Goal: Task Accomplishment & Management: Complete application form

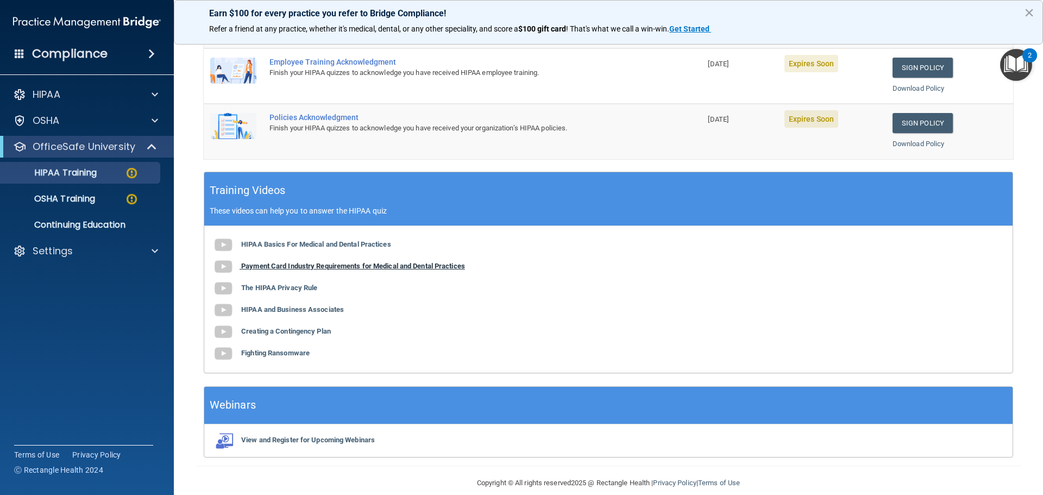
scroll to position [323, 0]
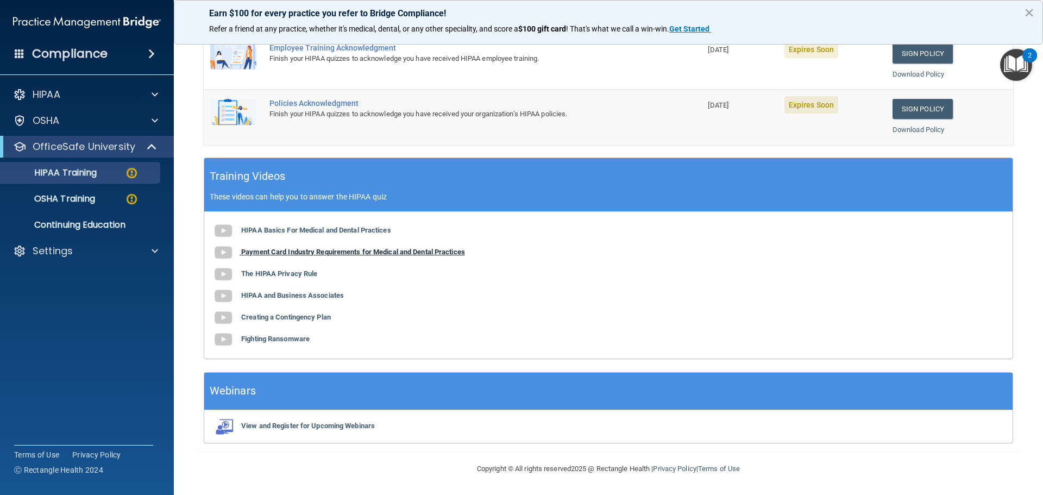
click at [298, 256] on b "Payment Card Industry Requirements for Medical and Dental Practices" at bounding box center [353, 252] width 224 height 8
click at [306, 277] on b "The HIPAA Privacy Rule" at bounding box center [279, 273] width 76 height 8
click at [313, 298] on b "HIPAA and Business Associates" at bounding box center [292, 295] width 103 height 8
click at [331, 316] on b "Creating a Contingency Plan" at bounding box center [286, 317] width 90 height 8
click at [295, 337] on b "Fighting Ransomware" at bounding box center [275, 339] width 68 height 8
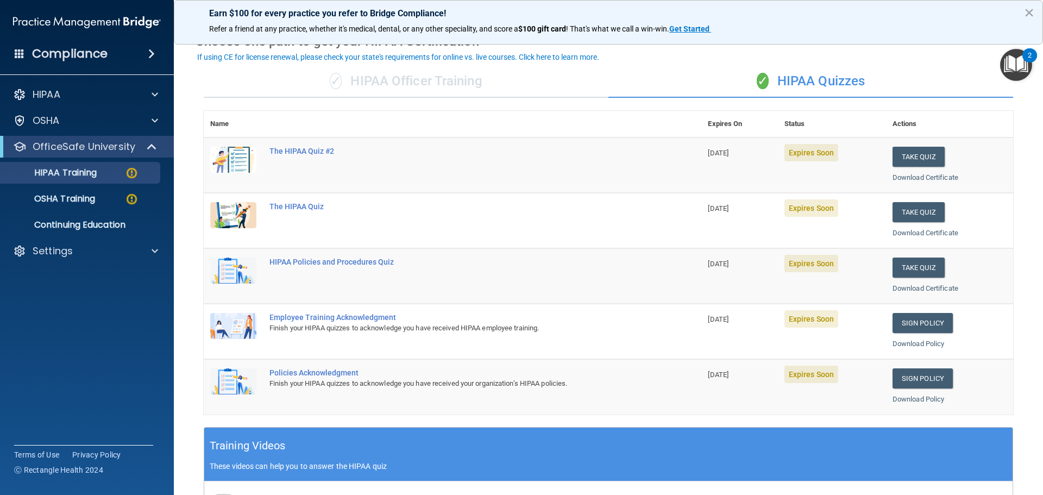
scroll to position [34, 0]
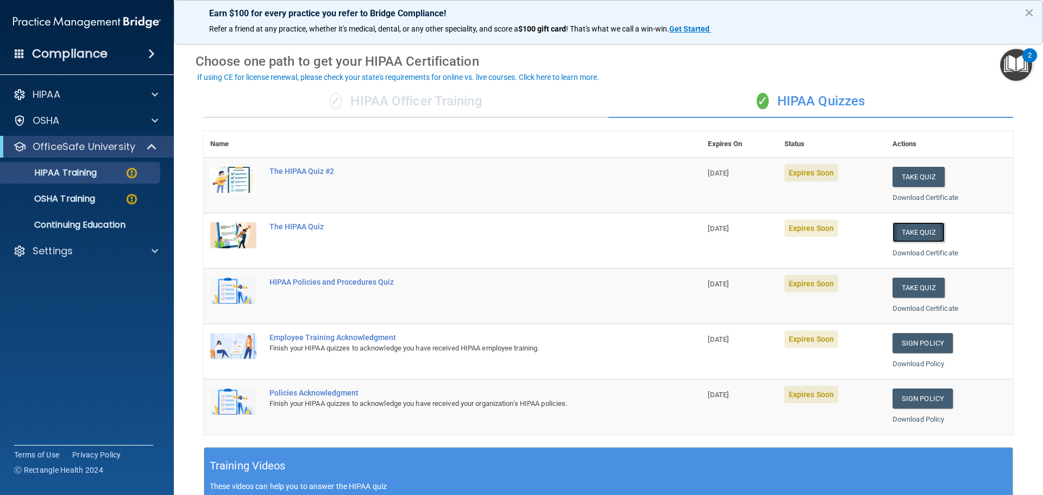
click at [892, 241] on button "Take Quiz" at bounding box center [918, 232] width 52 height 20
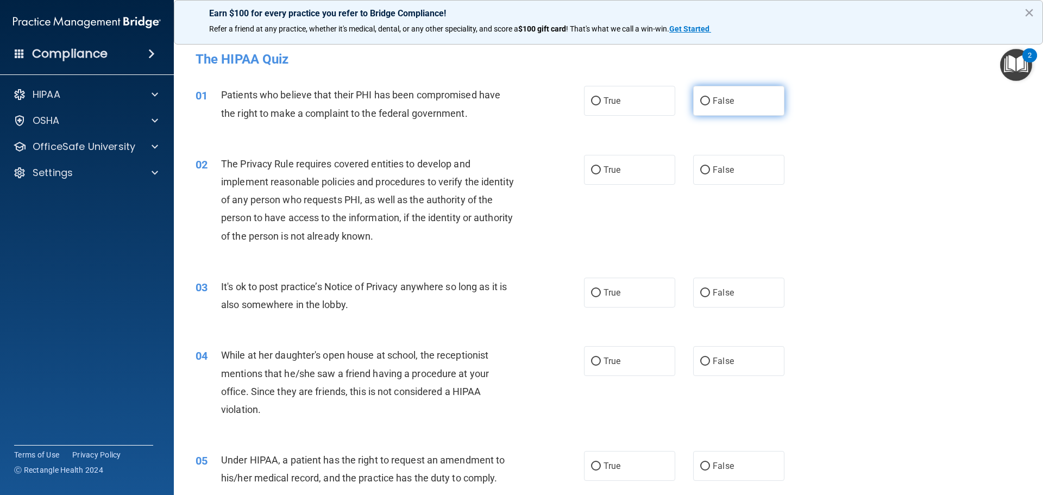
click at [703, 102] on input "False" at bounding box center [705, 101] width 10 height 8
radio input "true"
click at [595, 168] on input "True" at bounding box center [596, 170] width 10 height 8
radio input "true"
click at [597, 295] on label "True" at bounding box center [629, 293] width 91 height 30
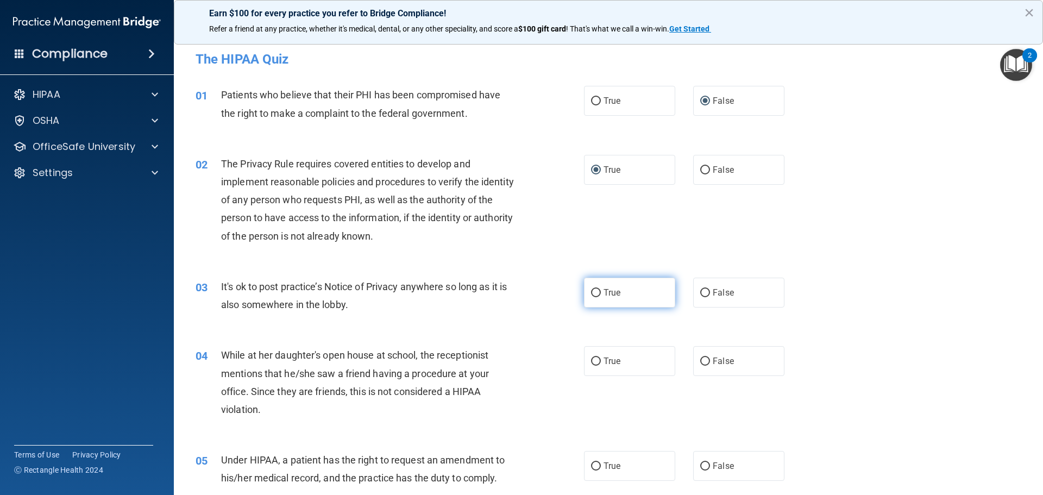
click at [597, 295] on input "True" at bounding box center [596, 293] width 10 height 8
radio input "true"
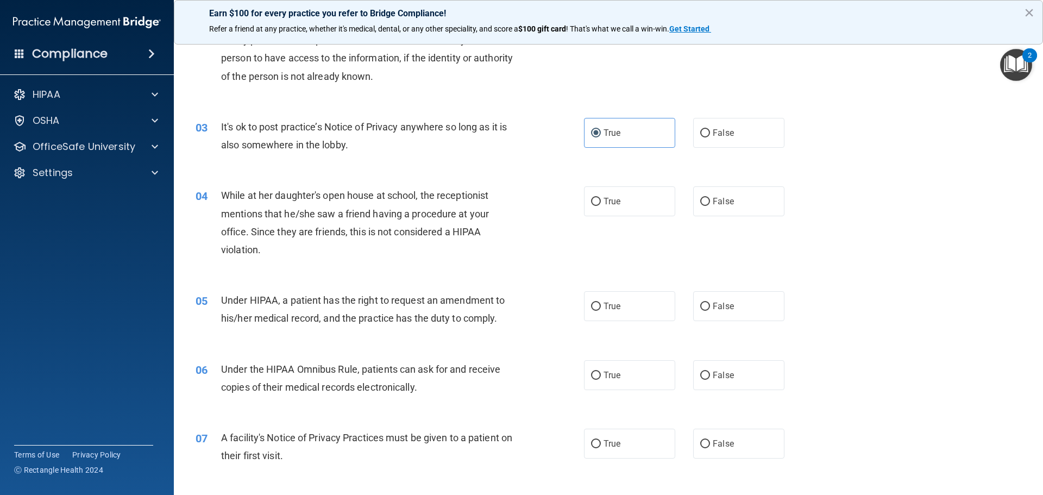
scroll to position [191, 0]
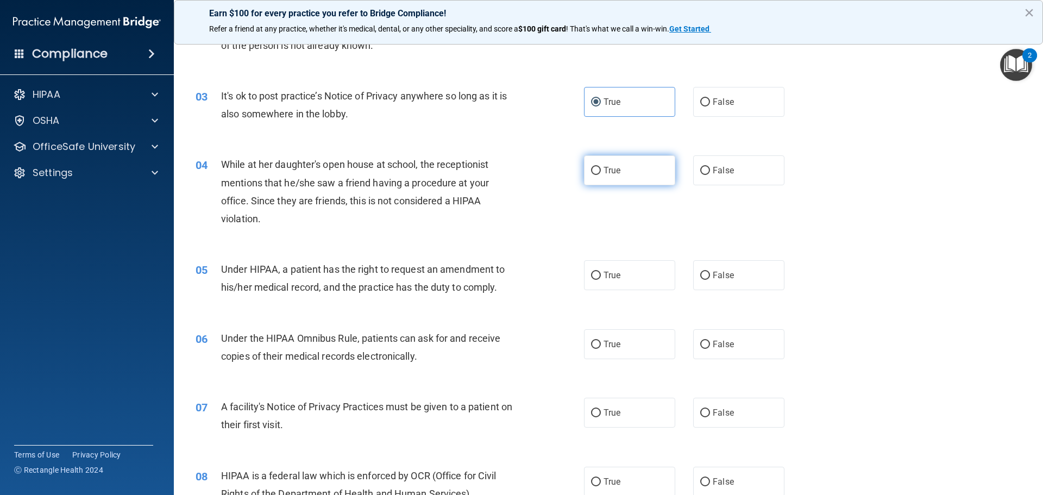
click at [586, 164] on label "True" at bounding box center [629, 170] width 91 height 30
click at [591, 167] on input "True" at bounding box center [596, 171] width 10 height 8
radio input "true"
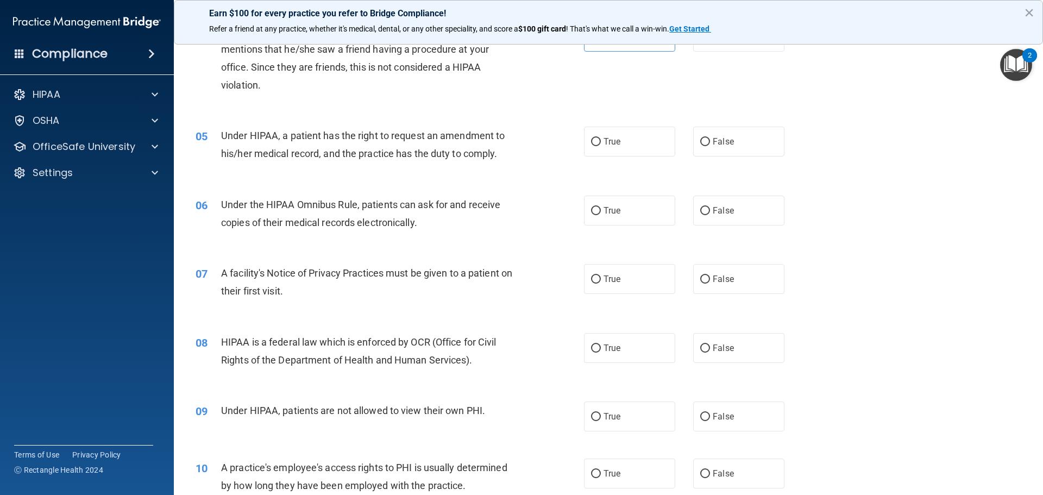
scroll to position [299, 0]
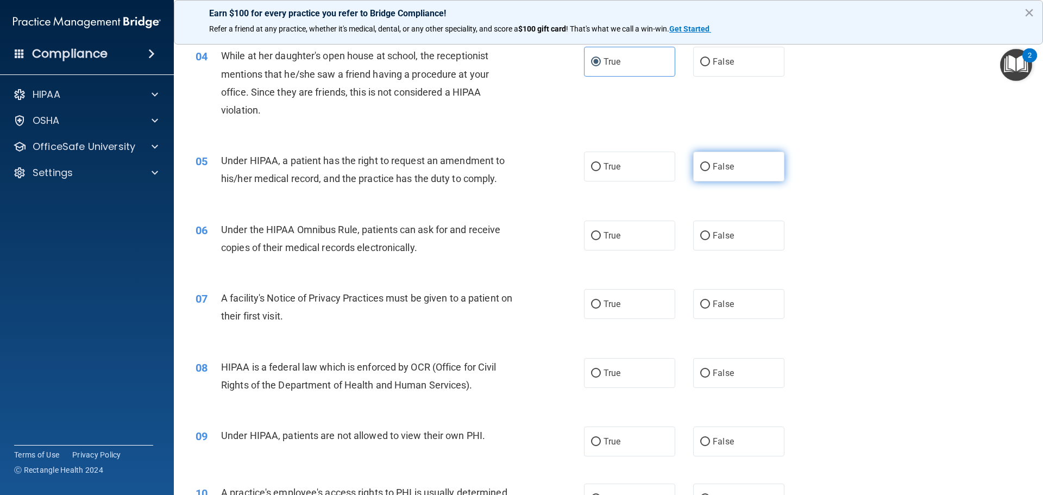
click at [693, 167] on label "False" at bounding box center [738, 167] width 91 height 30
click at [700, 167] on input "False" at bounding box center [705, 167] width 10 height 8
radio input "true"
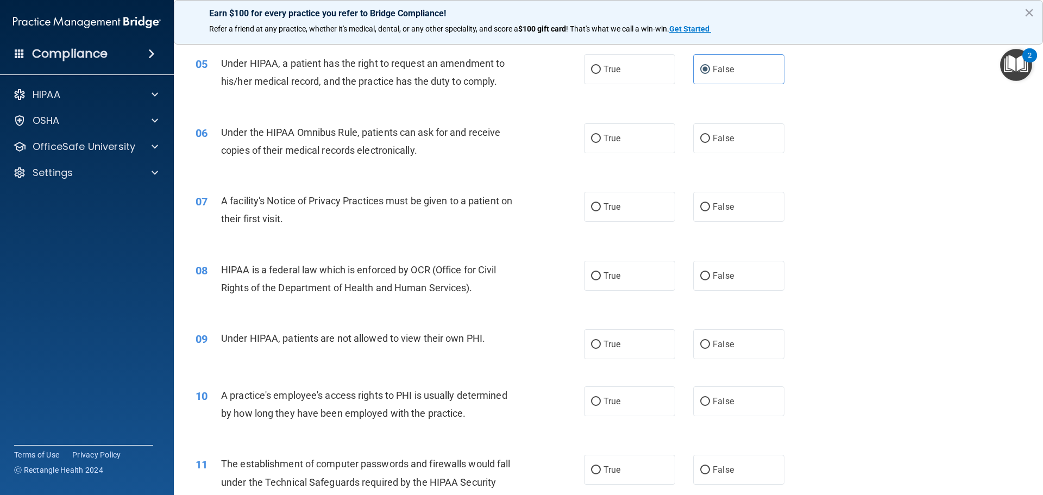
scroll to position [393, 0]
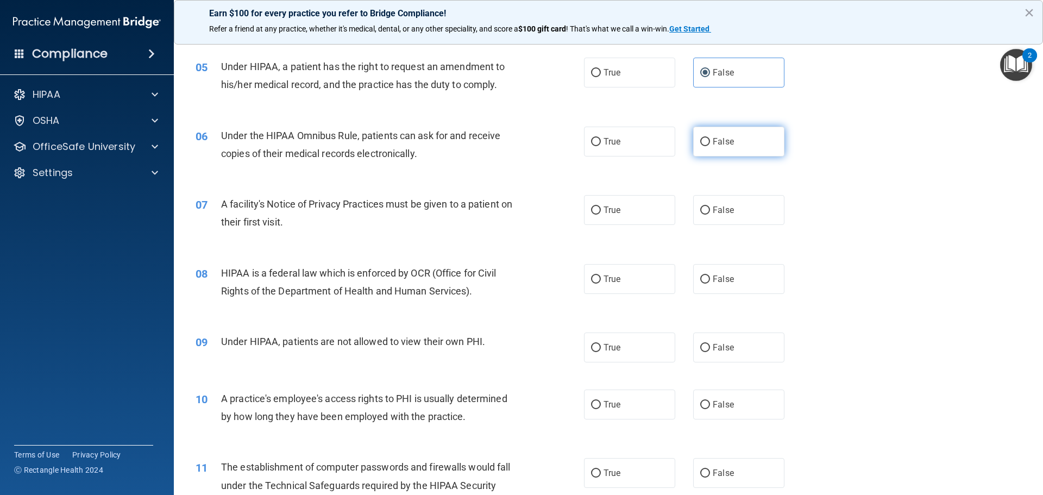
click at [702, 144] on input "False" at bounding box center [705, 142] width 10 height 8
radio input "true"
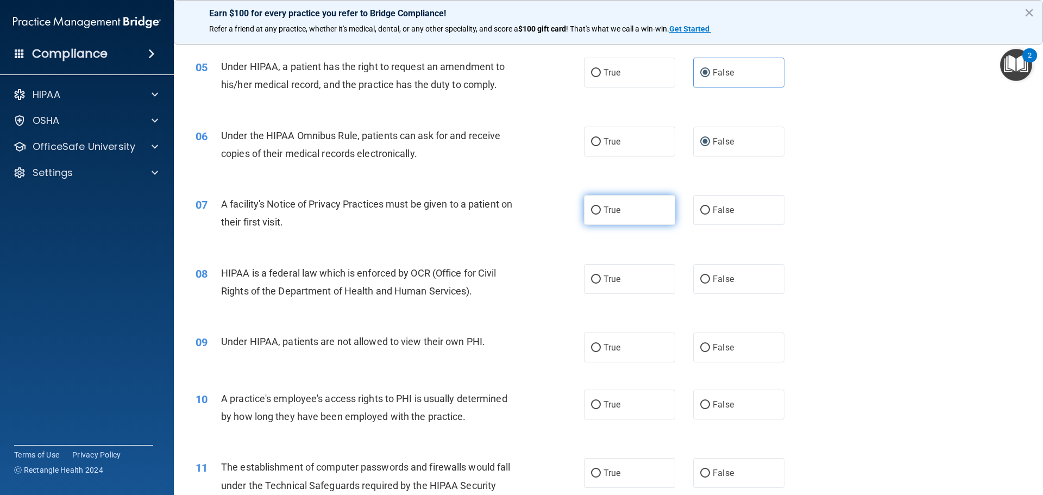
click at [592, 210] on input "True" at bounding box center [596, 210] width 10 height 8
radio input "true"
click at [596, 279] on input "True" at bounding box center [596, 279] width 10 height 8
radio input "true"
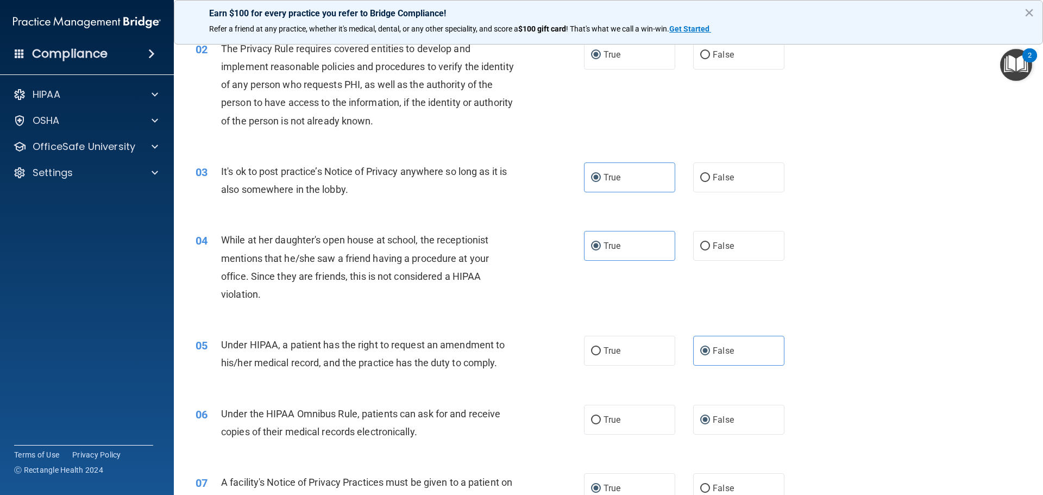
scroll to position [0, 0]
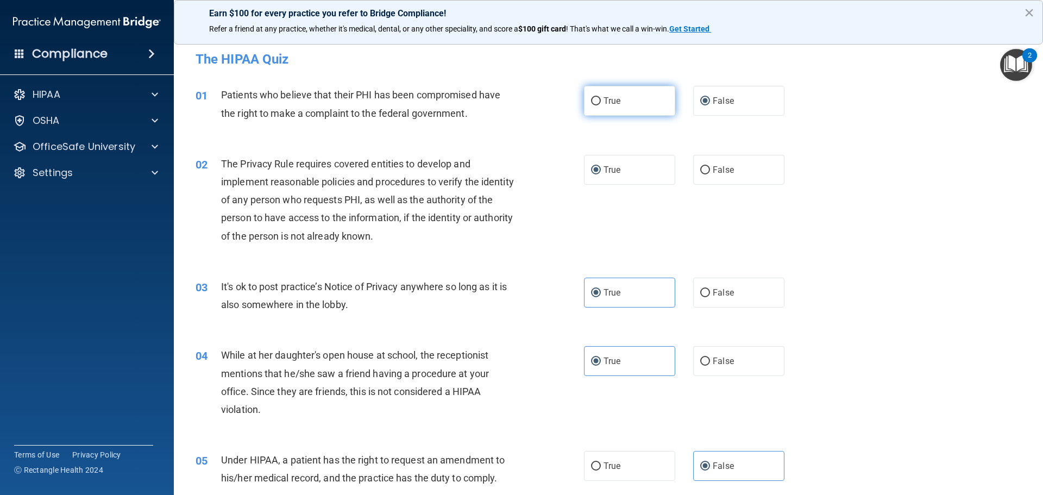
click at [591, 97] on input "True" at bounding box center [596, 101] width 10 height 8
radio input "true"
radio input "false"
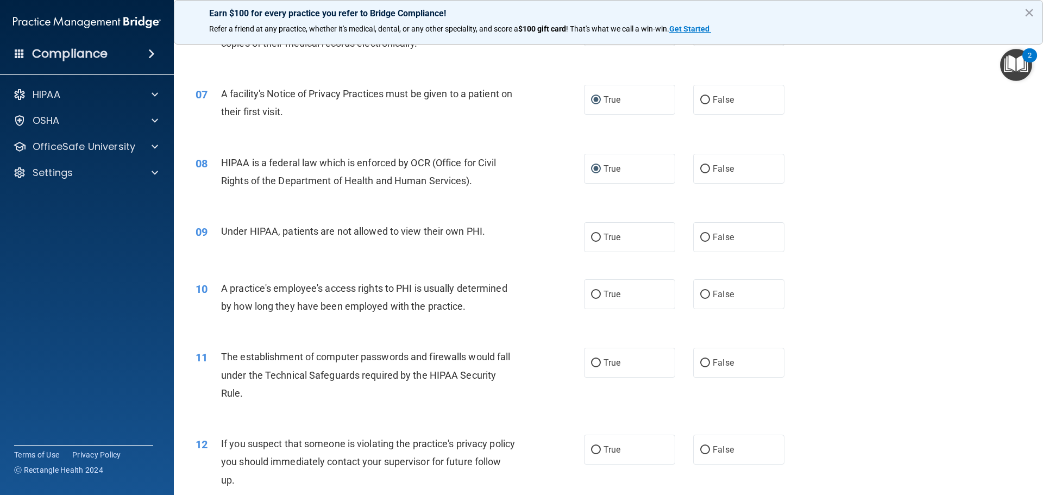
scroll to position [569, 0]
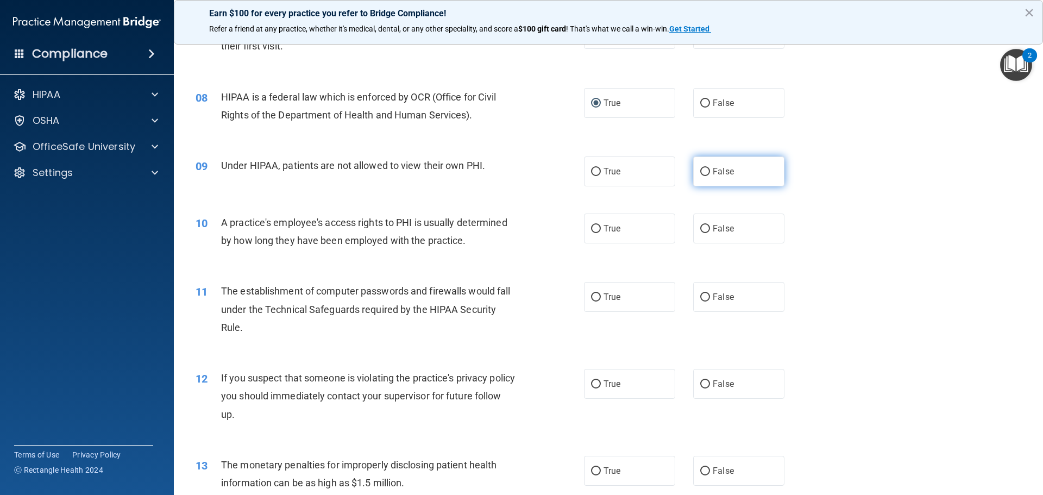
click at [700, 169] on input "False" at bounding box center [705, 172] width 10 height 8
radio input "true"
click at [700, 229] on input "False" at bounding box center [705, 229] width 10 height 8
radio input "true"
click at [592, 293] on input "True" at bounding box center [596, 297] width 10 height 8
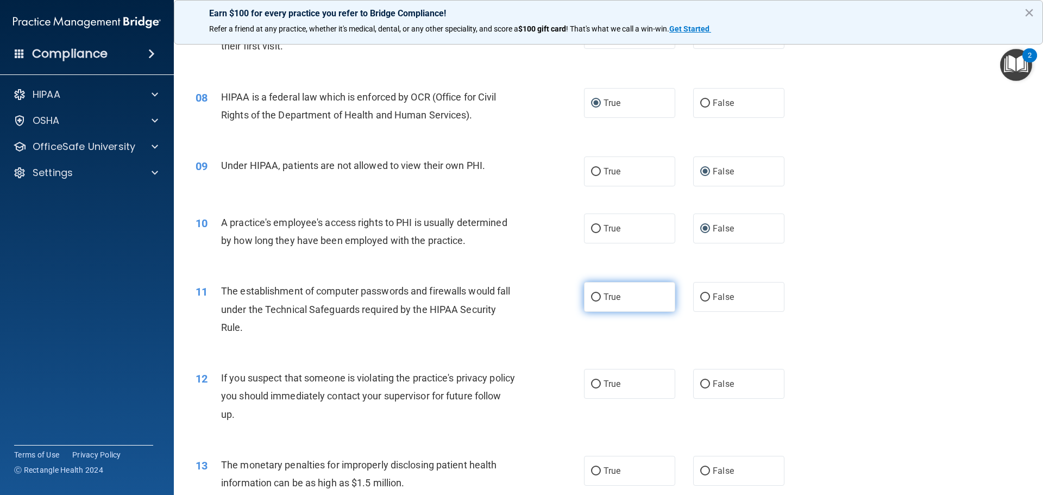
radio input "true"
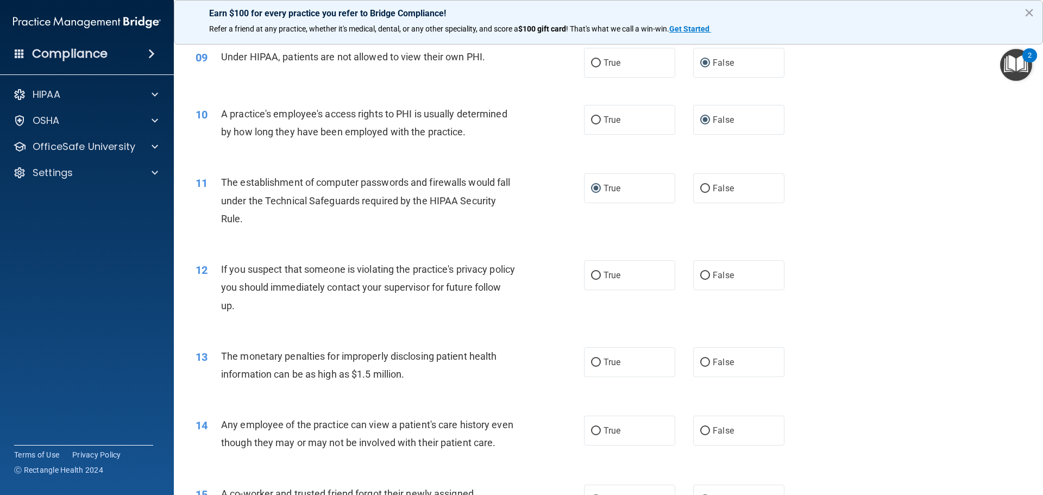
scroll to position [732, 0]
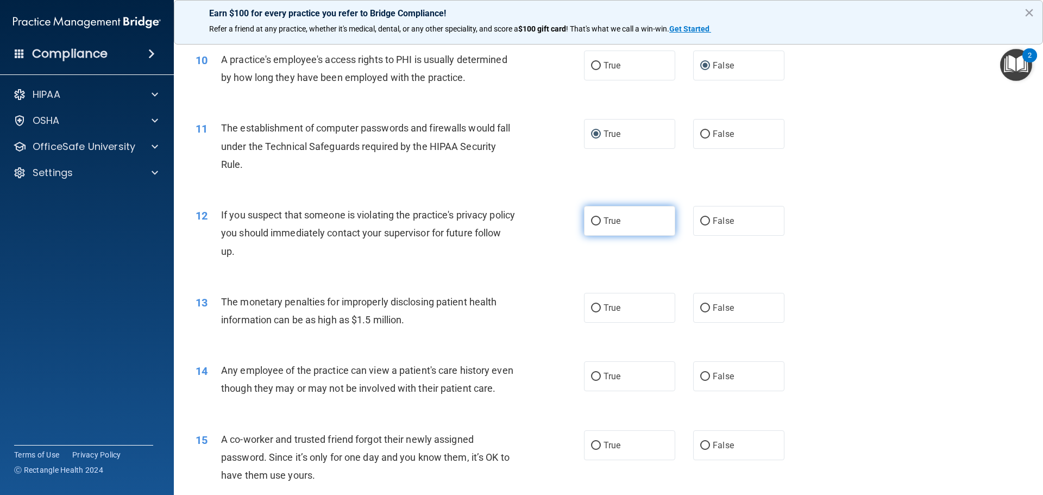
click at [586, 221] on label "True" at bounding box center [629, 221] width 91 height 30
click at [591, 221] on input "True" at bounding box center [596, 221] width 10 height 8
radio input "true"
click at [591, 306] on input "True" at bounding box center [596, 308] width 10 height 8
radio input "true"
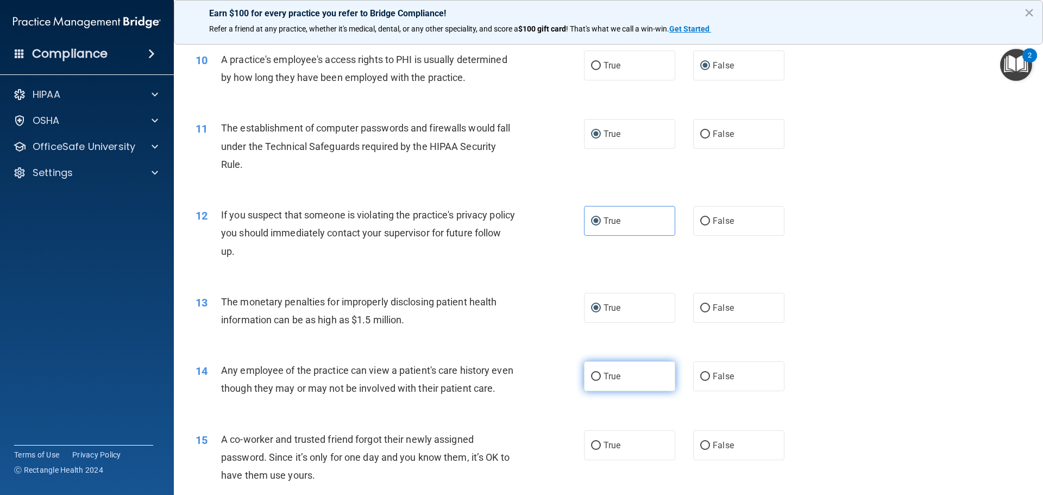
click at [593, 378] on input "True" at bounding box center [596, 377] width 10 height 8
radio input "true"
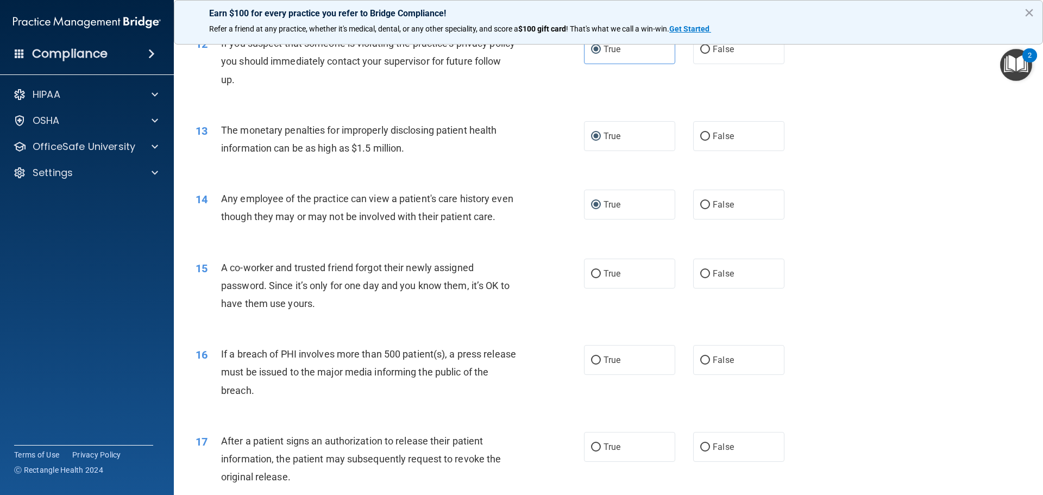
scroll to position [910, 0]
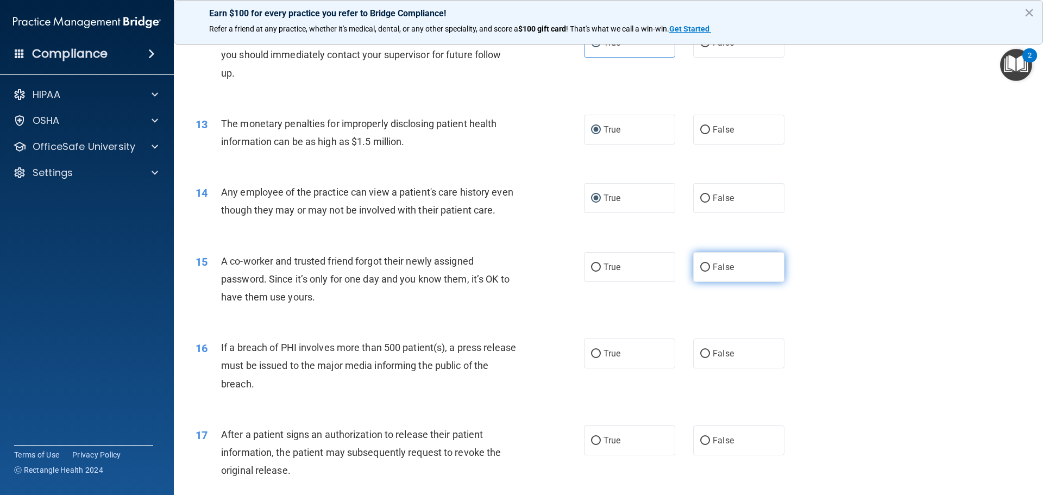
click at [693, 282] on label "False" at bounding box center [738, 267] width 91 height 30
click at [700, 272] on input "False" at bounding box center [705, 267] width 10 height 8
radio input "true"
click at [597, 368] on label "True" at bounding box center [629, 353] width 91 height 30
click at [597, 358] on input "True" at bounding box center [596, 354] width 10 height 8
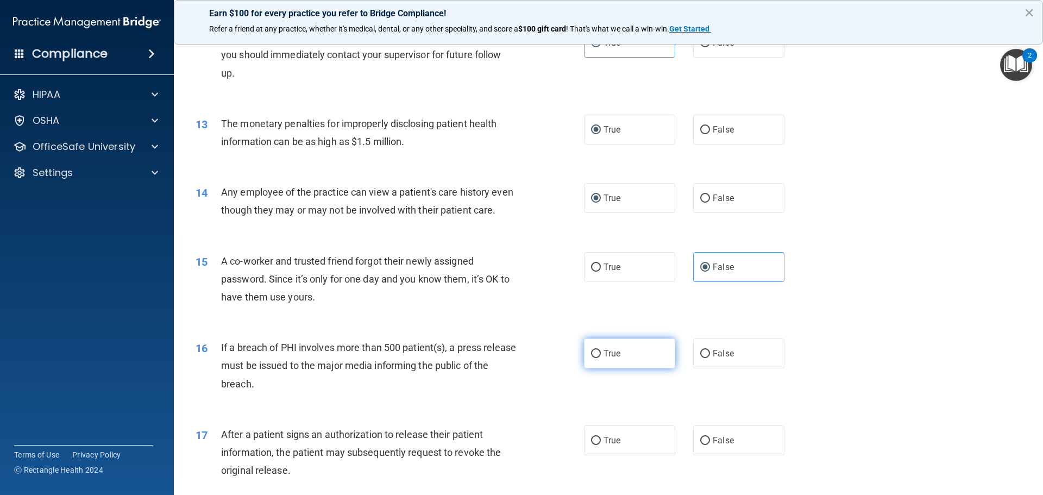
radio input "true"
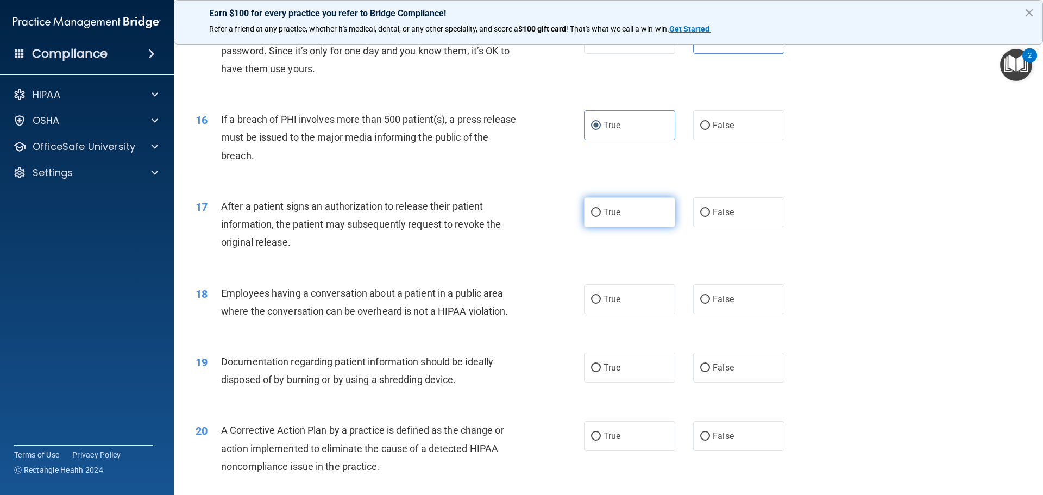
click at [591, 217] on input "True" at bounding box center [596, 213] width 10 height 8
radio input "true"
click at [693, 313] on label "False" at bounding box center [738, 299] width 91 height 30
click at [700, 304] on input "False" at bounding box center [705, 299] width 10 height 8
radio input "true"
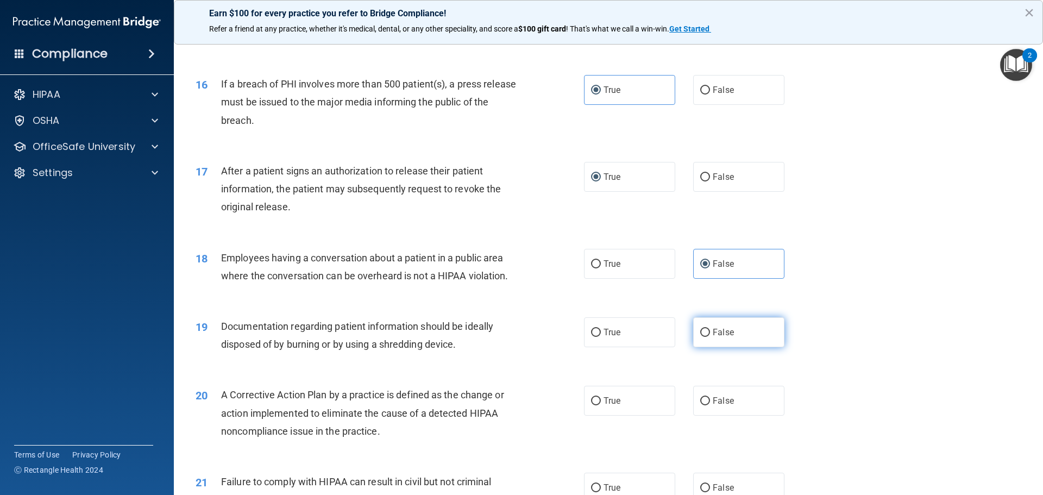
scroll to position [1193, 0]
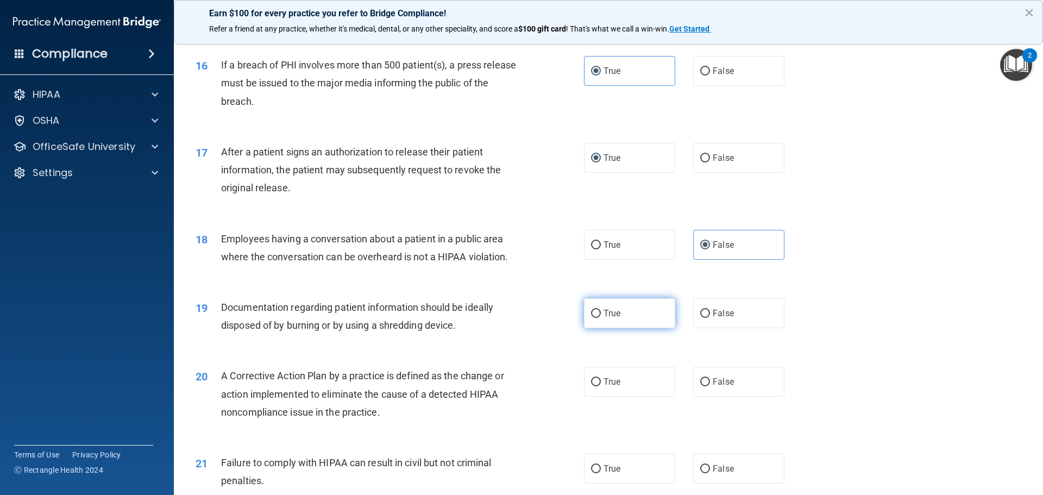
click at [591, 318] on input "True" at bounding box center [596, 314] width 10 height 8
radio input "true"
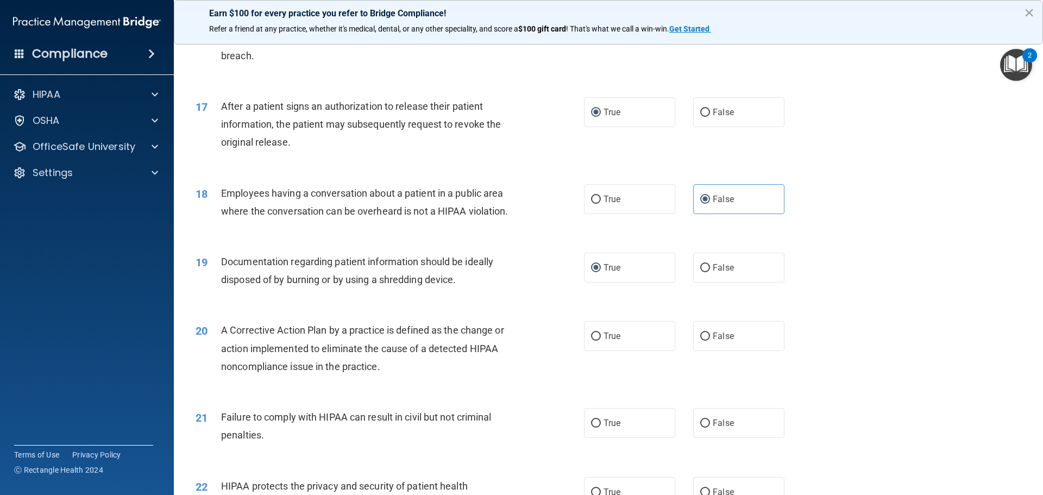
scroll to position [1301, 0]
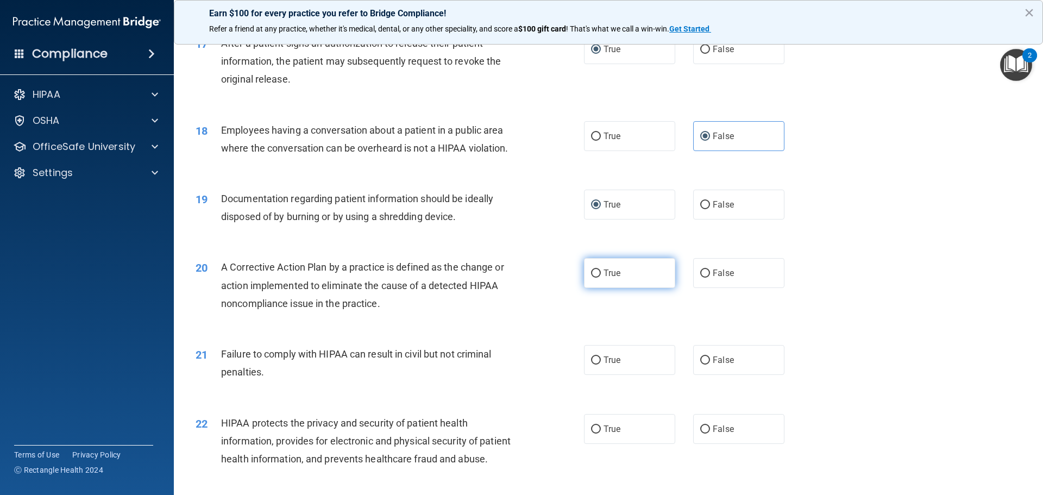
click at [591, 278] on input "True" at bounding box center [596, 273] width 10 height 8
radio input "true"
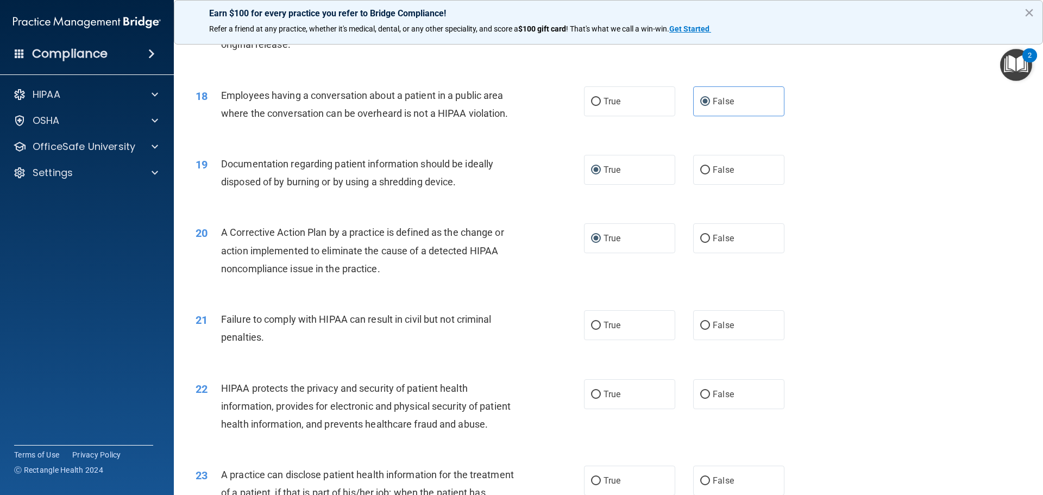
scroll to position [1356, 0]
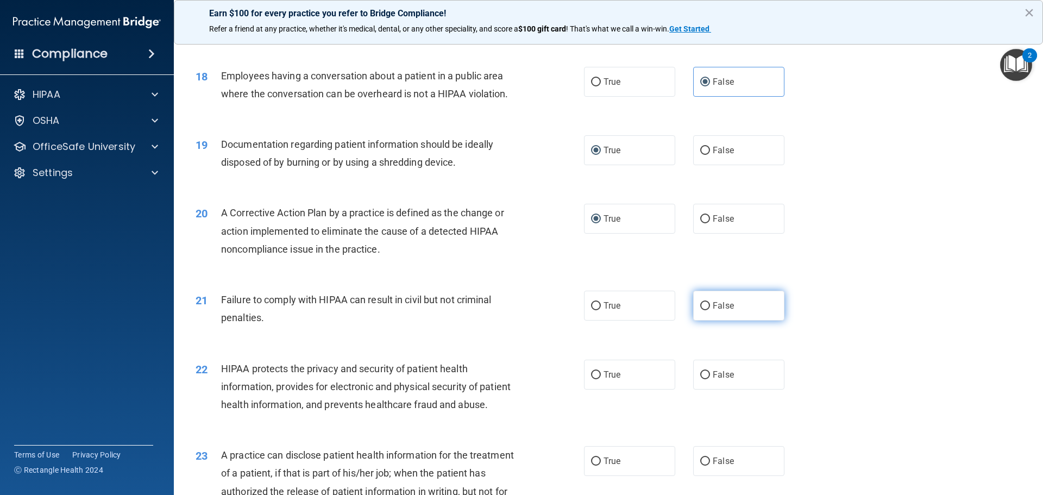
click at [702, 310] on input "False" at bounding box center [705, 306] width 10 height 8
radio input "true"
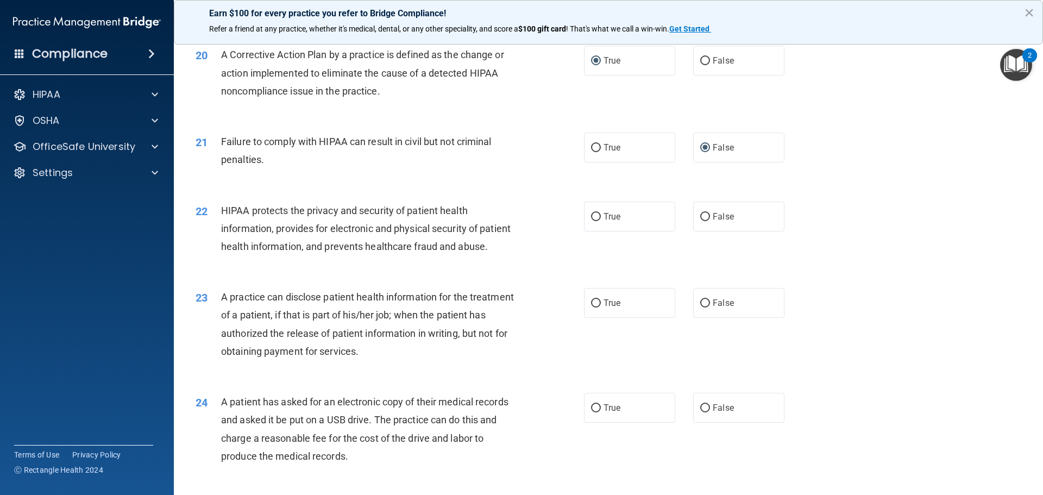
scroll to position [1519, 0]
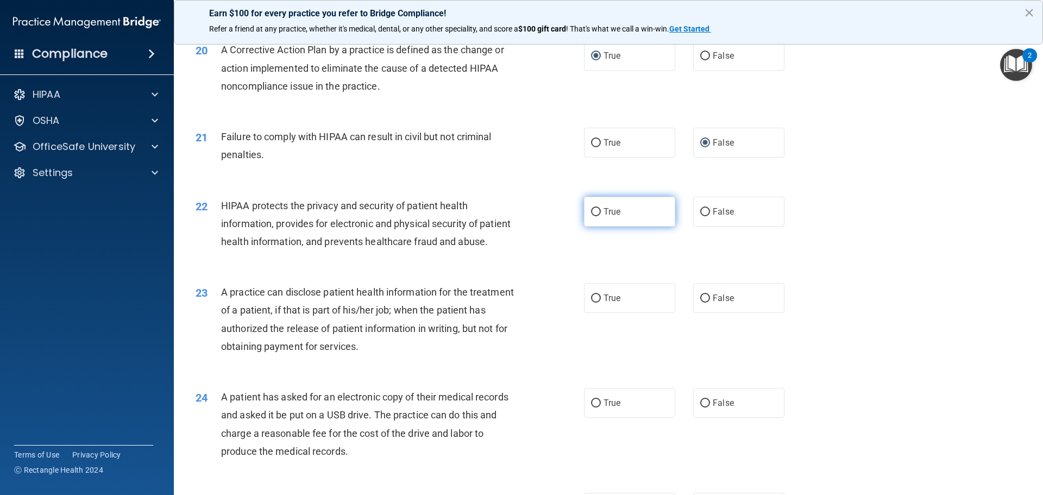
click at [591, 216] on input "True" at bounding box center [596, 212] width 10 height 8
radio input "true"
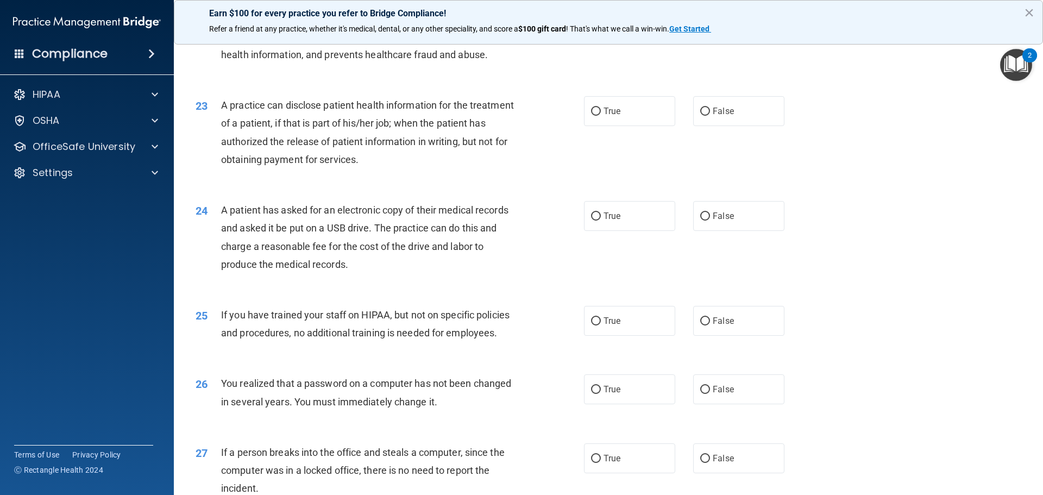
scroll to position [1736, 0]
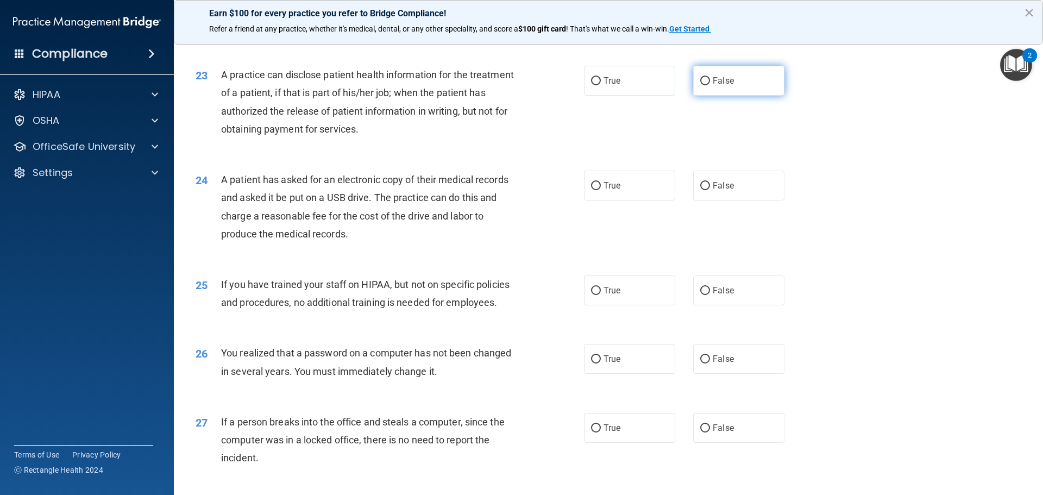
click at [693, 96] on label "False" at bounding box center [738, 81] width 91 height 30
click at [700, 85] on input "False" at bounding box center [705, 81] width 10 height 8
radio input "true"
click at [1028, 380] on main "- The HIPAA Quiz This quiz doesn’t expire until [DATE]. Are you sure you want t…" at bounding box center [608, 265] width 869 height 460
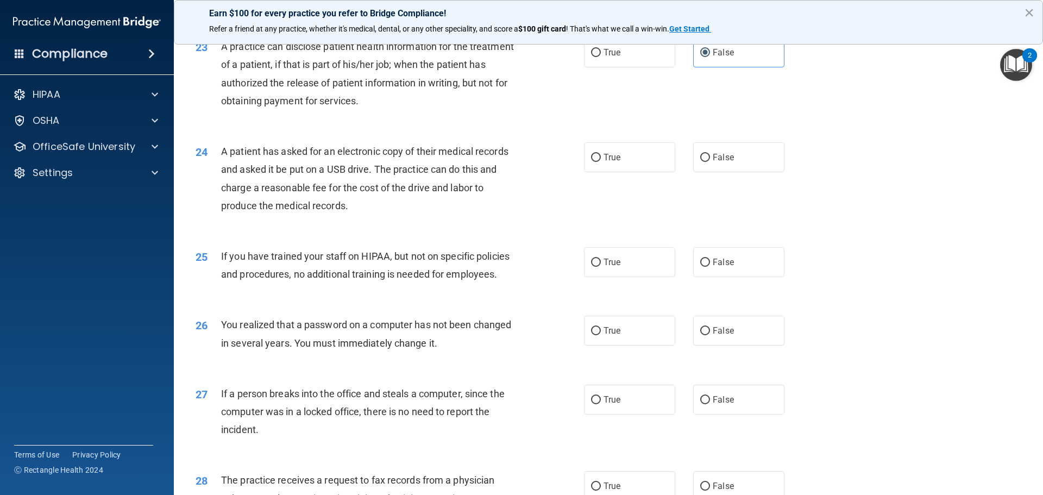
scroll to position [1770, 0]
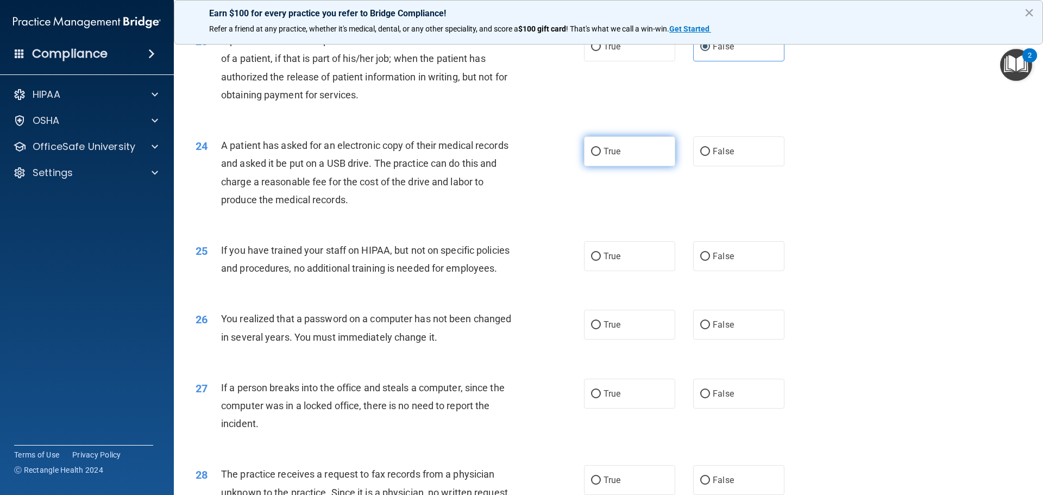
click at [596, 156] on input "True" at bounding box center [596, 152] width 10 height 8
radio input "true"
click at [702, 261] on input "False" at bounding box center [705, 257] width 10 height 8
radio input "true"
click at [599, 339] on label "True" at bounding box center [629, 325] width 91 height 30
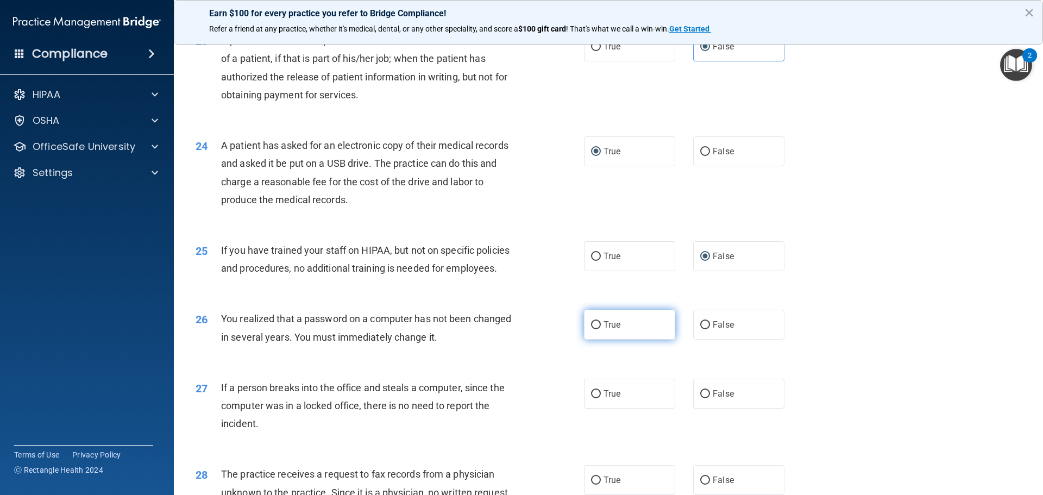
click at [599, 329] on input "True" at bounding box center [596, 325] width 10 height 8
radio input "true"
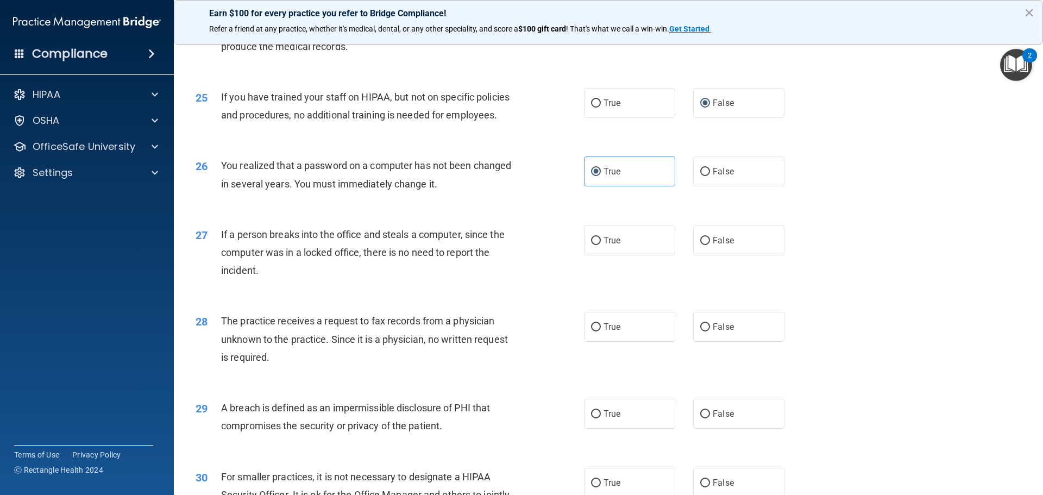
scroll to position [1958, 0]
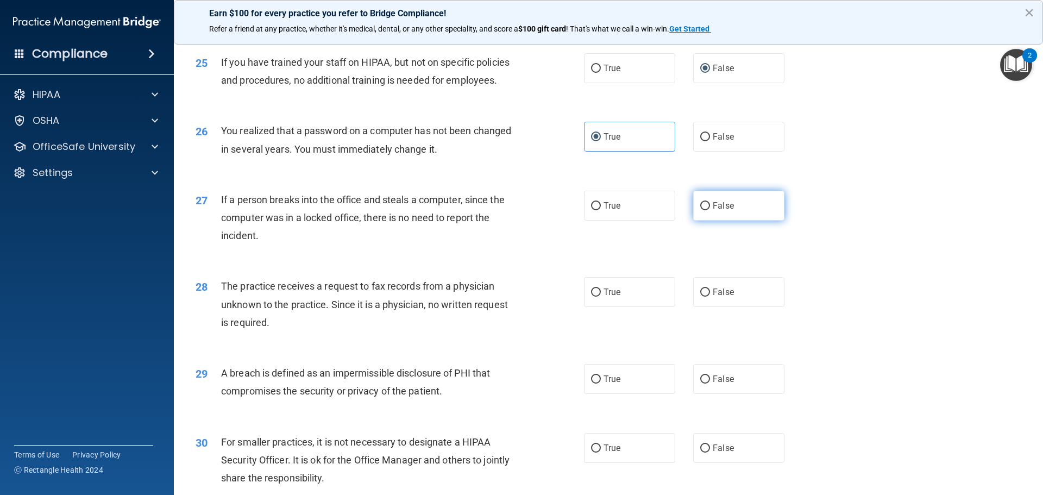
click at [700, 210] on input "False" at bounding box center [705, 206] width 10 height 8
radio input "true"
click at [703, 297] on input "False" at bounding box center [705, 292] width 10 height 8
radio input "true"
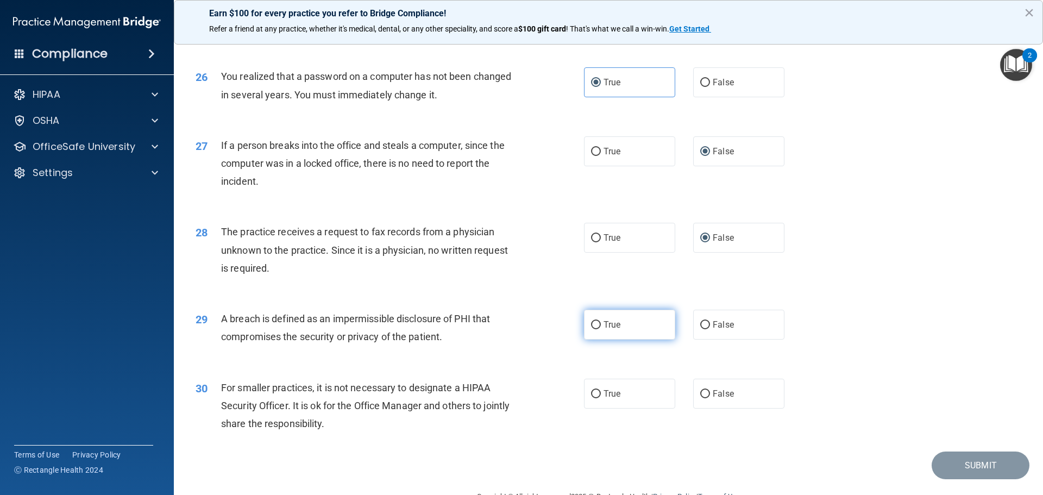
click at [594, 329] on input "True" at bounding box center [596, 325] width 10 height 8
radio input "true"
click at [700, 398] on input "False" at bounding box center [705, 394] width 10 height 8
radio input "true"
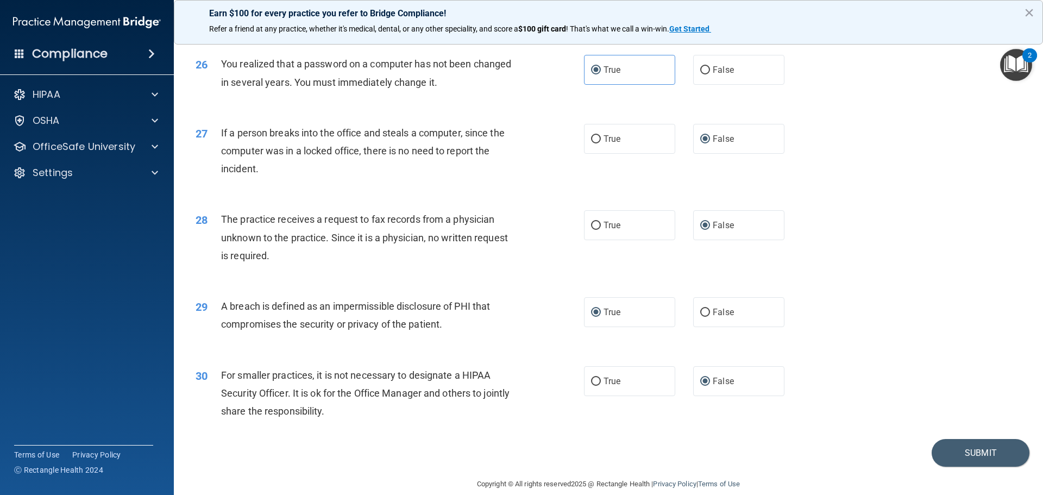
scroll to position [2076, 0]
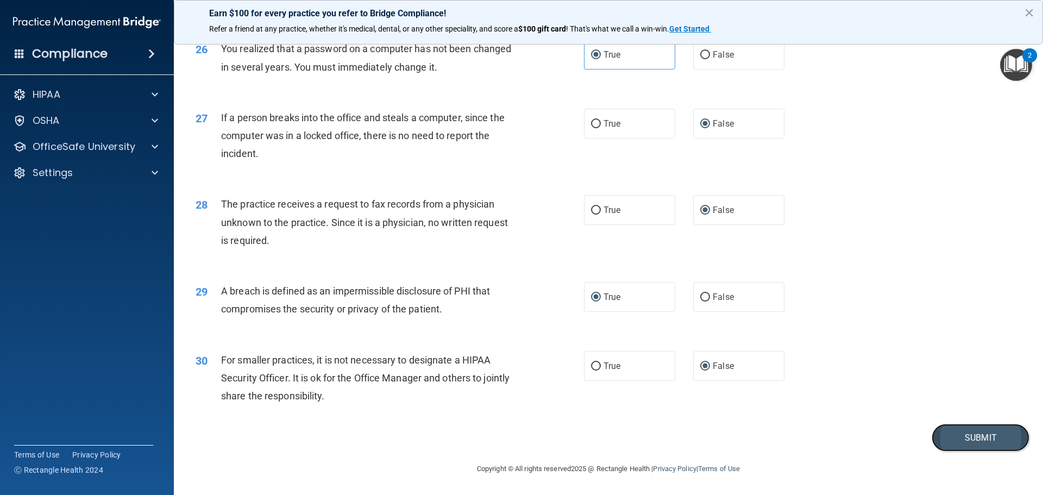
click at [974, 443] on button "Submit" at bounding box center [981, 438] width 98 height 28
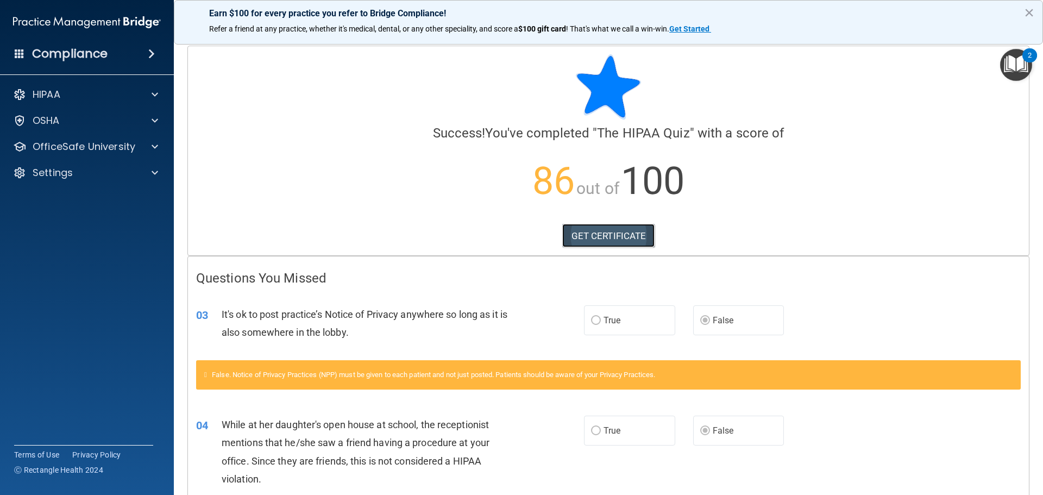
click at [609, 238] on link "GET CERTIFICATE" at bounding box center [608, 236] width 93 height 24
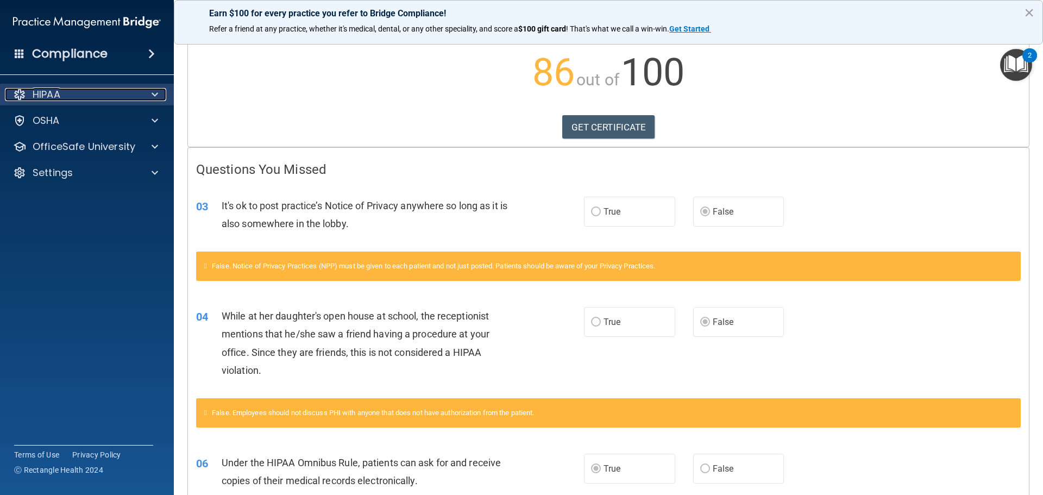
click at [126, 90] on div "HIPAA" at bounding box center [72, 94] width 135 height 13
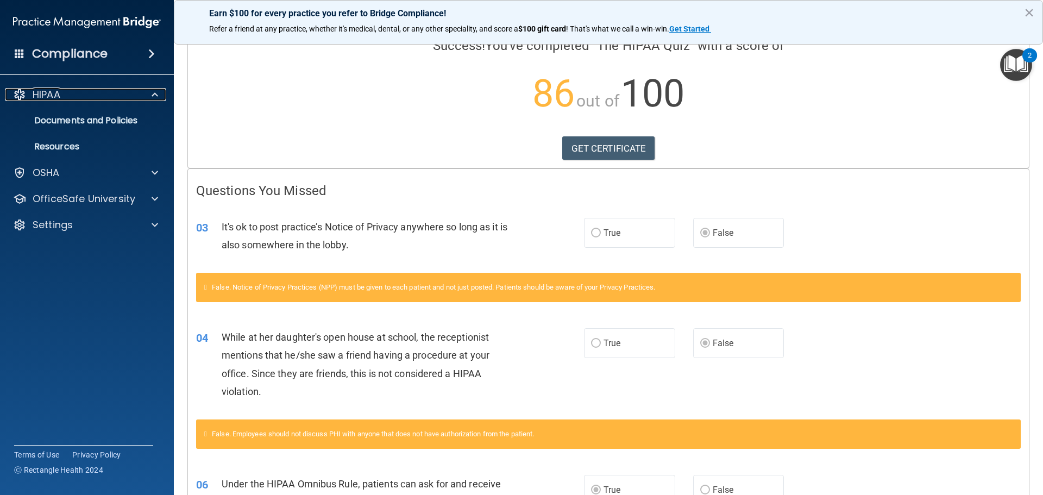
scroll to position [0, 0]
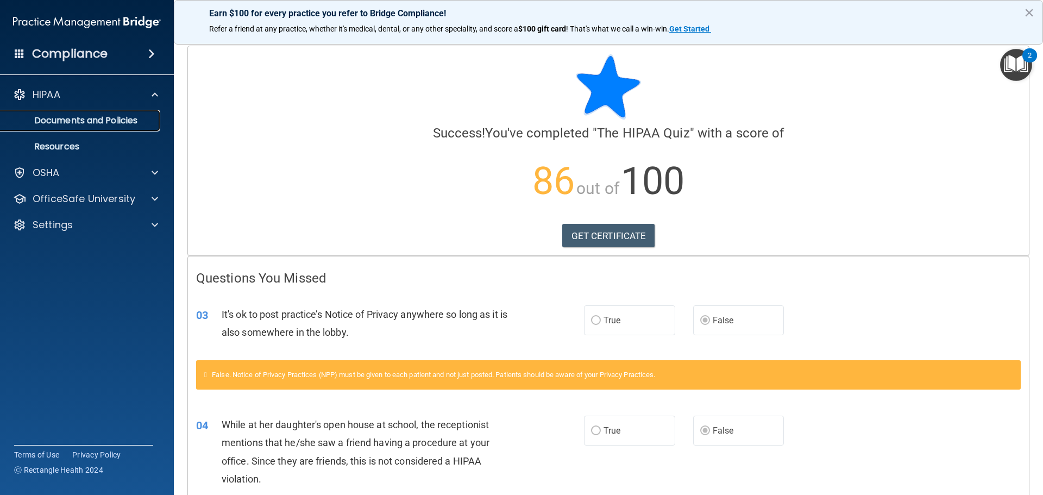
click at [130, 117] on p "Documents and Policies" at bounding box center [81, 120] width 148 height 11
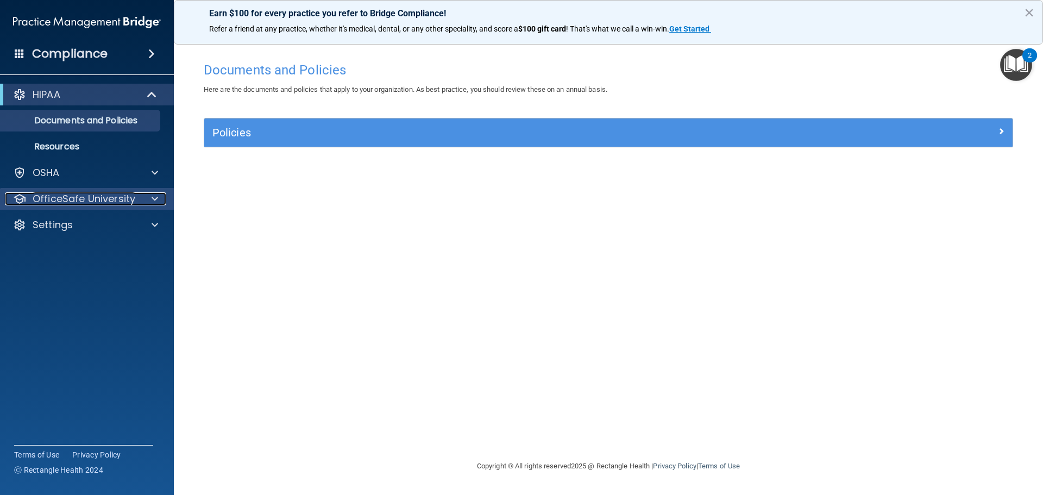
click at [148, 203] on div at bounding box center [153, 198] width 27 height 13
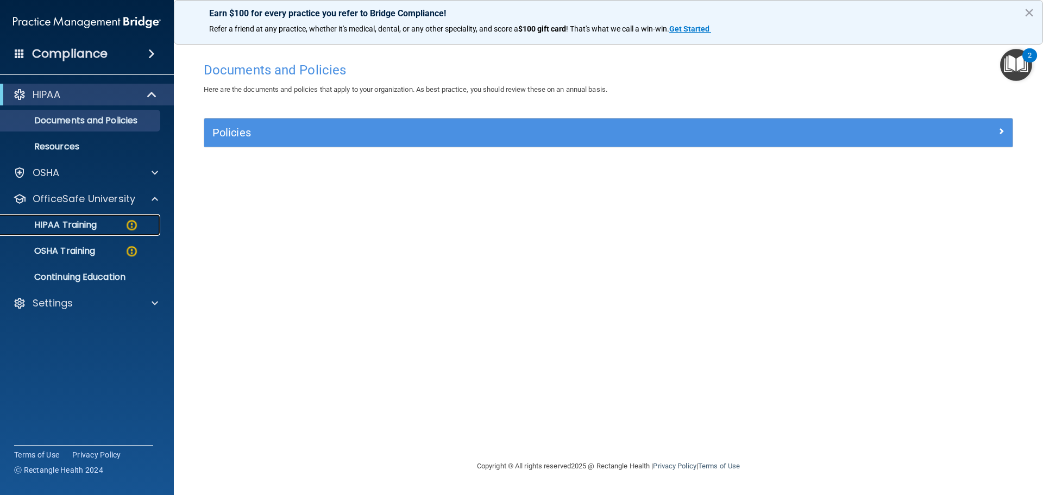
click at [128, 226] on img at bounding box center [132, 225] width 14 height 14
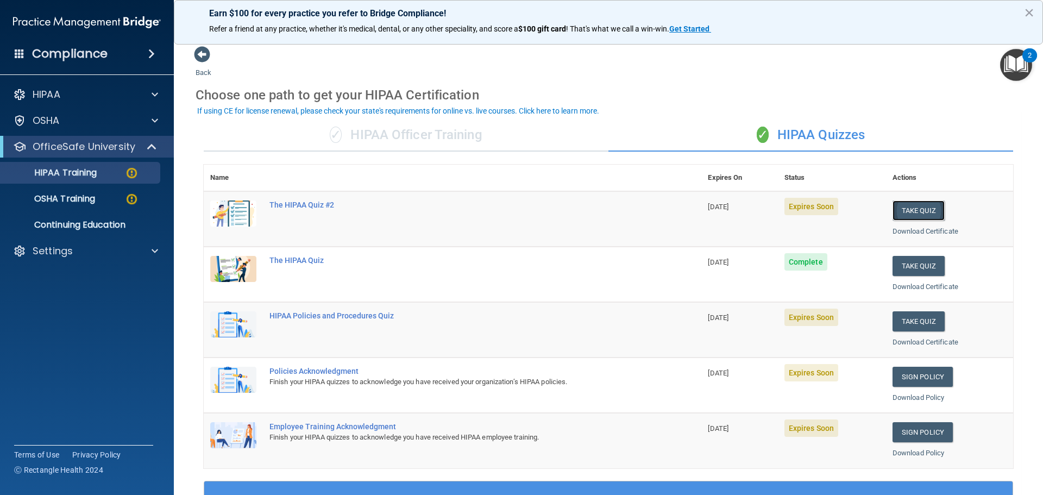
click at [918, 212] on button "Take Quiz" at bounding box center [918, 210] width 52 height 20
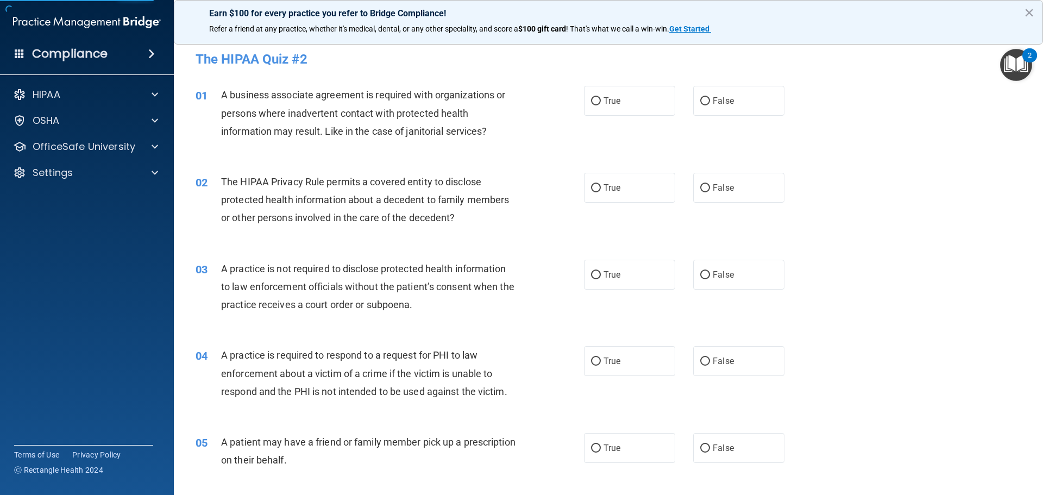
click at [959, 131] on div "01 A business associate agreement is required with organizations or persons whe…" at bounding box center [608, 115] width 842 height 87
click at [599, 96] on label "True" at bounding box center [629, 101] width 91 height 30
click at [599, 97] on input "True" at bounding box center [596, 101] width 10 height 8
radio input "true"
click at [589, 183] on label "True" at bounding box center [629, 188] width 91 height 30
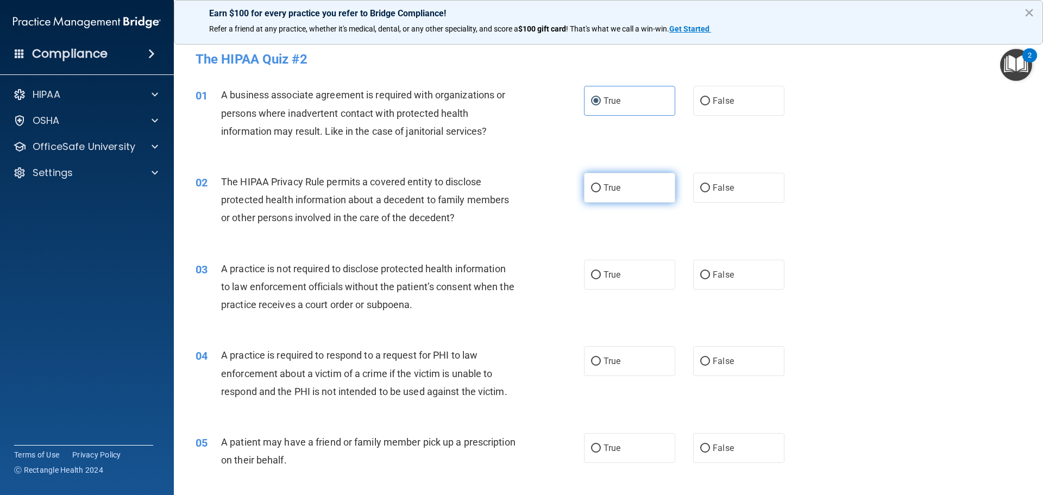
click at [591, 184] on input "True" at bounding box center [596, 188] width 10 height 8
radio input "true"
click at [700, 276] on input "False" at bounding box center [705, 275] width 10 height 8
radio input "true"
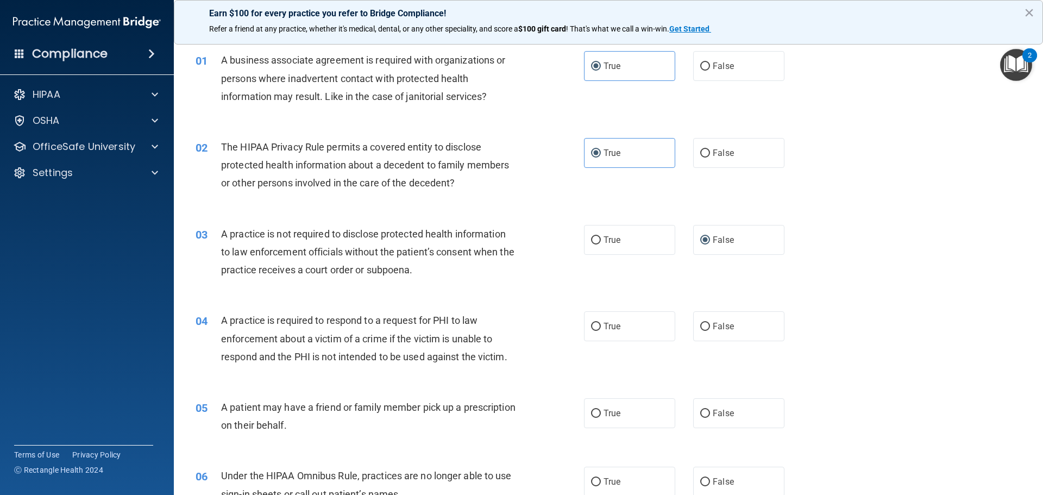
scroll to position [54, 0]
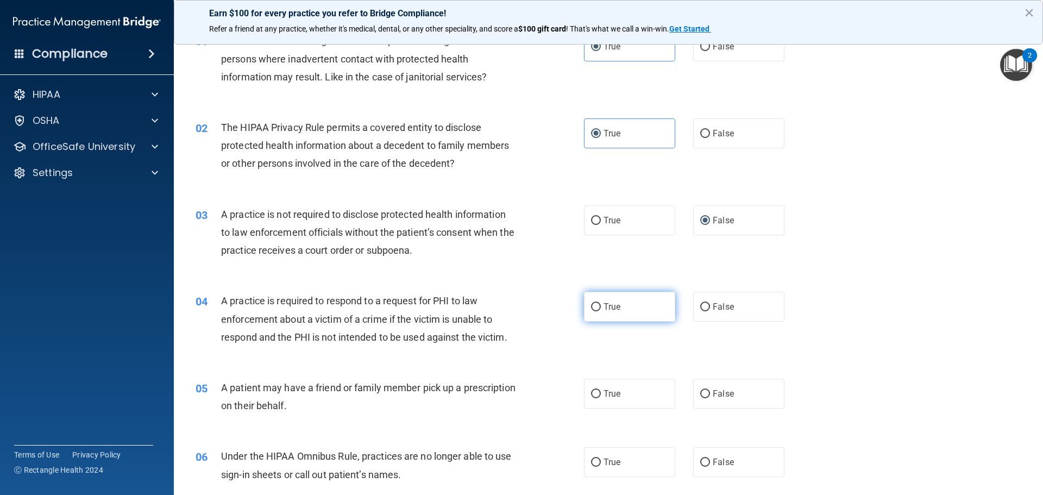
click at [594, 301] on label "True" at bounding box center [629, 307] width 91 height 30
click at [594, 303] on input "True" at bounding box center [596, 307] width 10 height 8
radio input "true"
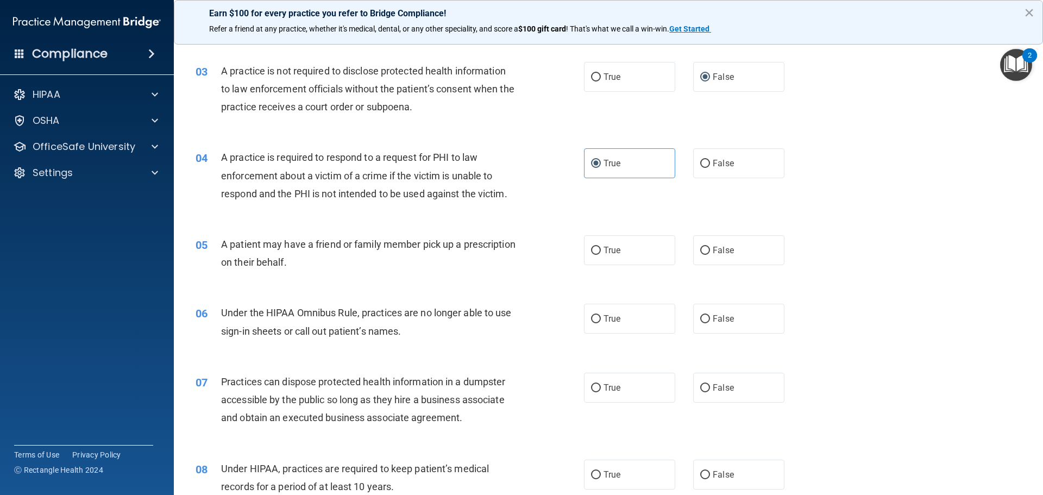
scroll to position [217, 0]
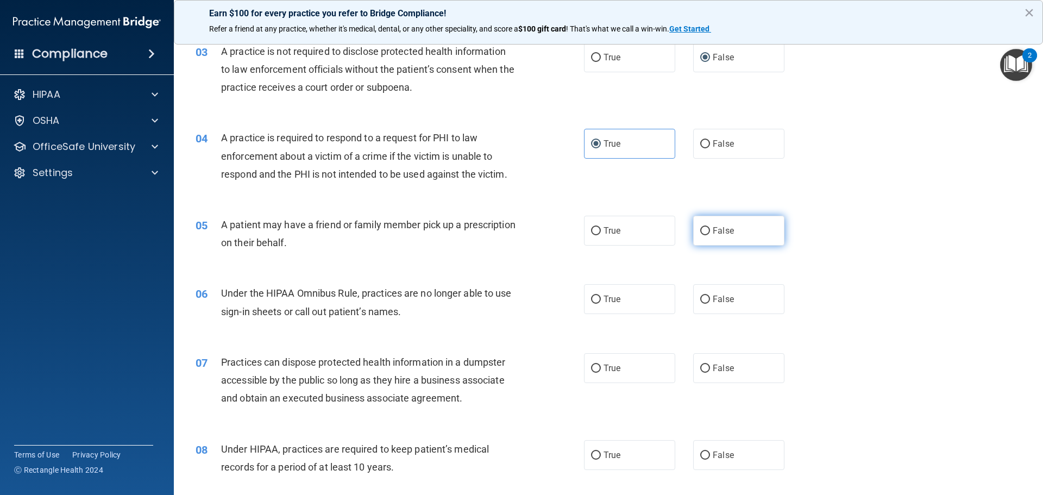
click at [706, 229] on label "False" at bounding box center [738, 231] width 91 height 30
click at [706, 229] on input "False" at bounding box center [705, 231] width 10 height 8
radio input "true"
click at [700, 295] on input "False" at bounding box center [705, 299] width 10 height 8
radio input "true"
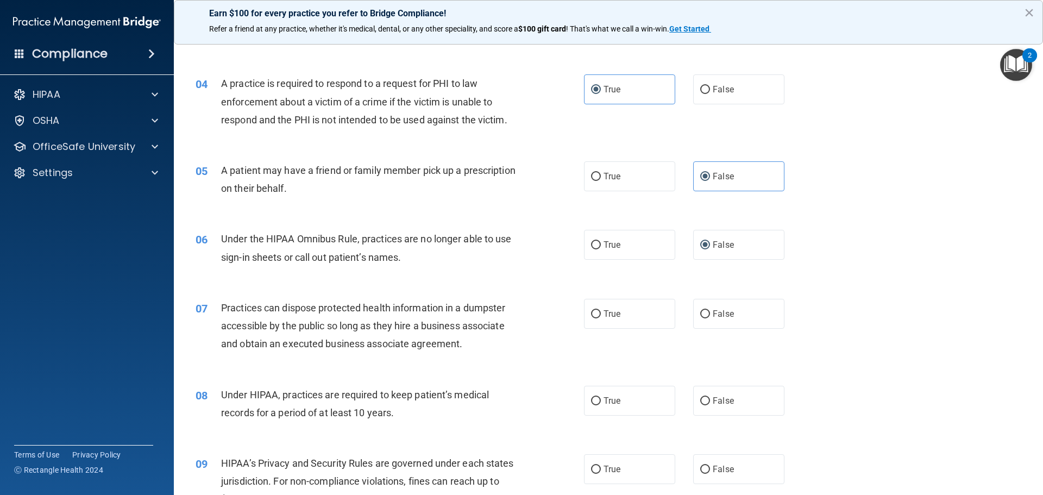
scroll to position [326, 0]
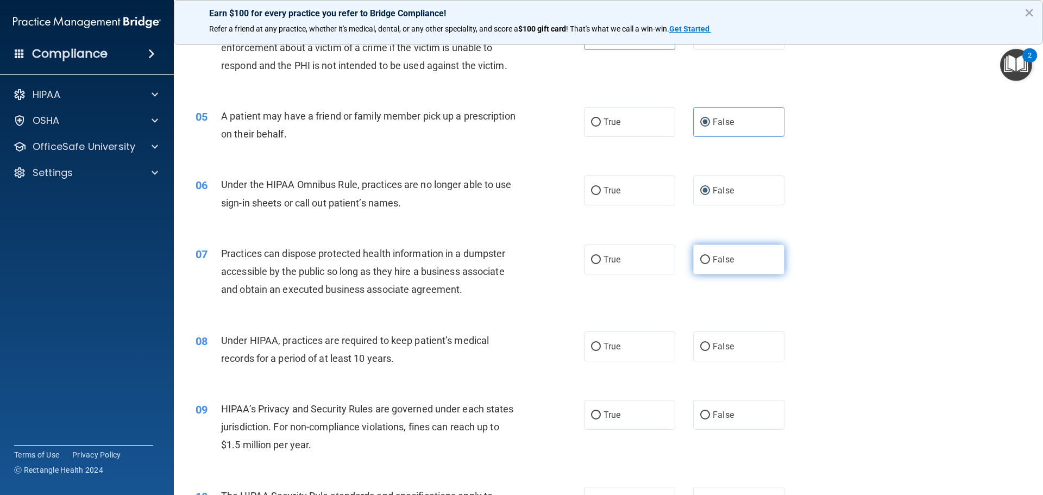
click at [700, 259] on input "False" at bounding box center [705, 260] width 10 height 8
radio input "true"
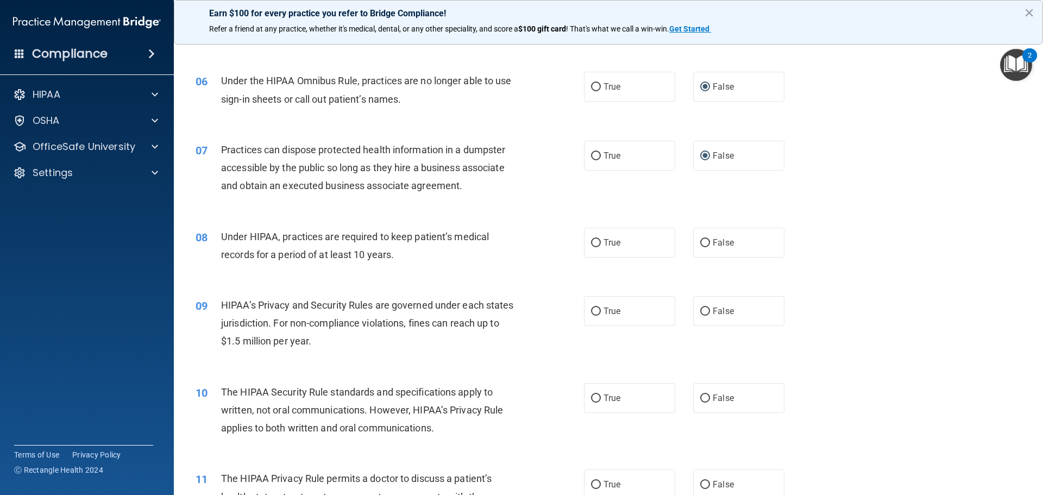
scroll to position [435, 0]
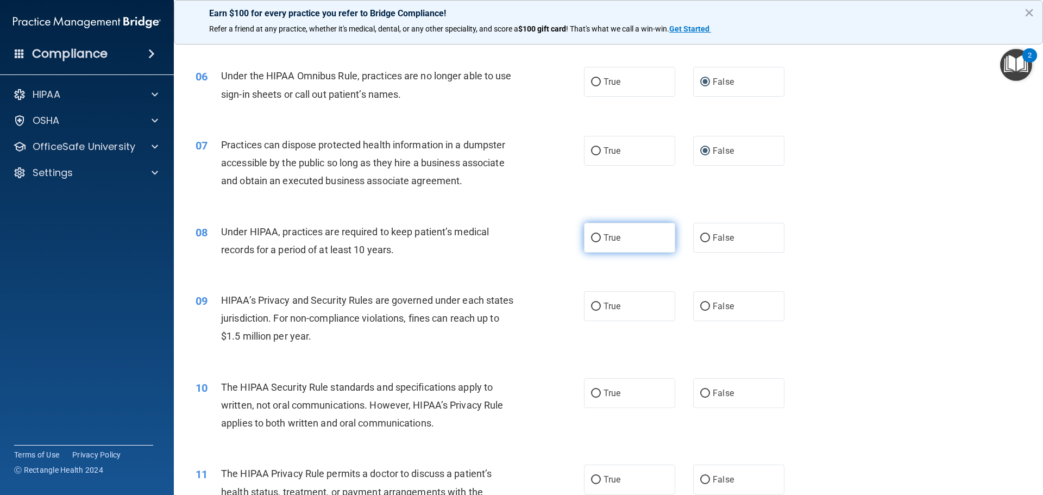
click at [592, 237] on input "True" at bounding box center [596, 238] width 10 height 8
radio input "true"
click at [599, 297] on label "True" at bounding box center [629, 306] width 91 height 30
click at [599, 303] on input "True" at bounding box center [596, 307] width 10 height 8
radio input "true"
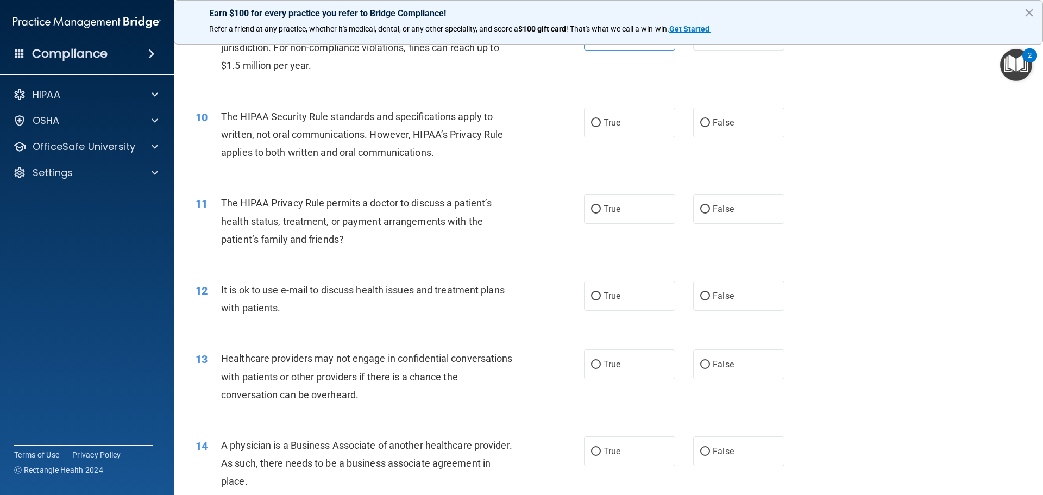
scroll to position [613, 0]
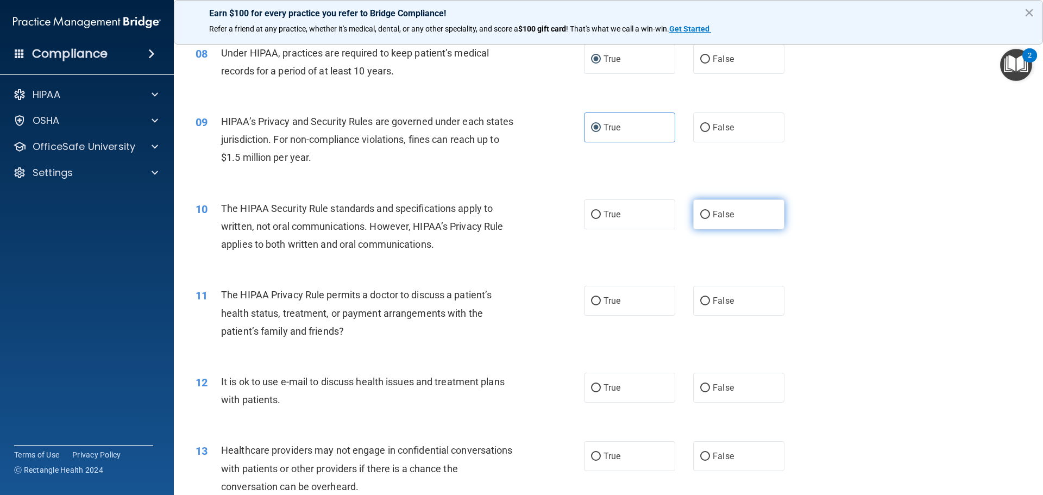
click at [700, 211] on input "False" at bounding box center [705, 215] width 10 height 8
radio input "true"
click at [584, 214] on label "True" at bounding box center [629, 214] width 91 height 30
click at [591, 214] on input "True" at bounding box center [596, 215] width 10 height 8
radio input "true"
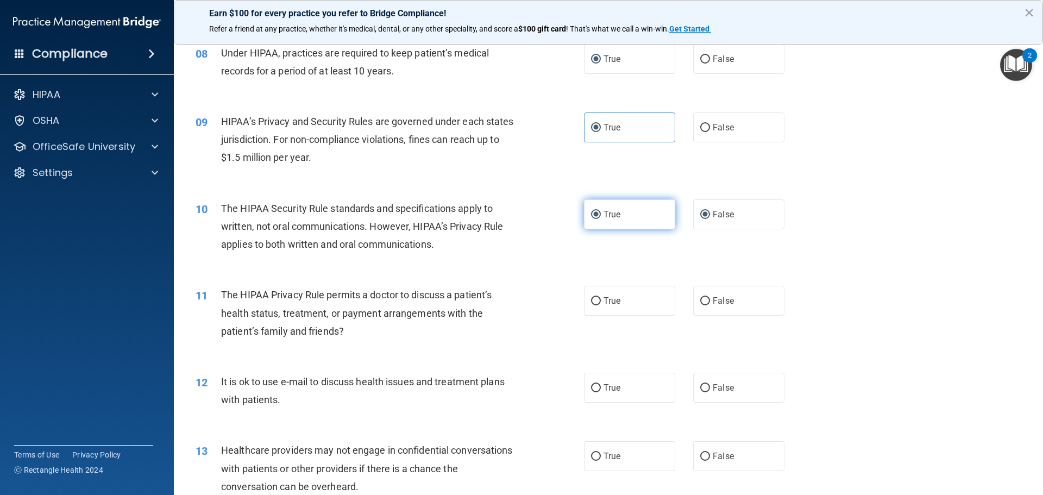
radio input "false"
click at [702, 300] on input "False" at bounding box center [705, 301] width 10 height 8
radio input "true"
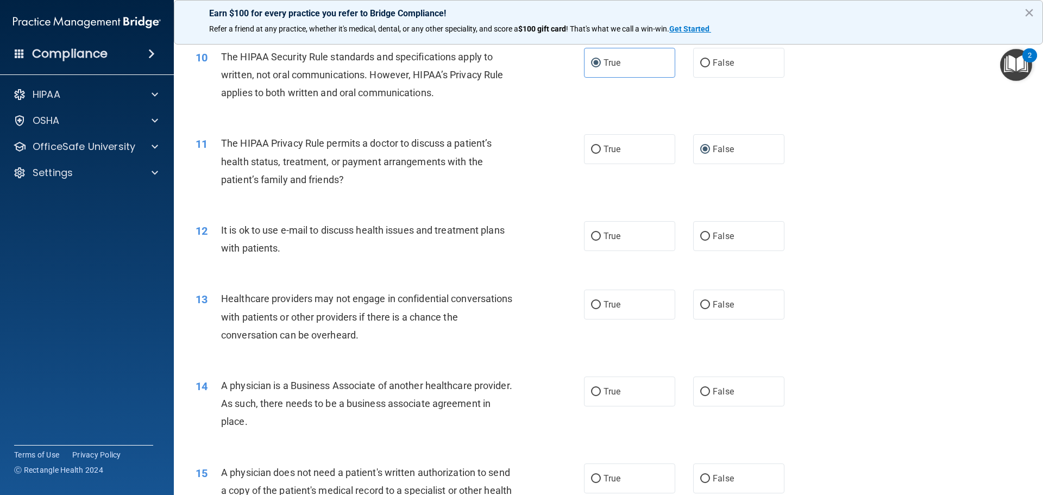
scroll to position [776, 0]
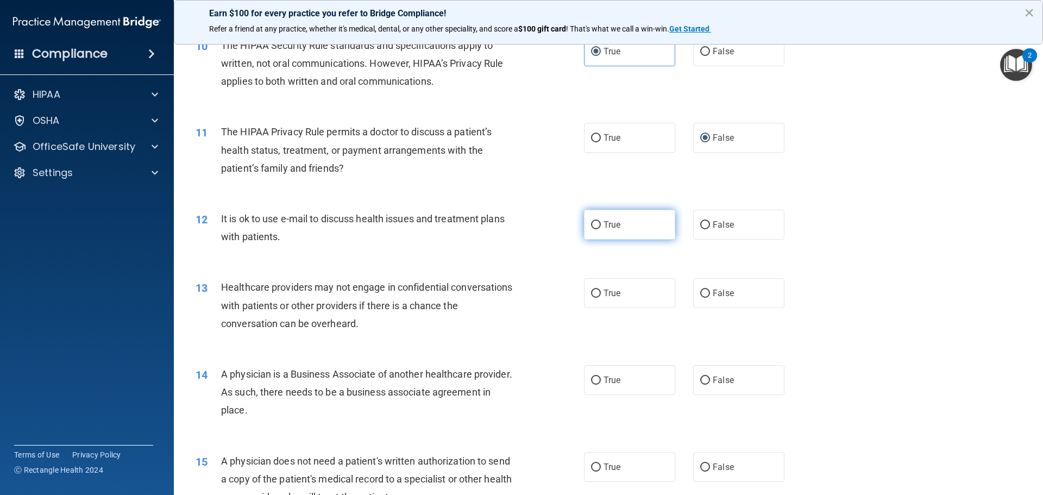
click at [591, 223] on input "True" at bounding box center [596, 225] width 10 height 8
radio input "true"
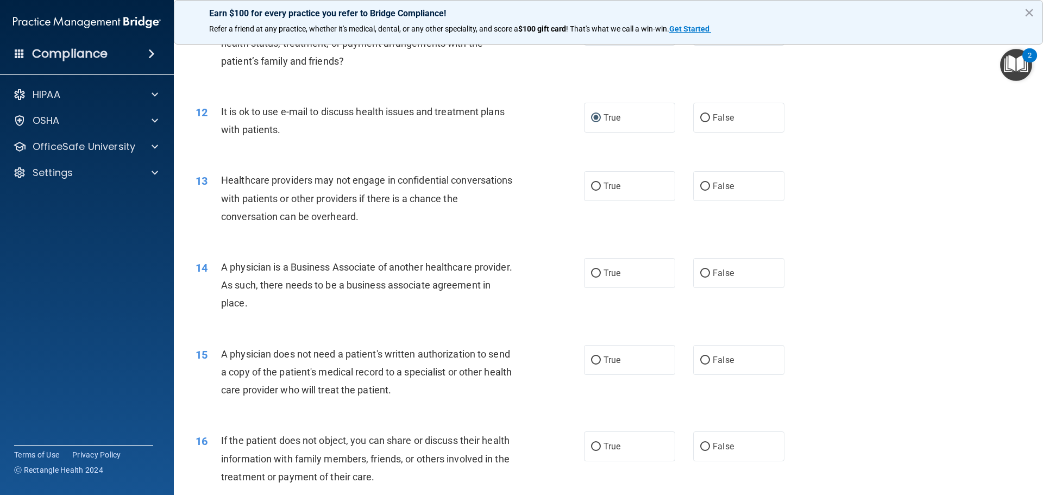
scroll to position [885, 0]
click at [586, 184] on label "True" at bounding box center [629, 184] width 91 height 30
click at [591, 184] on input "True" at bounding box center [596, 185] width 10 height 8
radio input "true"
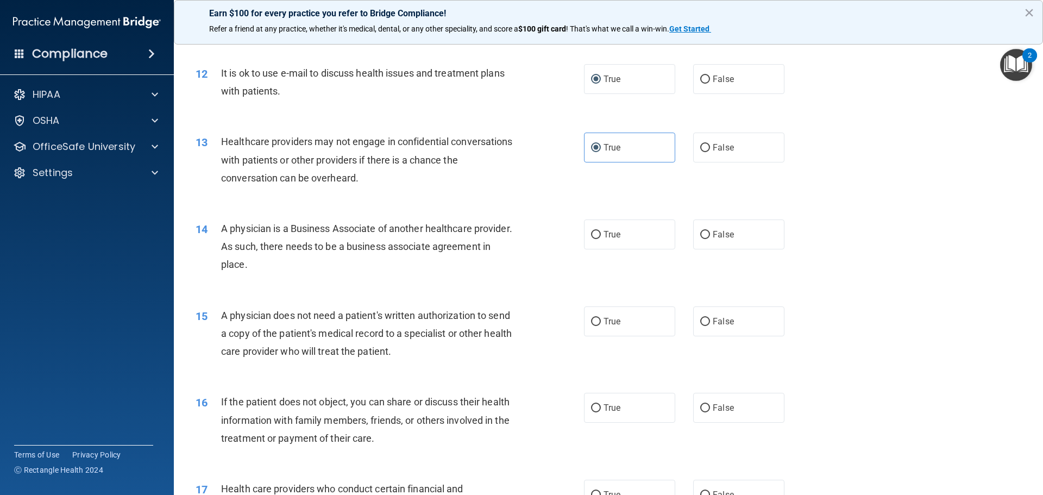
scroll to position [993, 0]
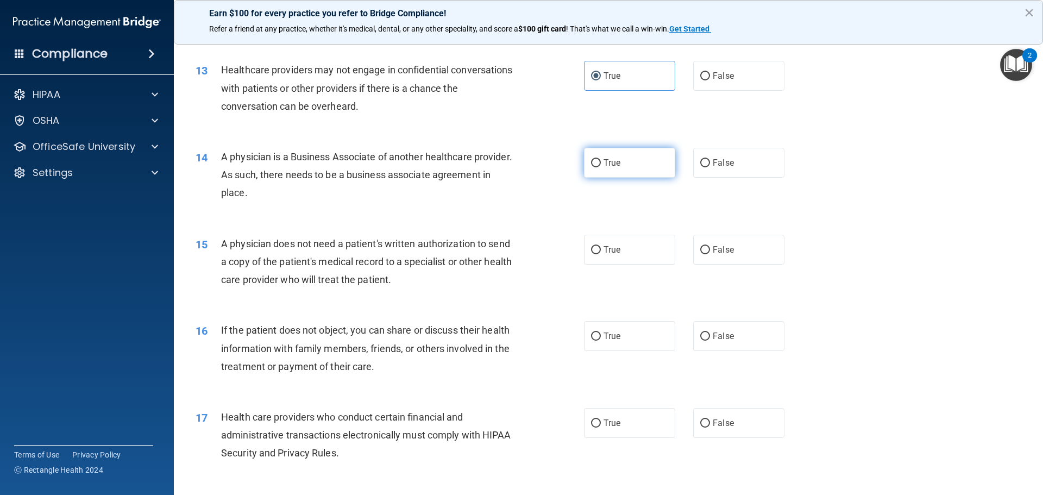
click at [595, 161] on input "True" at bounding box center [596, 163] width 10 height 8
radio input "true"
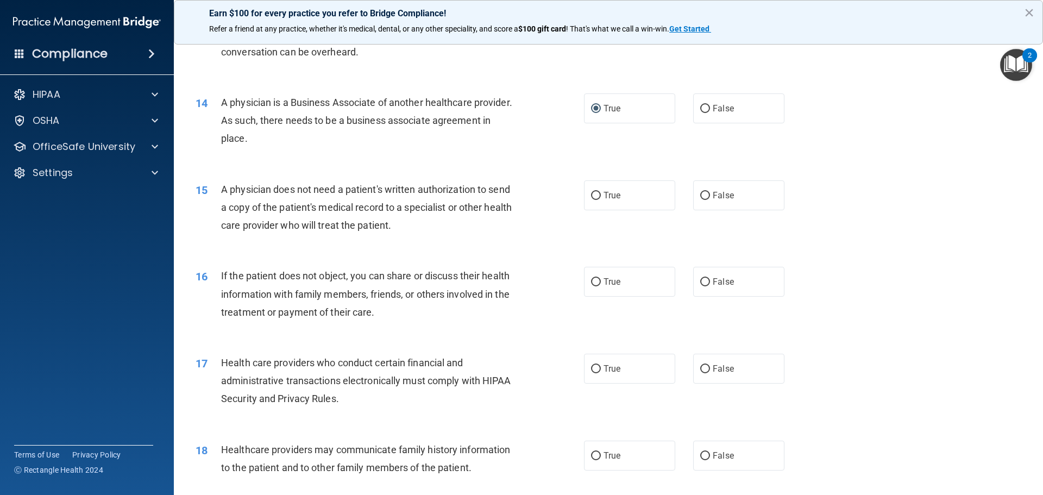
scroll to position [1102, 0]
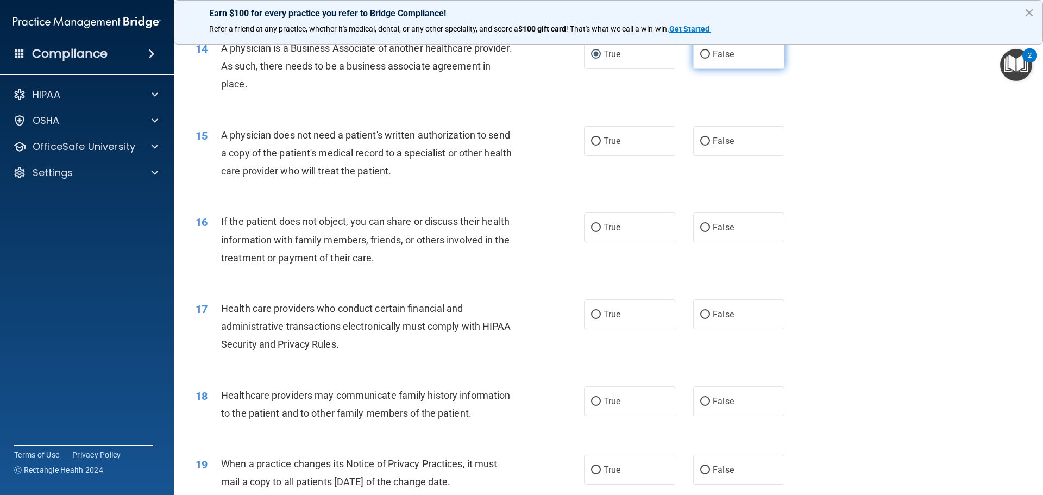
click at [701, 54] on input "False" at bounding box center [705, 55] width 10 height 8
radio input "true"
radio input "false"
click at [591, 140] on input "True" at bounding box center [596, 141] width 10 height 8
radio input "true"
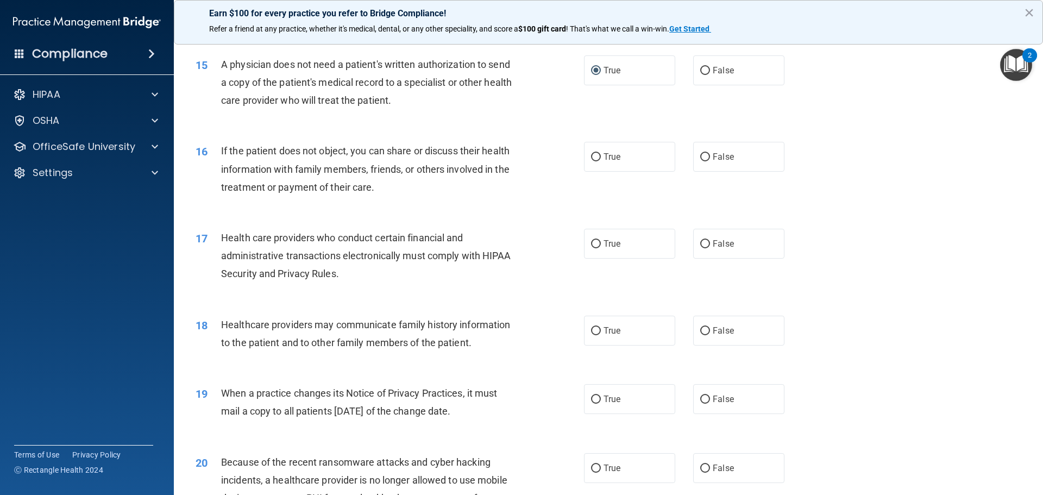
scroll to position [1191, 0]
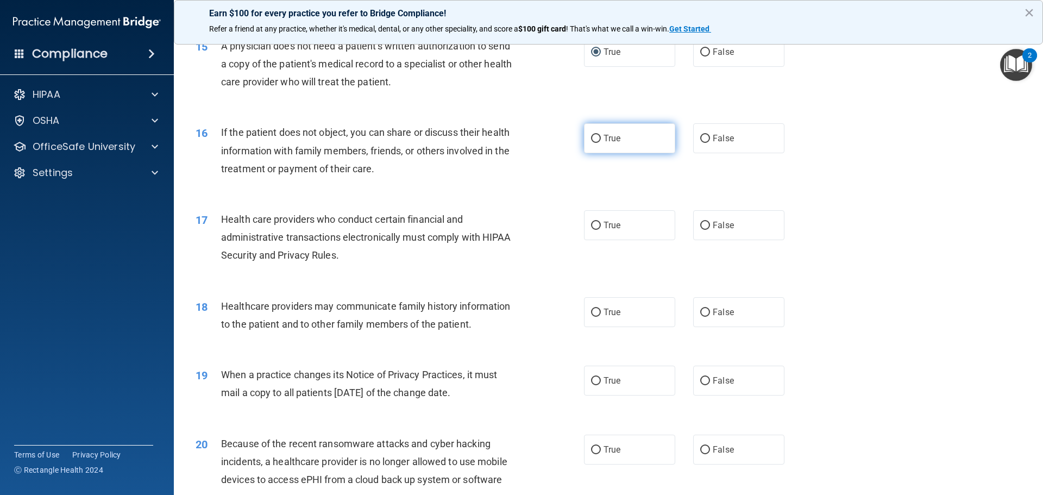
click at [596, 140] on input "True" at bounding box center [596, 139] width 10 height 8
radio input "true"
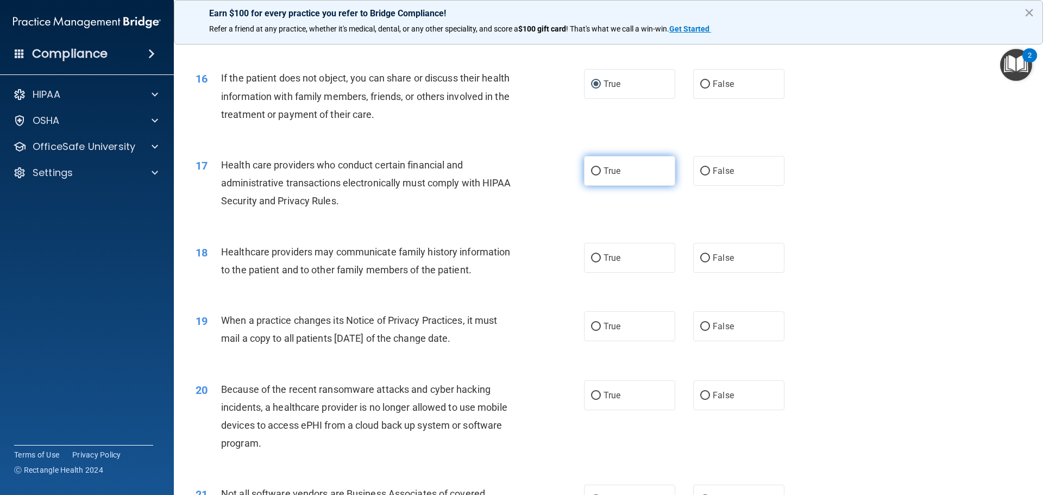
click at [591, 167] on input "True" at bounding box center [596, 171] width 10 height 8
radio input "true"
click at [700, 259] on input "False" at bounding box center [705, 258] width 10 height 8
radio input "true"
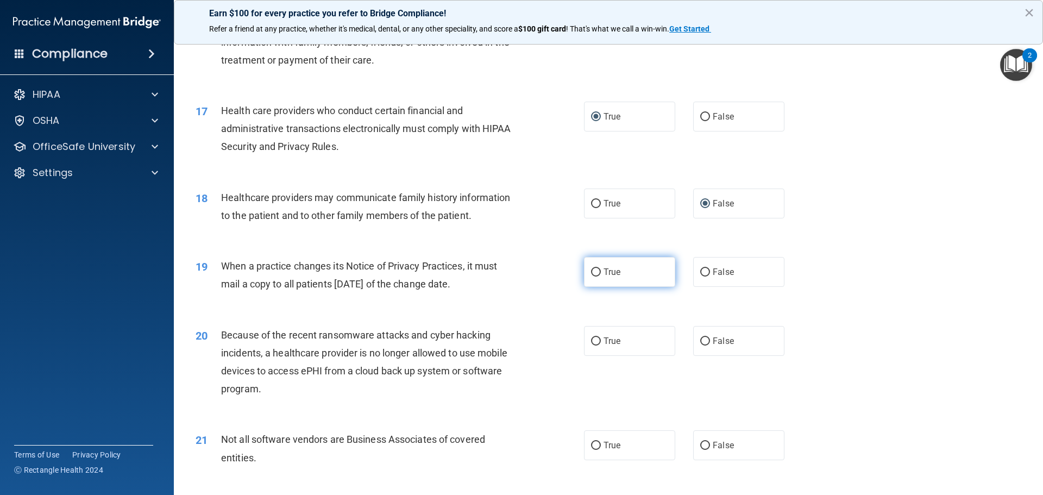
click at [591, 270] on input "True" at bounding box center [596, 272] width 10 height 8
radio input "true"
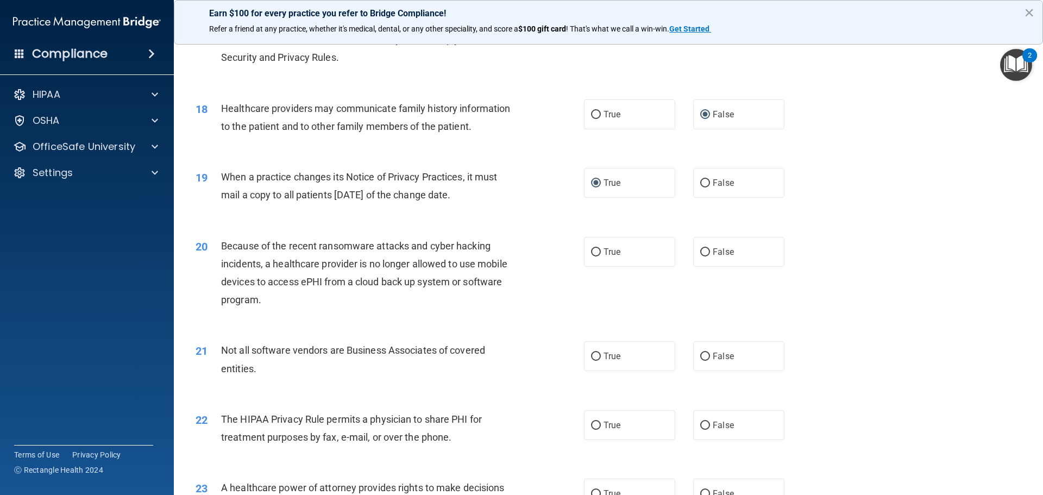
scroll to position [1408, 0]
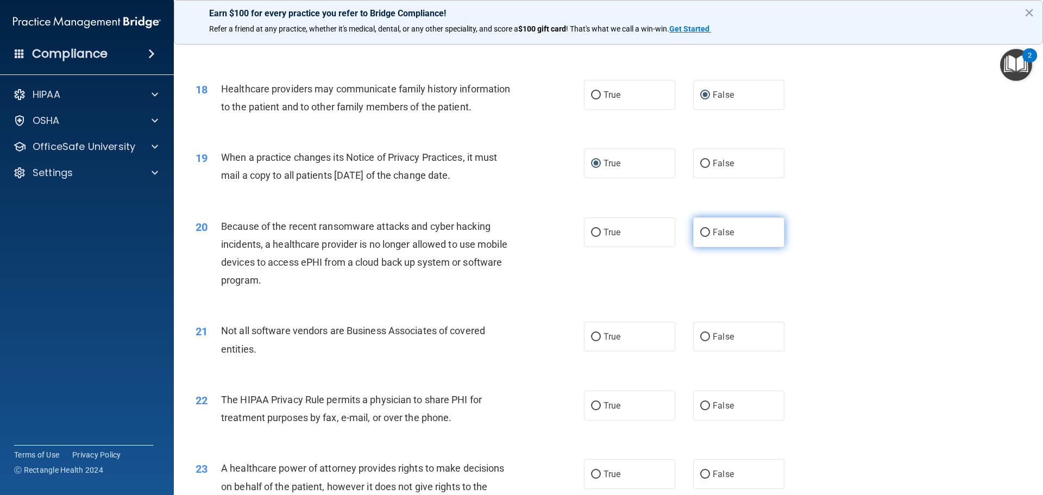
click at [700, 232] on input "False" at bounding box center [705, 233] width 10 height 8
radio input "true"
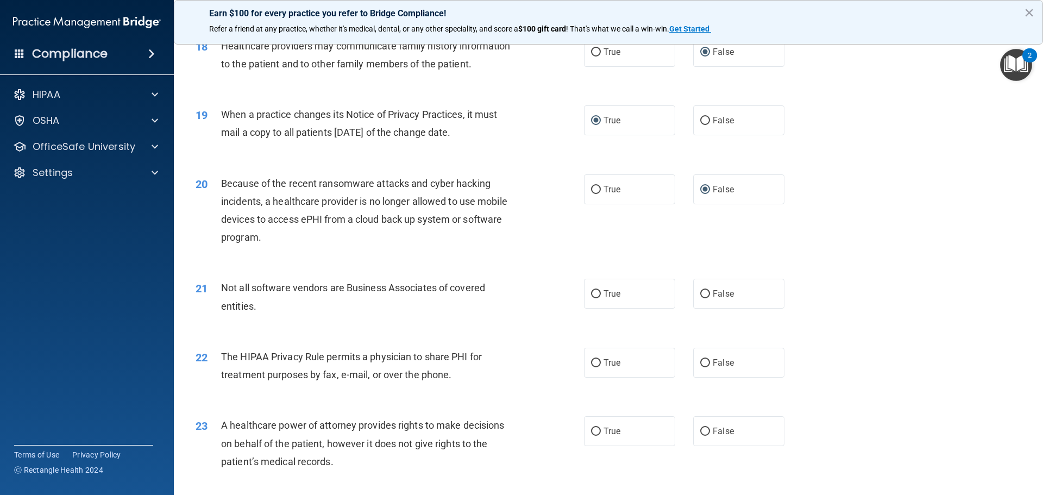
scroll to position [1517, 0]
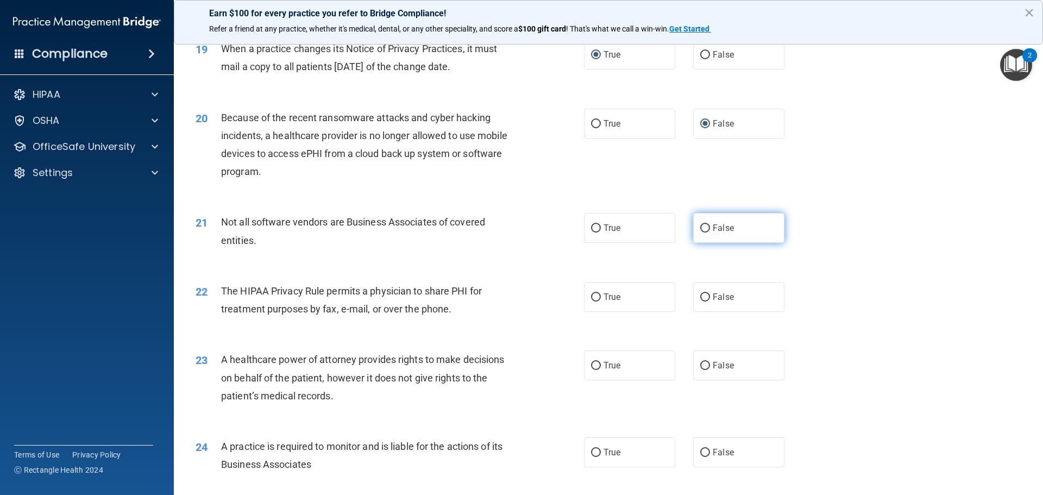
click at [706, 226] on label "False" at bounding box center [738, 228] width 91 height 30
click at [706, 226] on input "False" at bounding box center [705, 228] width 10 height 8
radio input "true"
click at [584, 298] on label "True" at bounding box center [629, 297] width 91 height 30
click at [591, 298] on input "True" at bounding box center [596, 297] width 10 height 8
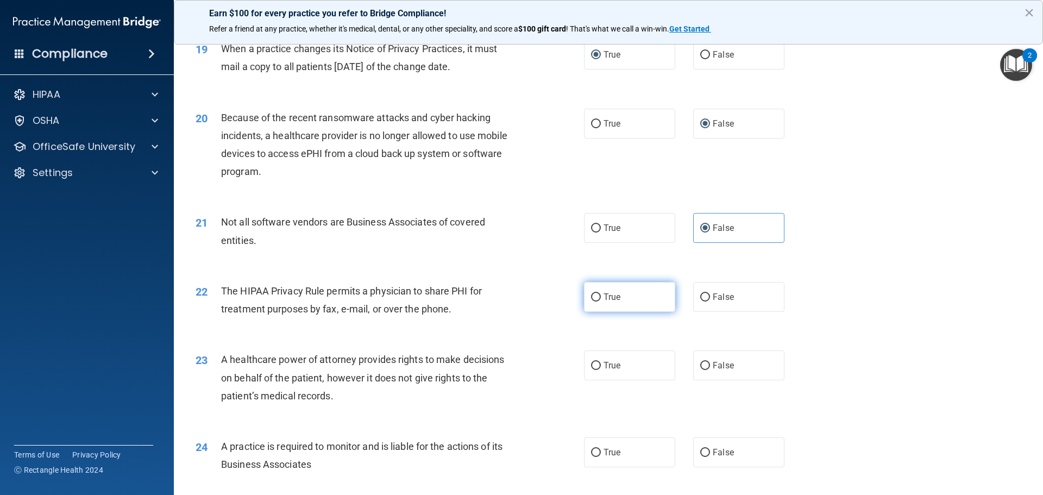
radio input "true"
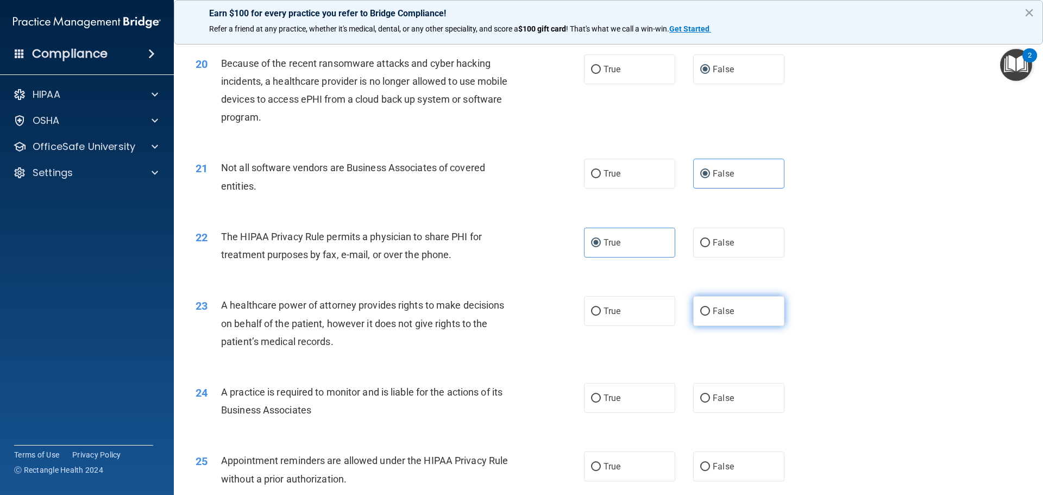
click at [694, 314] on label "False" at bounding box center [738, 311] width 91 height 30
click at [700, 314] on input "False" at bounding box center [705, 311] width 10 height 8
radio input "true"
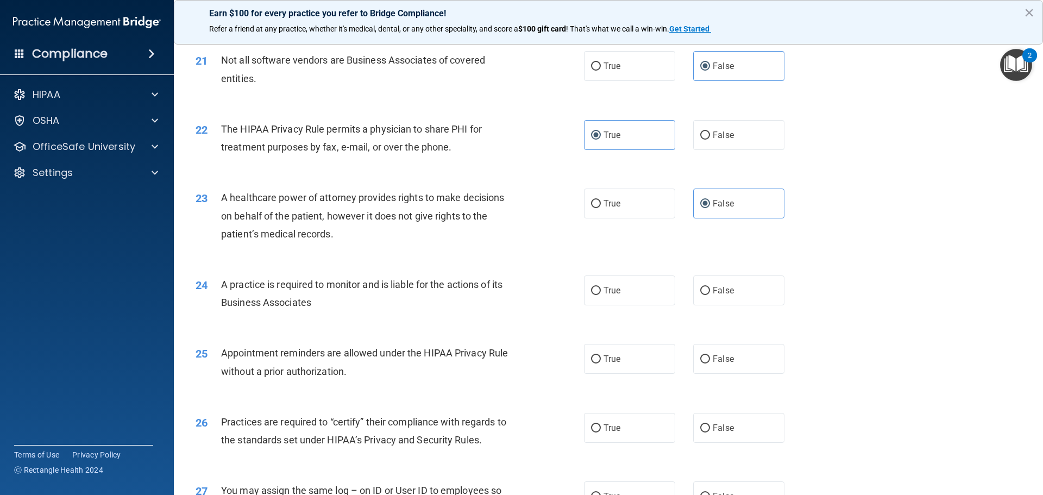
scroll to position [1680, 0]
click at [597, 286] on label "True" at bounding box center [629, 289] width 91 height 30
click at [597, 286] on input "True" at bounding box center [596, 290] width 10 height 8
radio input "true"
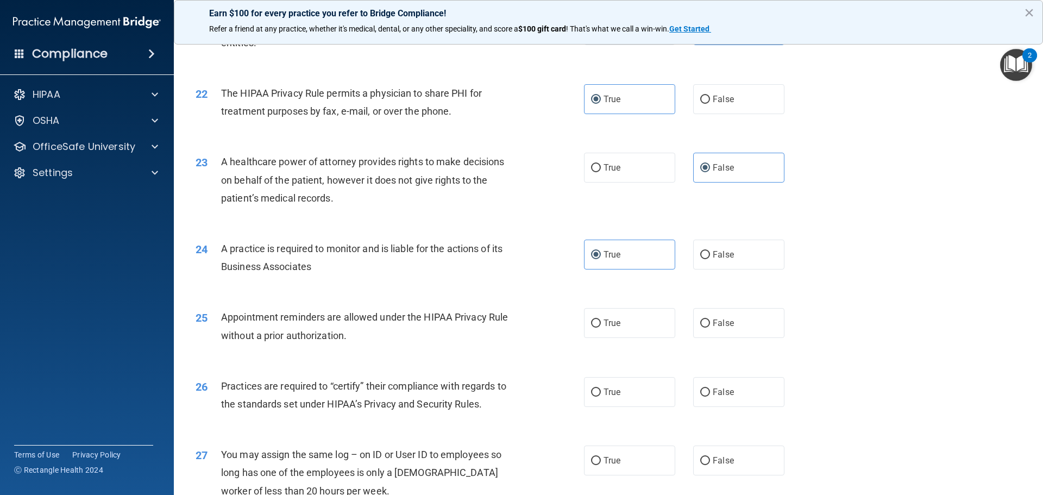
scroll to position [1734, 0]
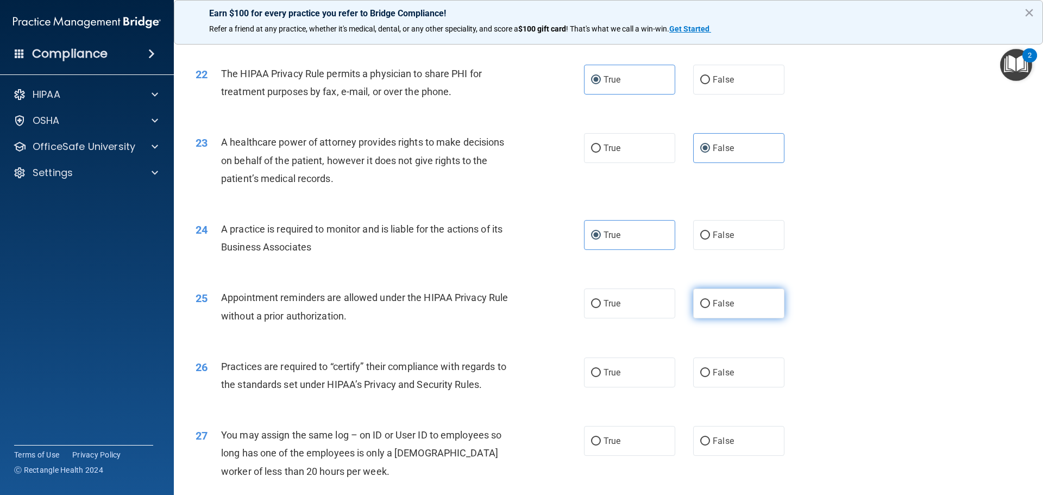
click at [702, 300] on input "False" at bounding box center [705, 304] width 10 height 8
radio input "true"
click at [592, 372] on input "True" at bounding box center [596, 373] width 10 height 8
radio input "true"
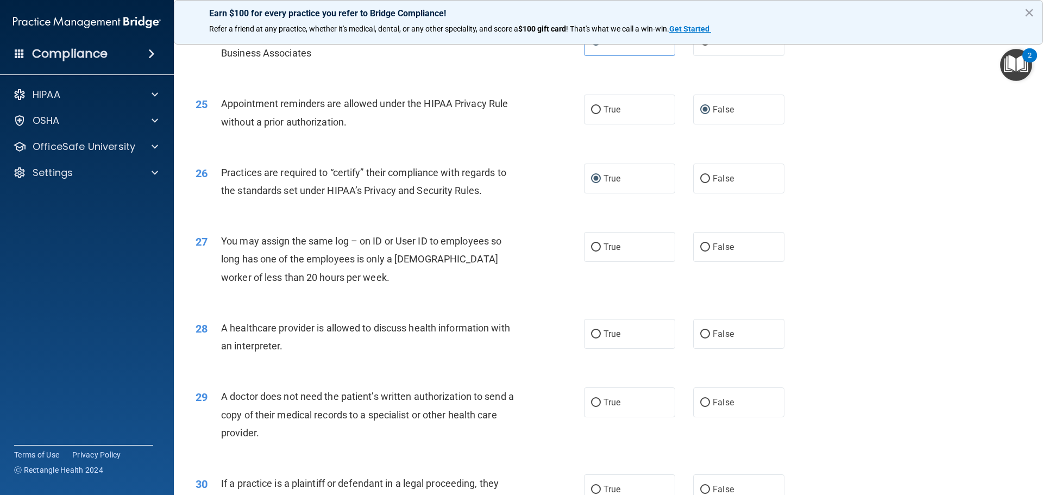
scroll to position [1940, 0]
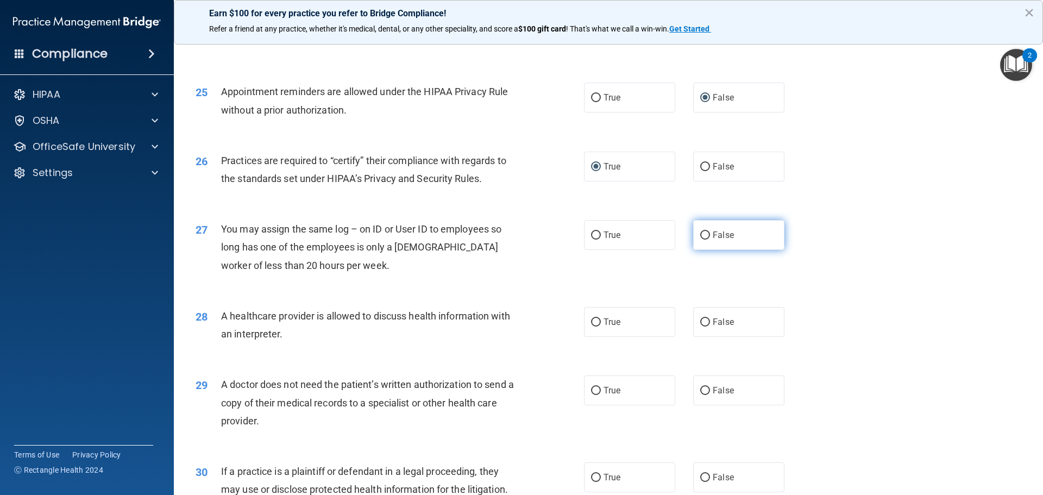
click at [700, 236] on input "False" at bounding box center [705, 235] width 10 height 8
radio input "true"
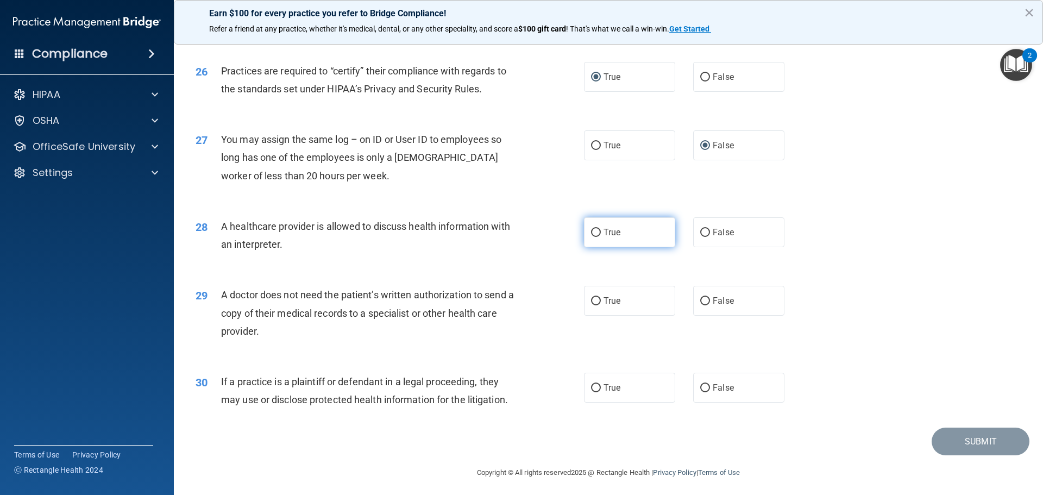
scroll to position [2034, 0]
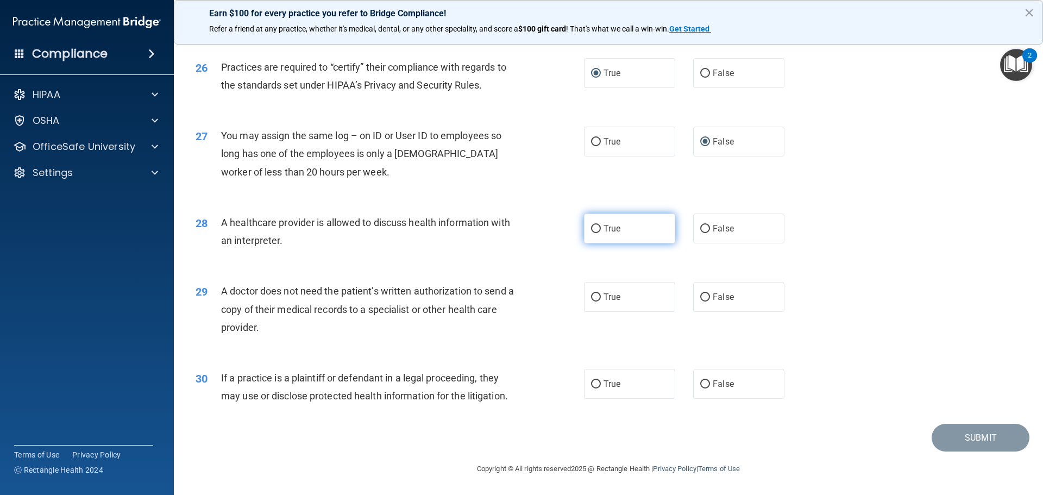
click at [593, 229] on input "True" at bounding box center [596, 229] width 10 height 8
radio input "true"
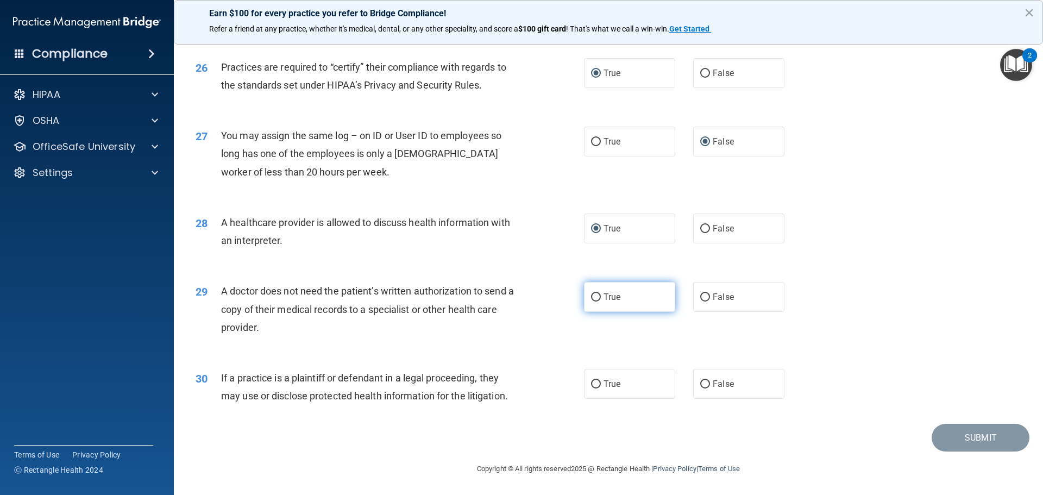
click at [591, 298] on input "True" at bounding box center [596, 297] width 10 height 8
radio input "true"
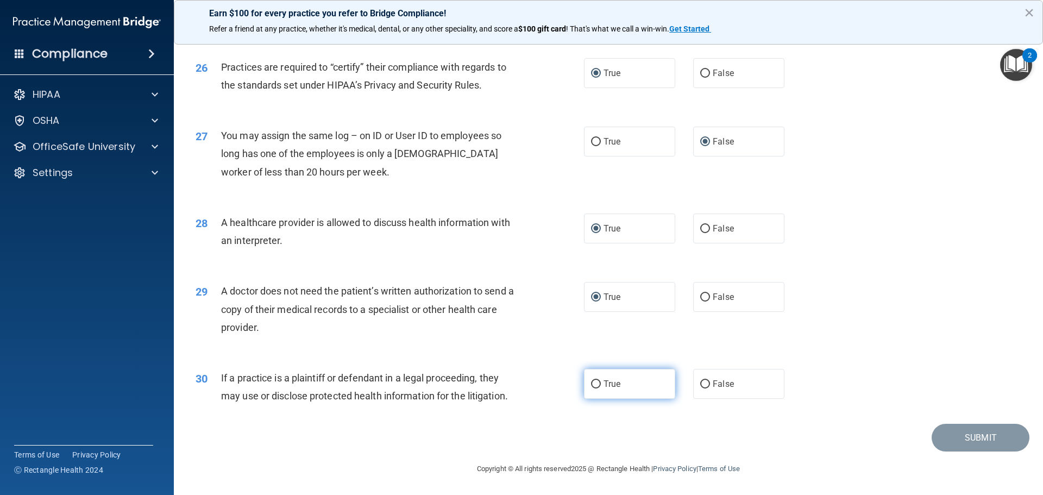
click at [593, 381] on input "True" at bounding box center [596, 384] width 10 height 8
radio input "true"
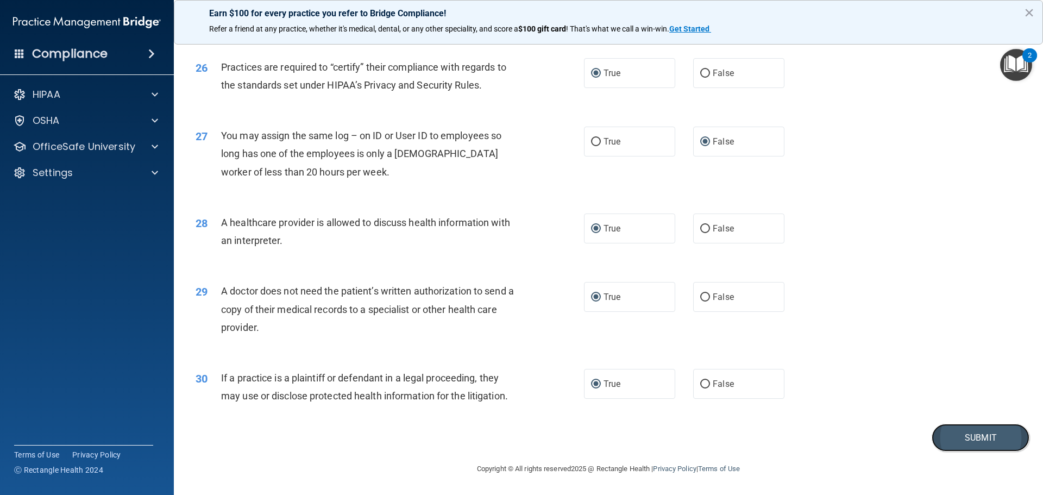
click at [948, 438] on button "Submit" at bounding box center [981, 438] width 98 height 28
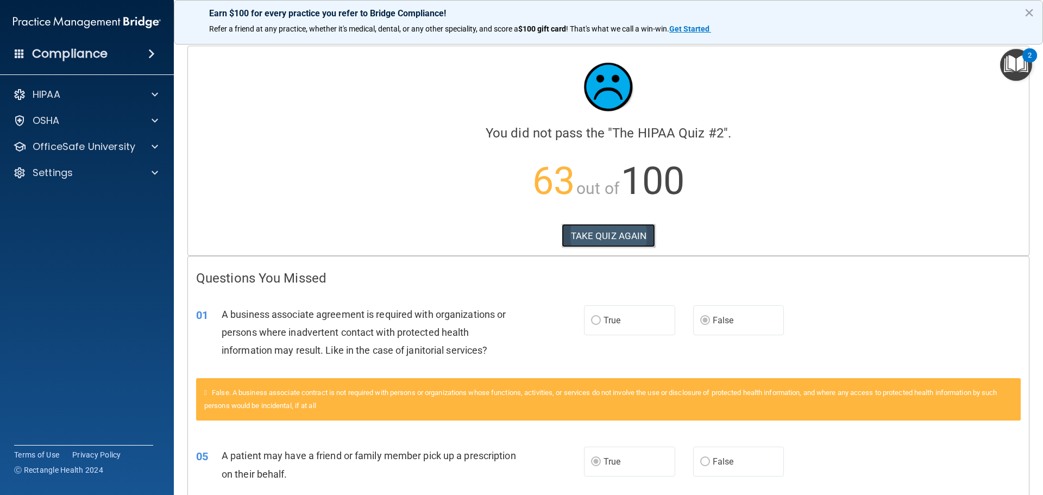
click at [621, 234] on button "TAKE QUIZ AGAIN" at bounding box center [609, 236] width 94 height 24
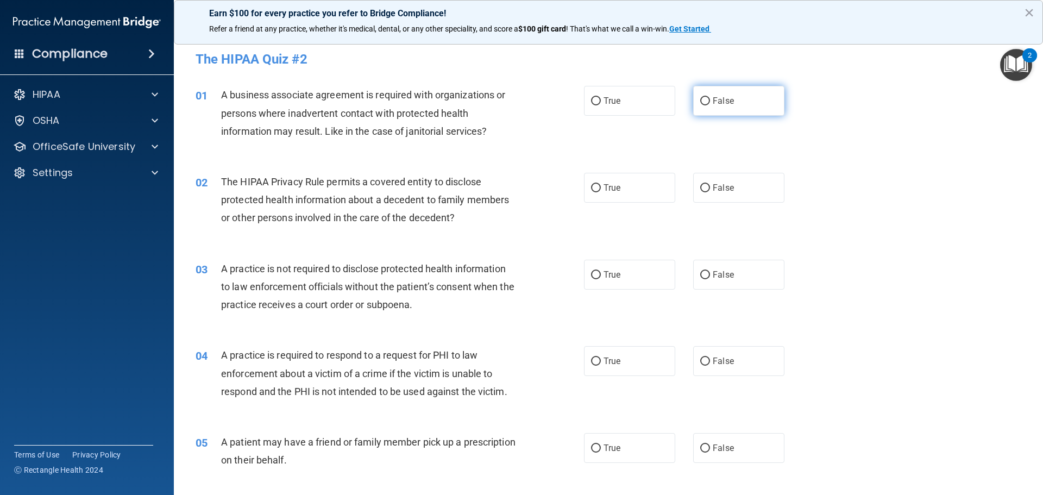
click at [700, 103] on input "False" at bounding box center [705, 101] width 10 height 8
radio input "true"
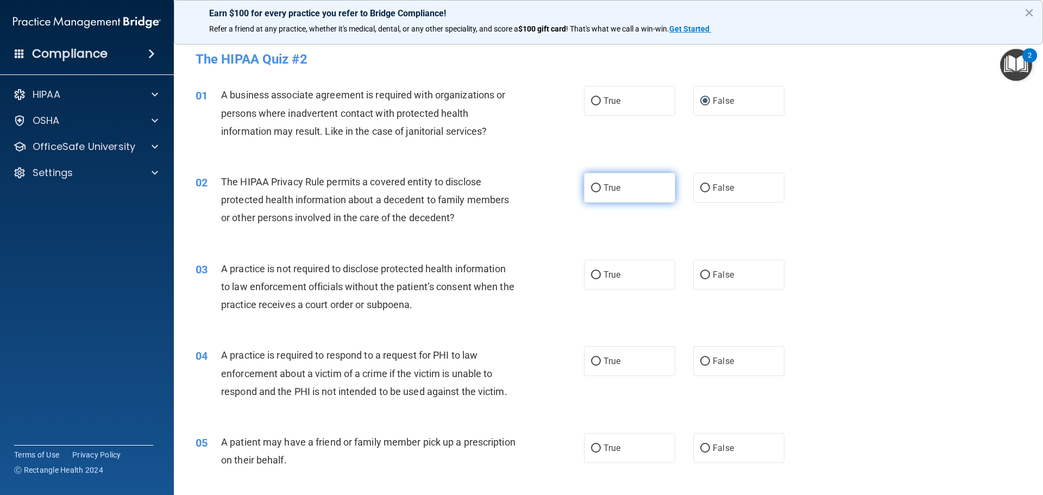
click at [591, 190] on input "True" at bounding box center [596, 188] width 10 height 8
radio input "true"
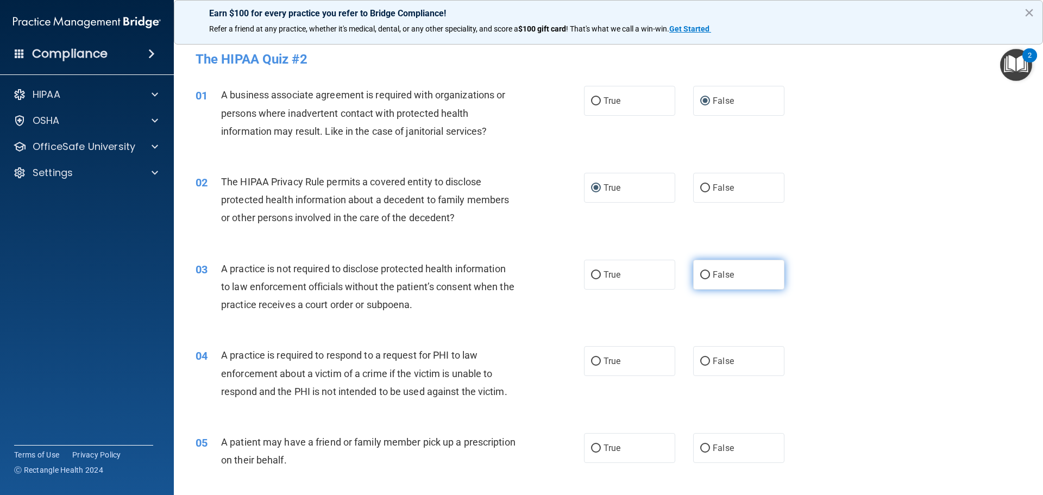
click at [695, 268] on label "False" at bounding box center [738, 275] width 91 height 30
click at [700, 271] on input "False" at bounding box center [705, 275] width 10 height 8
radio input "true"
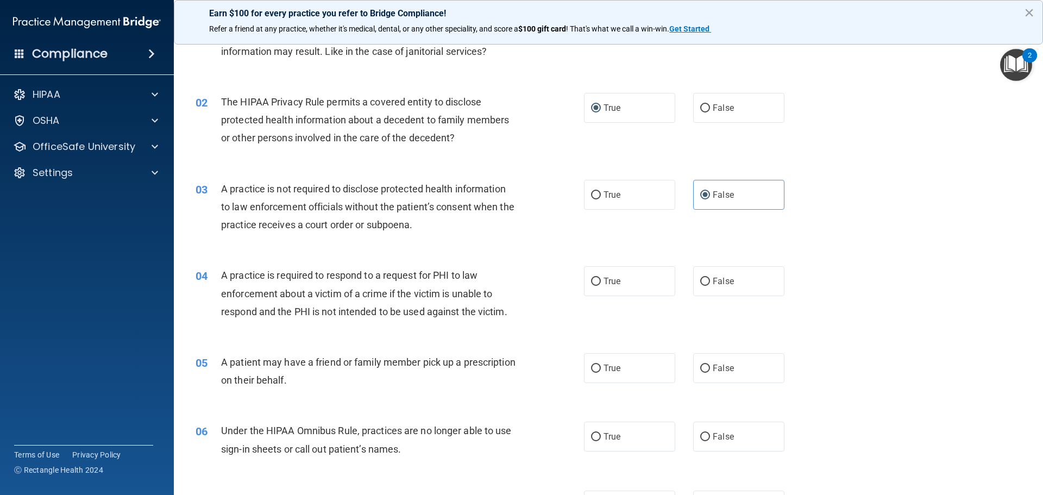
scroll to position [109, 0]
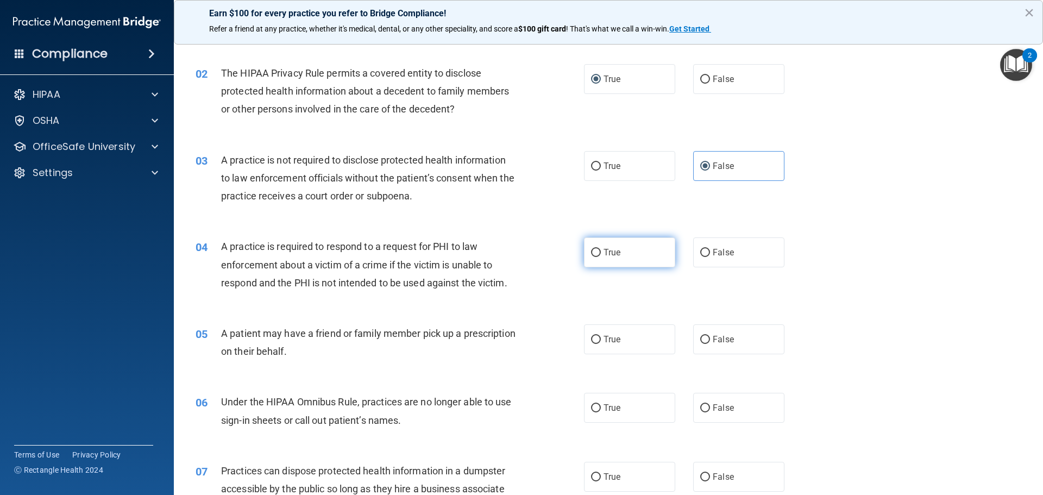
click at [593, 253] on input "True" at bounding box center [596, 253] width 10 height 8
radio input "true"
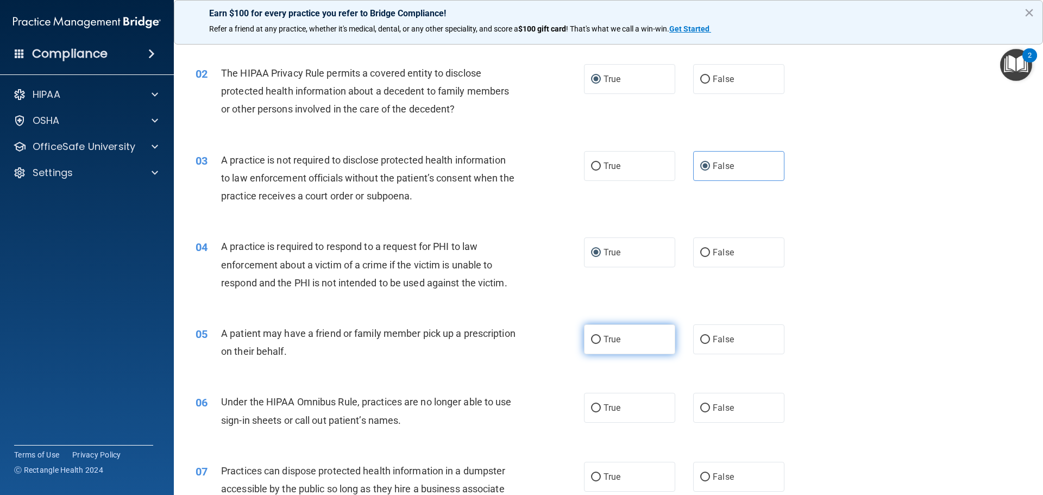
click at [586, 335] on label "True" at bounding box center [629, 339] width 91 height 30
click at [591, 336] on input "True" at bounding box center [596, 340] width 10 height 8
radio input "true"
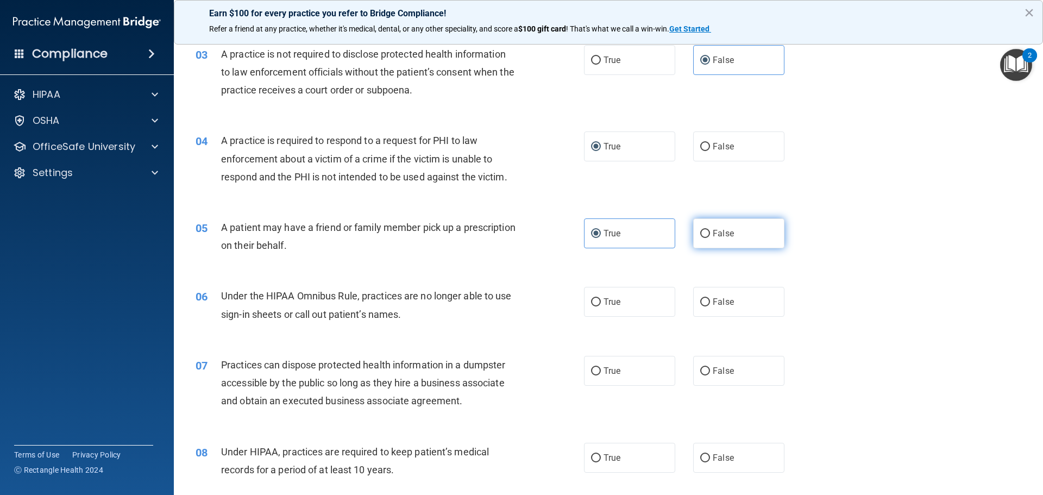
scroll to position [217, 0]
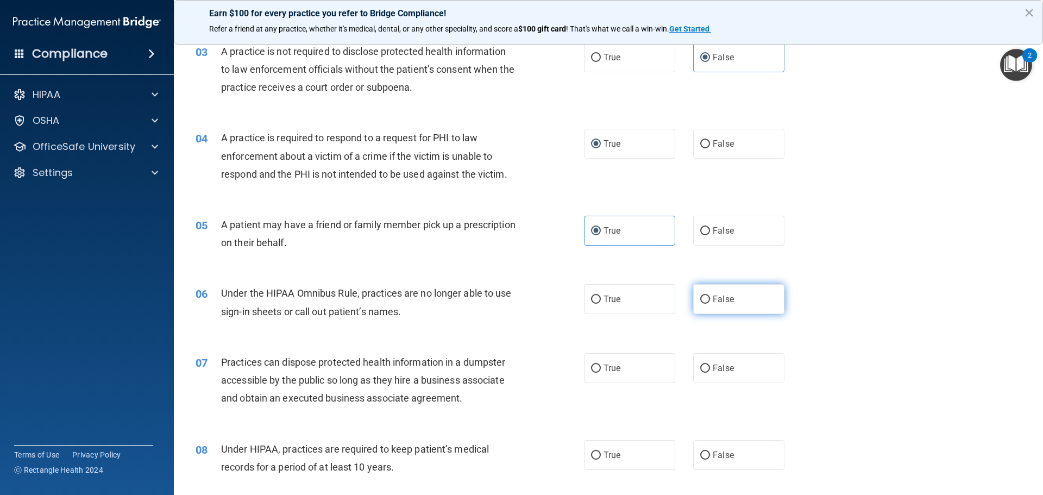
click at [700, 297] on input "False" at bounding box center [705, 299] width 10 height 8
radio input "true"
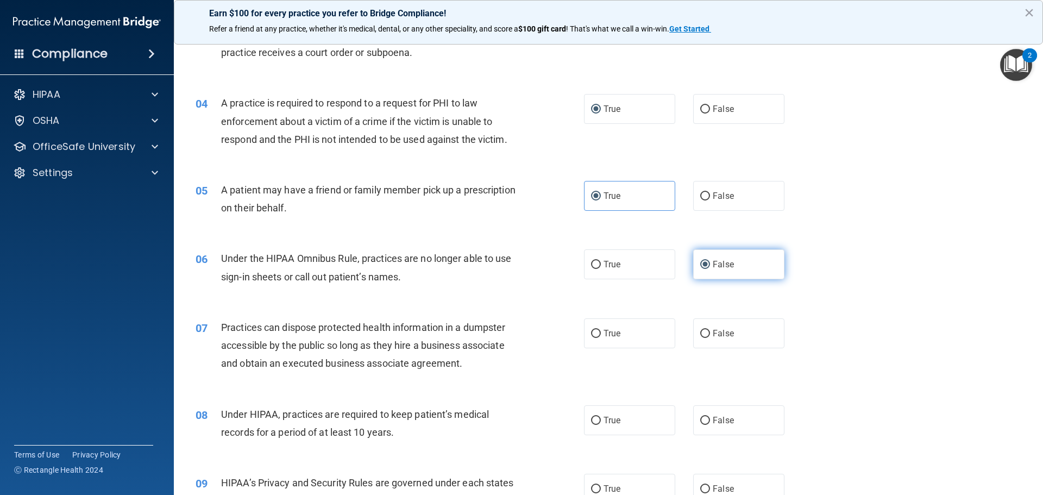
scroll to position [272, 0]
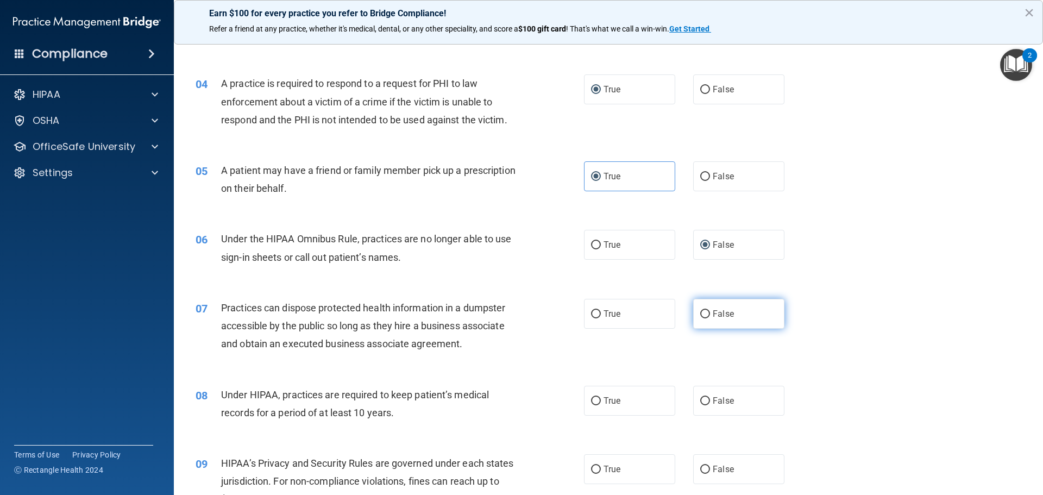
click at [693, 314] on label "False" at bounding box center [738, 314] width 91 height 30
click at [700, 314] on input "False" at bounding box center [705, 314] width 10 height 8
radio input "true"
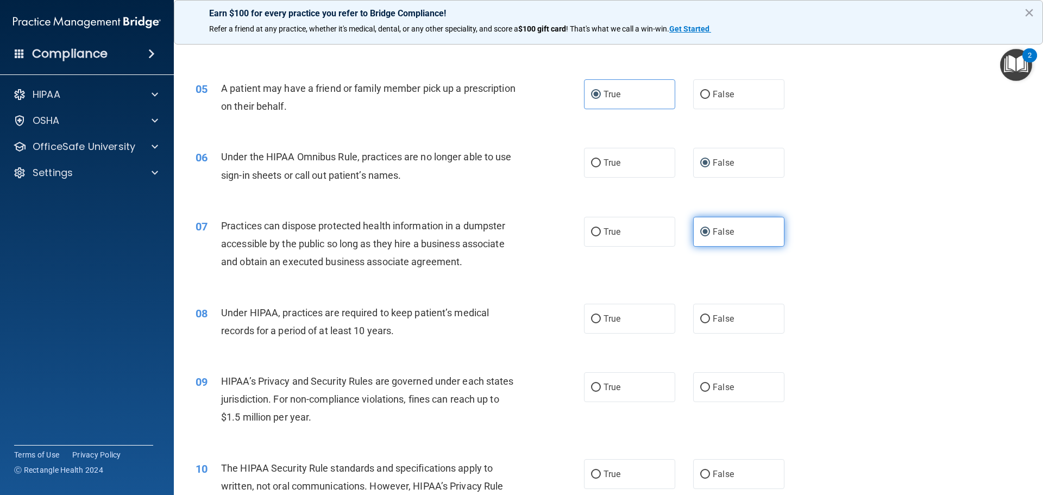
scroll to position [380, 0]
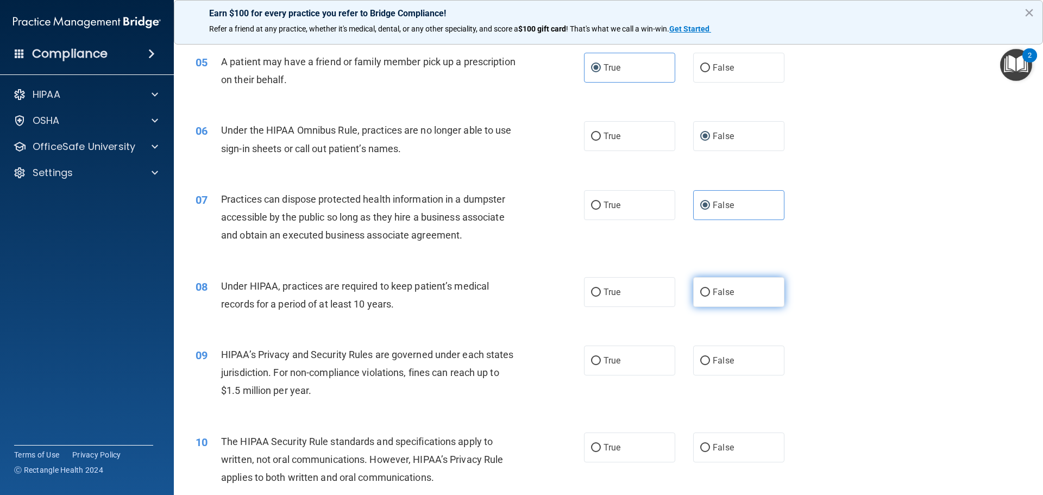
click at [700, 293] on input "False" at bounding box center [705, 292] width 10 height 8
radio input "true"
click at [710, 354] on label "False" at bounding box center [738, 360] width 91 height 30
click at [710, 357] on input "False" at bounding box center [705, 361] width 10 height 8
radio input "true"
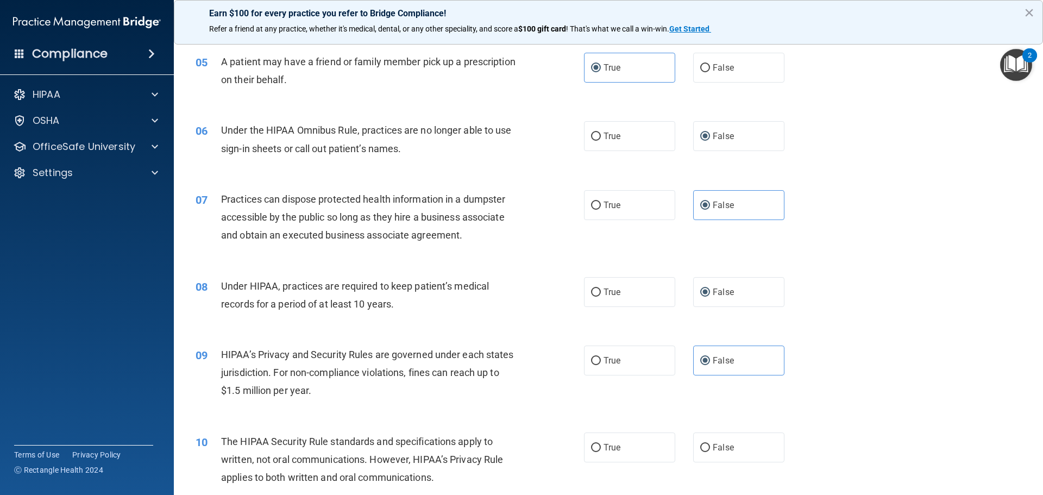
scroll to position [489, 0]
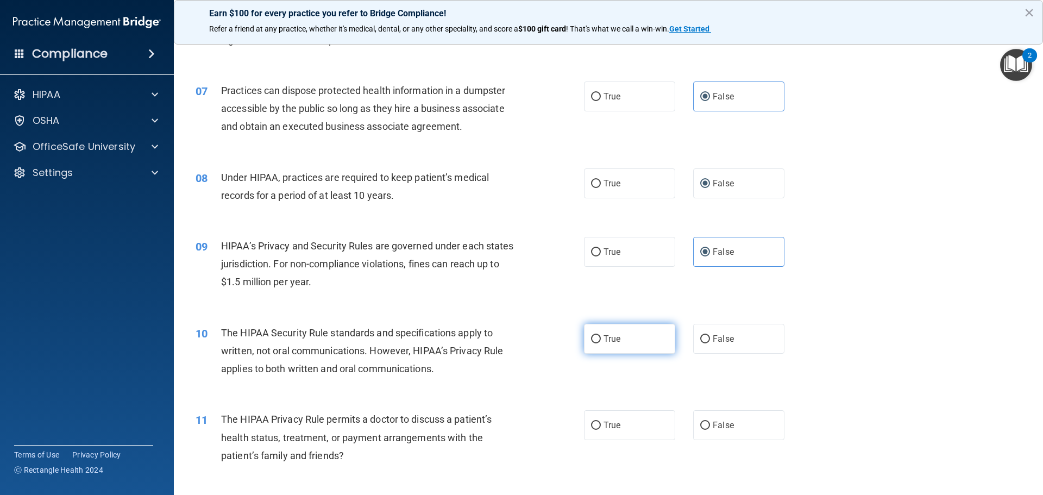
click at [593, 340] on input "True" at bounding box center [596, 339] width 10 height 8
radio input "true"
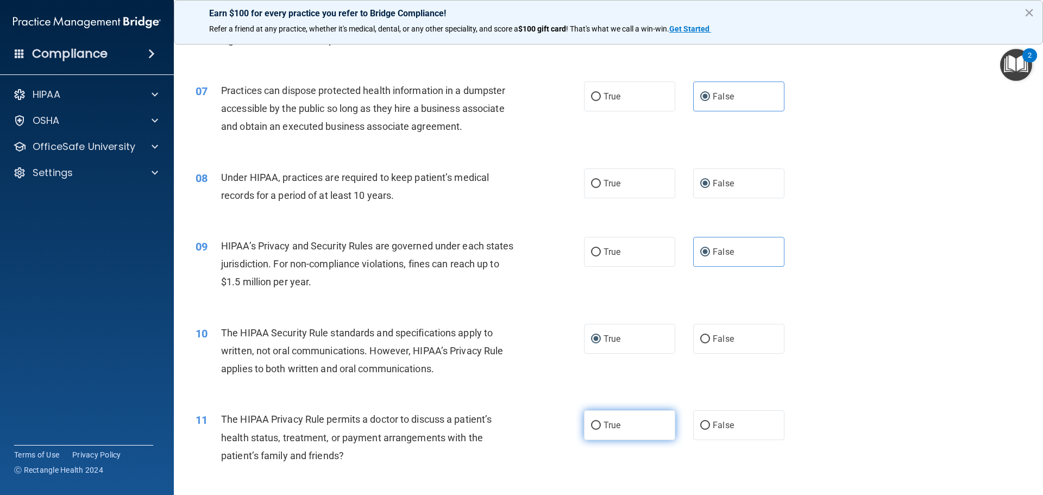
click at [586, 417] on label "True" at bounding box center [629, 425] width 91 height 30
click at [591, 421] on input "True" at bounding box center [596, 425] width 10 height 8
radio input "true"
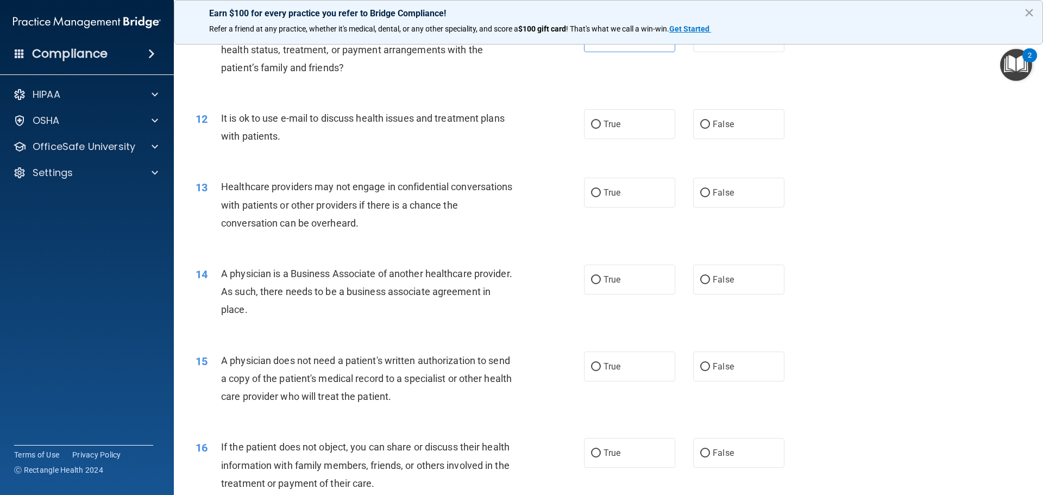
scroll to position [889, 0]
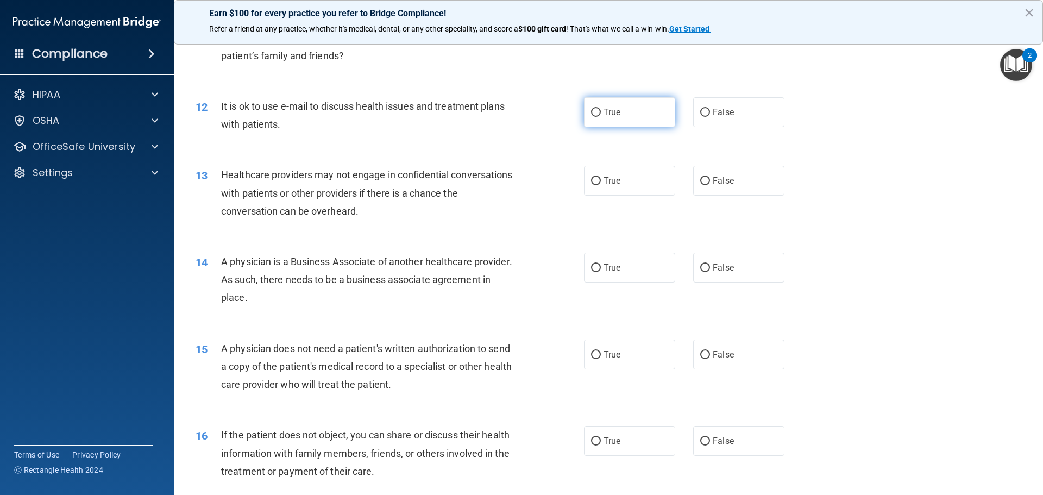
click at [591, 110] on input "True" at bounding box center [596, 113] width 10 height 8
radio input "true"
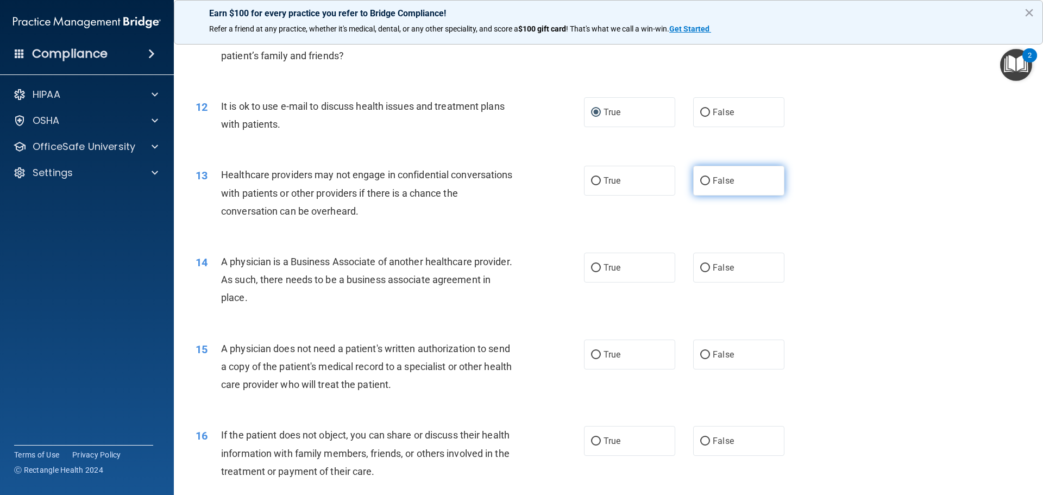
click at [700, 180] on input "False" at bounding box center [705, 181] width 10 height 8
radio input "true"
click at [700, 268] on input "False" at bounding box center [705, 268] width 10 height 8
radio input "true"
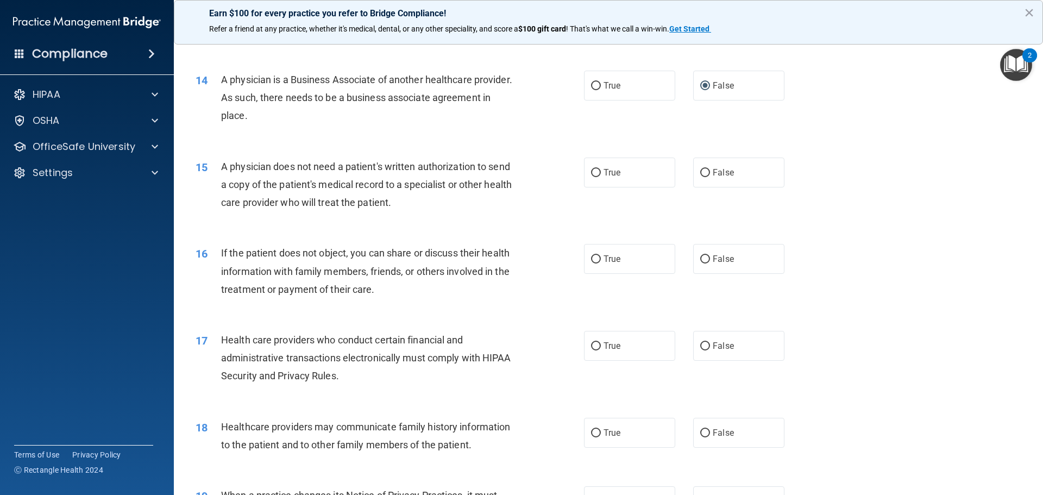
scroll to position [1077, 0]
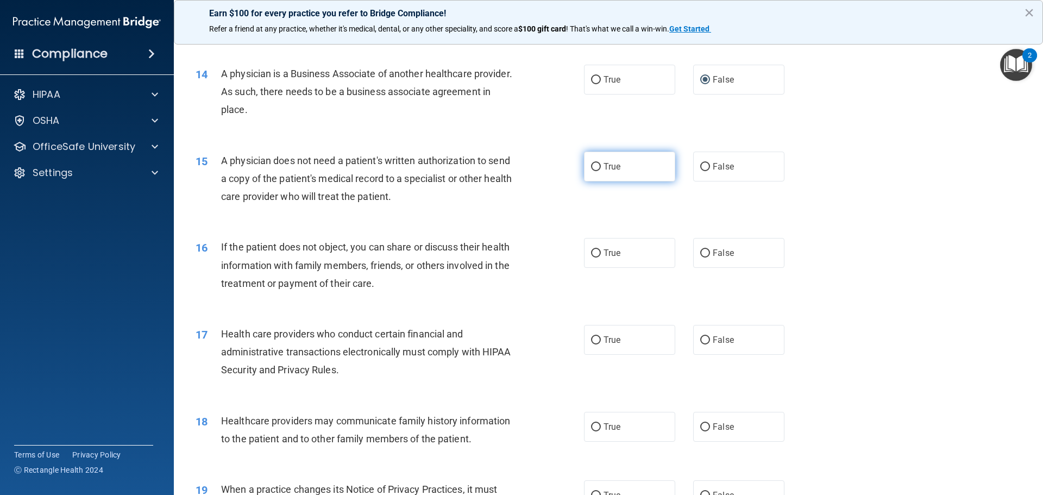
click at [591, 168] on input "True" at bounding box center [596, 167] width 10 height 8
radio input "true"
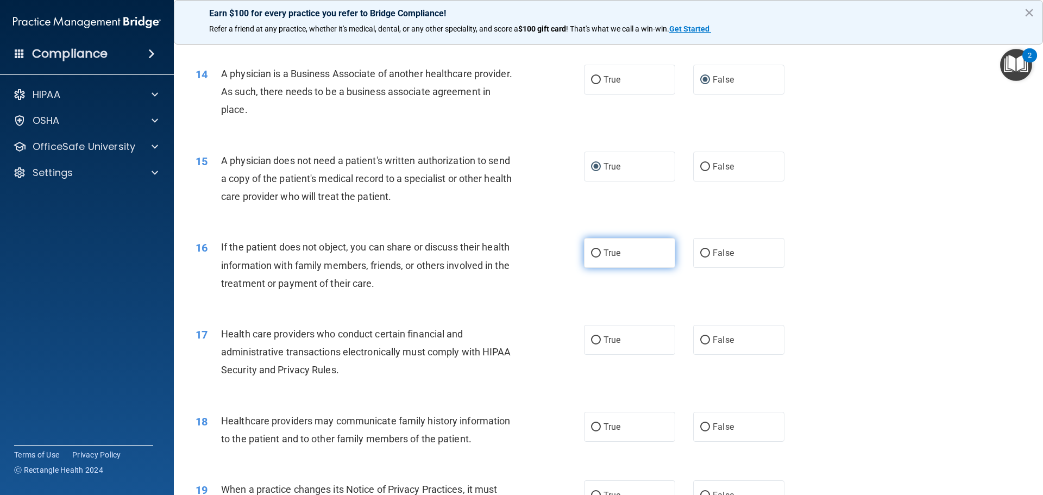
click at [593, 250] on input "True" at bounding box center [596, 253] width 10 height 8
radio input "true"
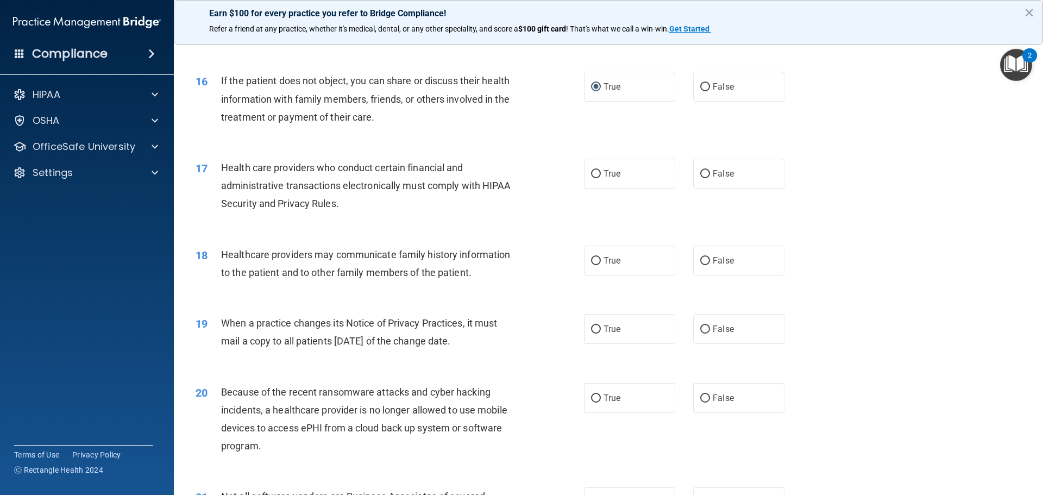
scroll to position [1264, 0]
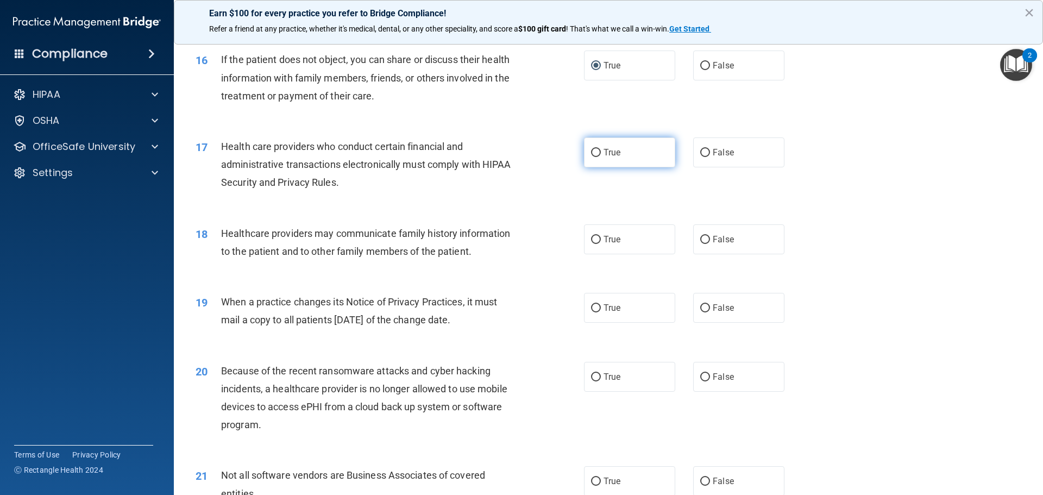
click at [591, 152] on input "True" at bounding box center [596, 153] width 10 height 8
radio input "true"
click at [700, 236] on input "False" at bounding box center [705, 240] width 10 height 8
radio input "true"
click at [700, 306] on input "False" at bounding box center [705, 308] width 10 height 8
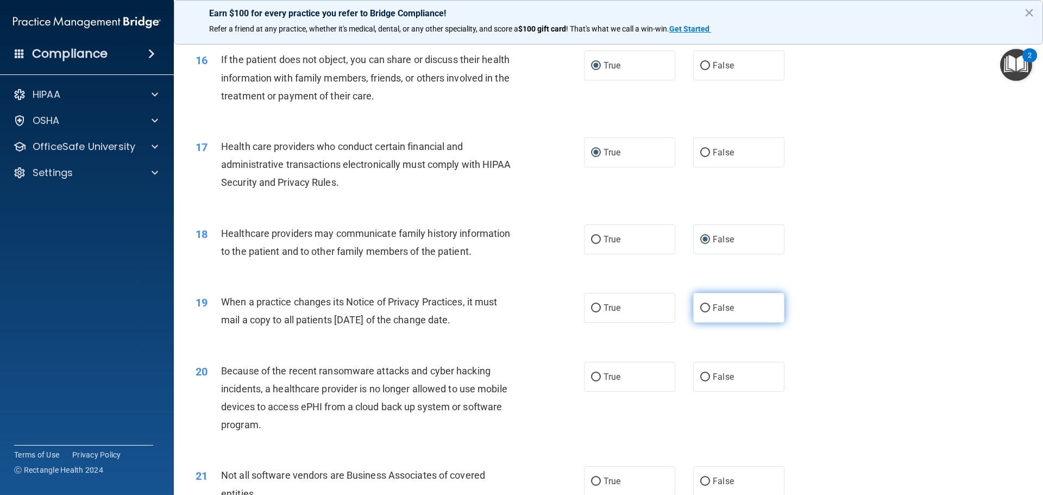
radio input "true"
click at [593, 375] on input "True" at bounding box center [596, 377] width 10 height 8
radio input "true"
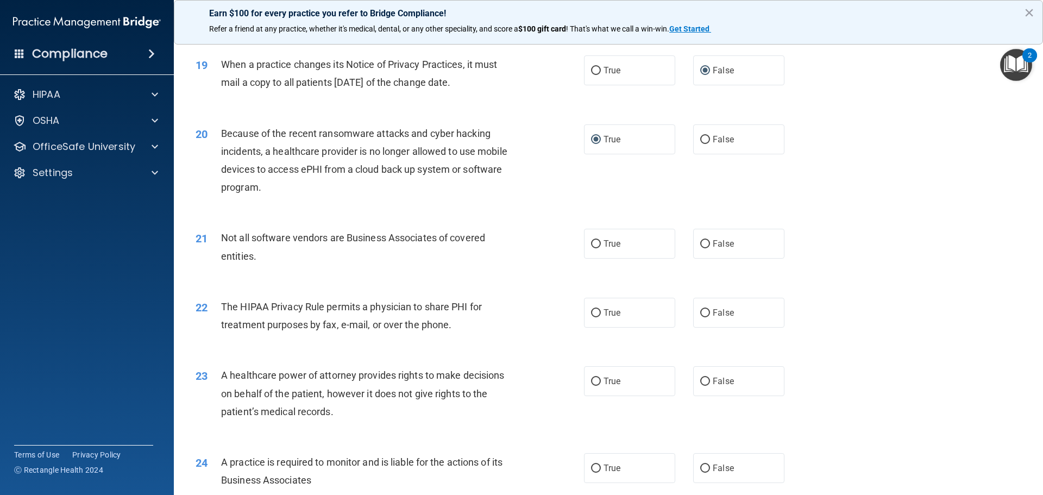
scroll to position [1504, 0]
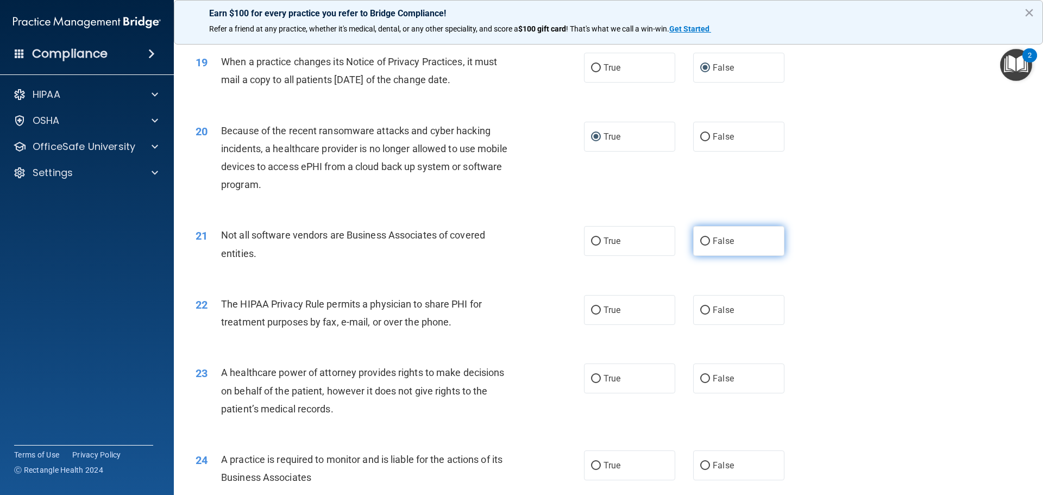
click at [693, 240] on label "False" at bounding box center [738, 241] width 91 height 30
click at [700, 240] on input "False" at bounding box center [705, 241] width 10 height 8
radio input "true"
click at [591, 307] on input "True" at bounding box center [596, 310] width 10 height 8
radio input "true"
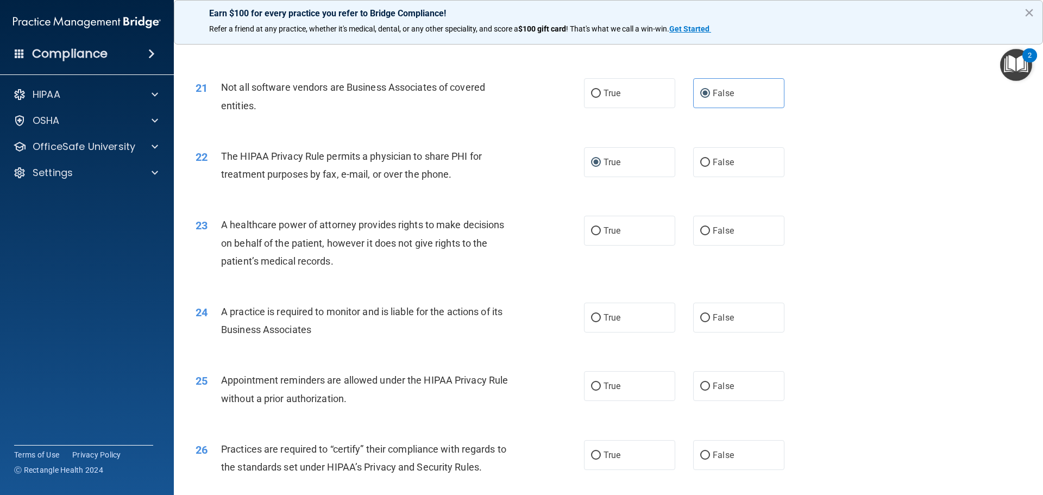
scroll to position [1661, 0]
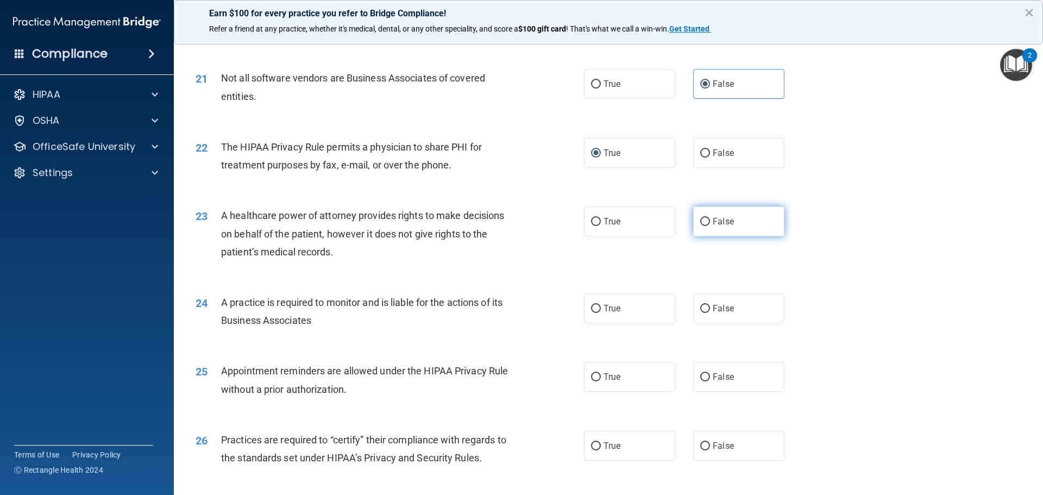
click at [694, 223] on label "False" at bounding box center [738, 221] width 91 height 30
click at [700, 223] on input "False" at bounding box center [705, 222] width 10 height 8
radio input "true"
click at [701, 307] on input "False" at bounding box center [705, 309] width 10 height 8
radio input "true"
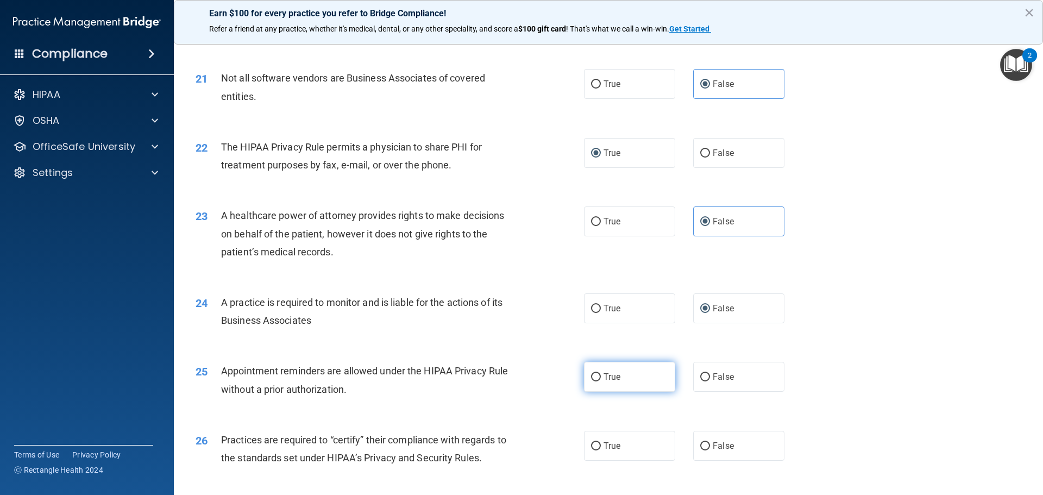
click at [593, 376] on input "True" at bounding box center [596, 377] width 10 height 8
radio input "true"
drag, startPoint x: 1034, startPoint y: 372, endPoint x: 1039, endPoint y: 412, distance: 40.4
click at [1039, 412] on main "- The HIPAA Quiz #2 This quiz doesn’t expire until [DATE]. Are you sure you wan…" at bounding box center [608, 265] width 869 height 460
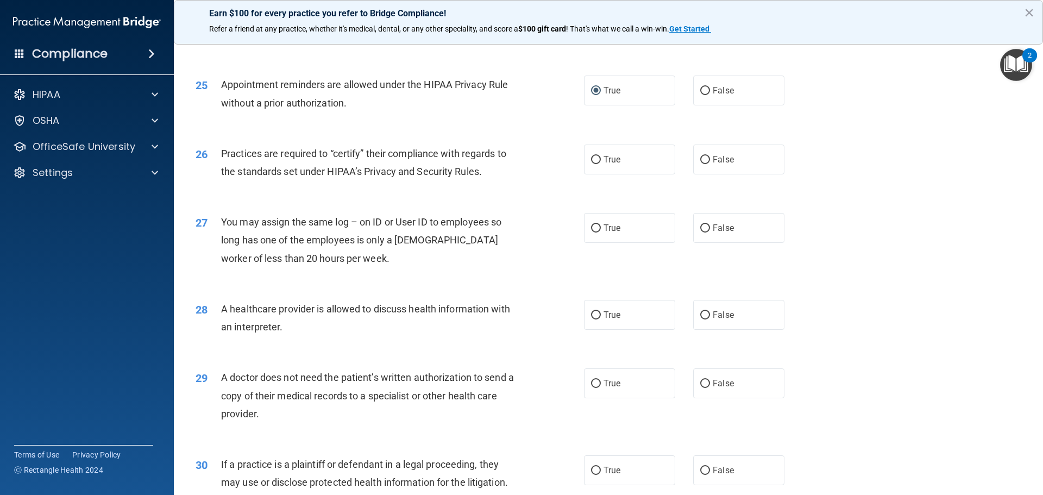
scroll to position [1950, 0]
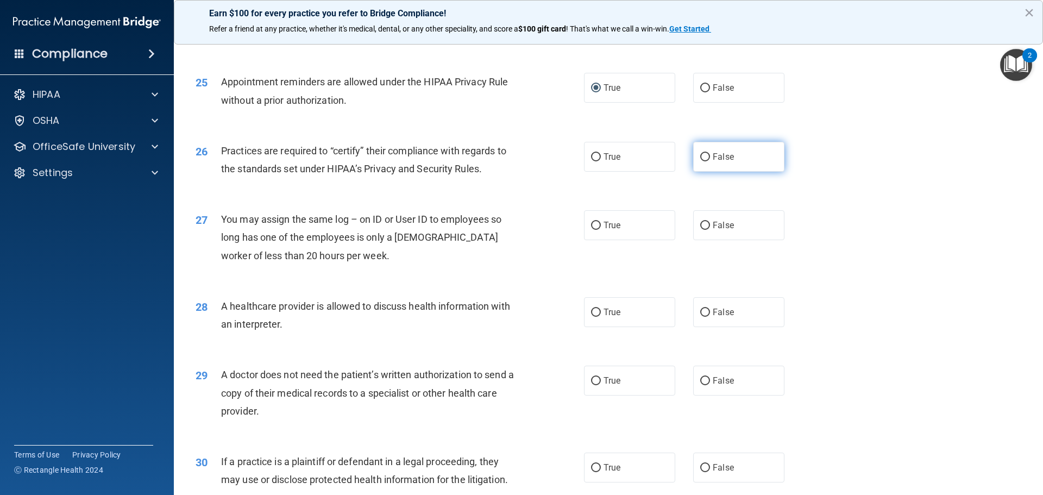
click at [703, 157] on input "False" at bounding box center [705, 157] width 10 height 8
radio input "true"
click at [703, 225] on input "False" at bounding box center [705, 226] width 10 height 8
radio input "true"
click at [596, 310] on input "True" at bounding box center [596, 313] width 10 height 8
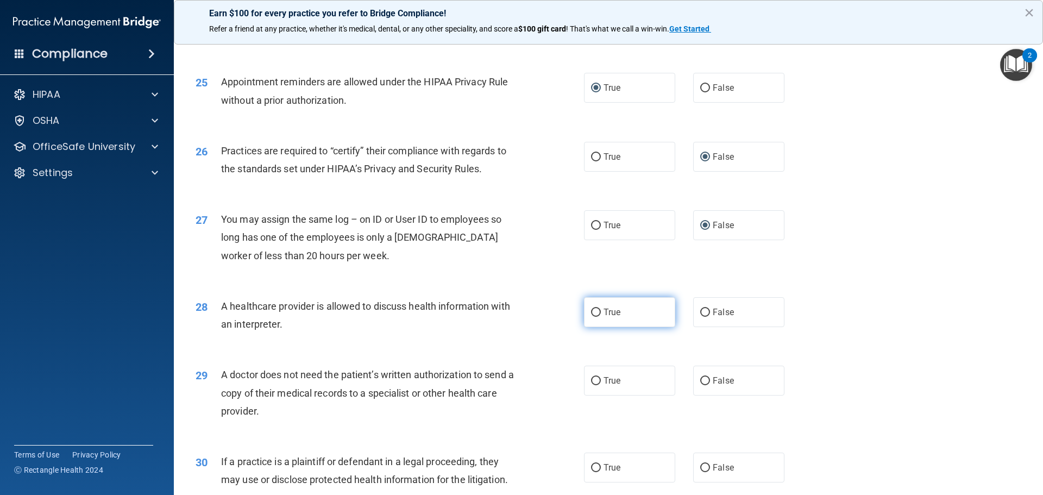
radio input "true"
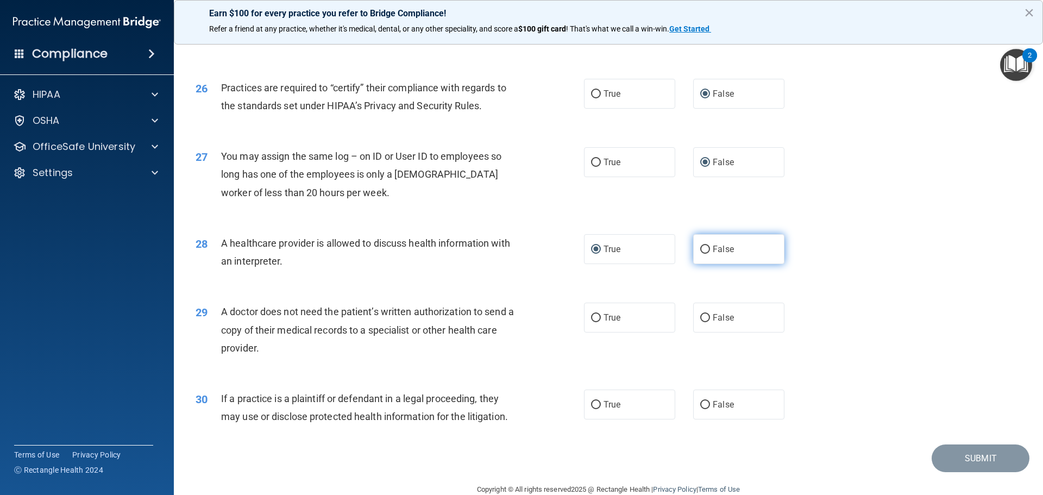
scroll to position [2034, 0]
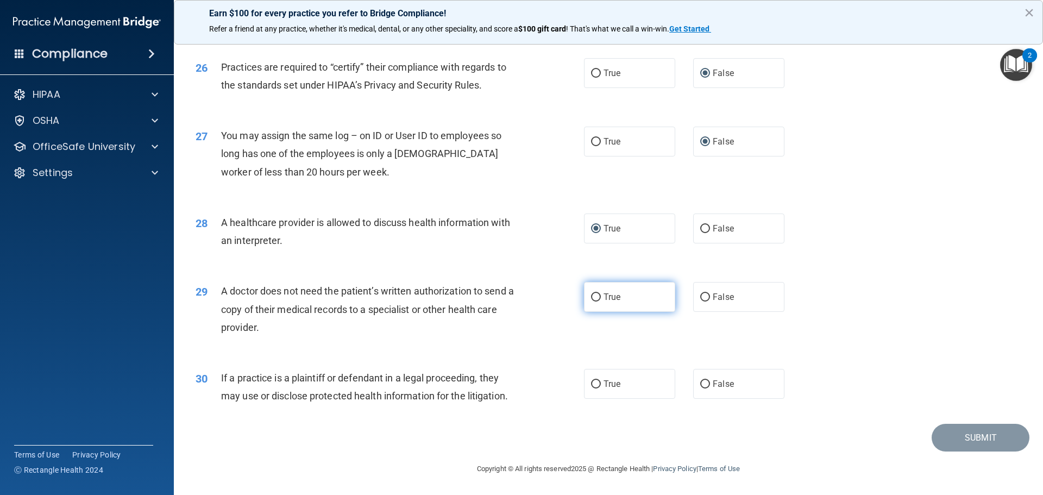
click at [592, 294] on input "True" at bounding box center [596, 297] width 10 height 8
radio input "true"
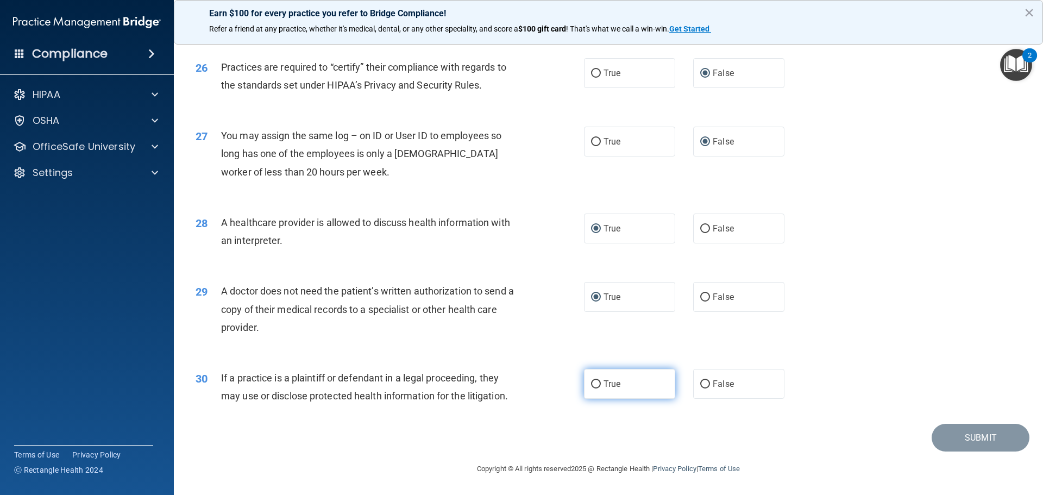
click at [594, 383] on input "True" at bounding box center [596, 384] width 10 height 8
radio input "true"
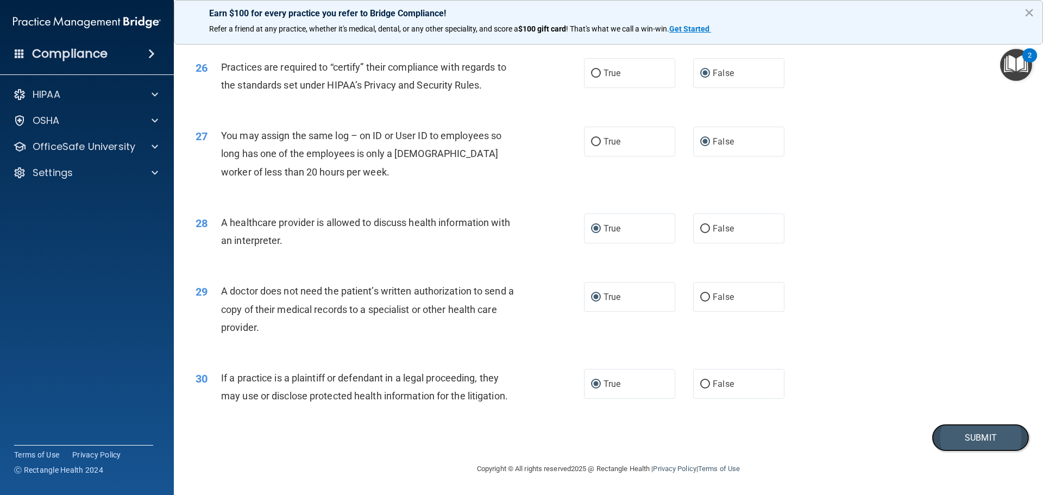
click at [977, 437] on button "Submit" at bounding box center [981, 438] width 98 height 28
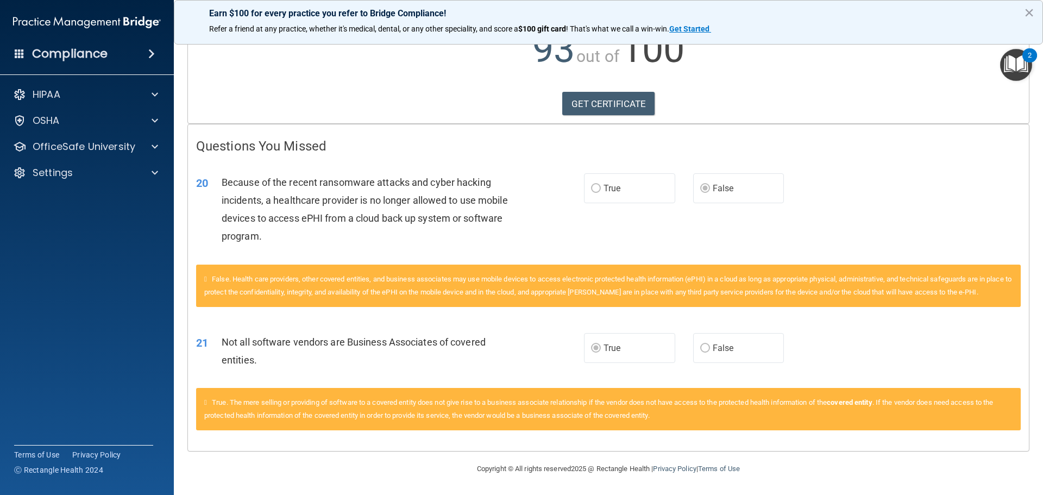
scroll to position [11, 0]
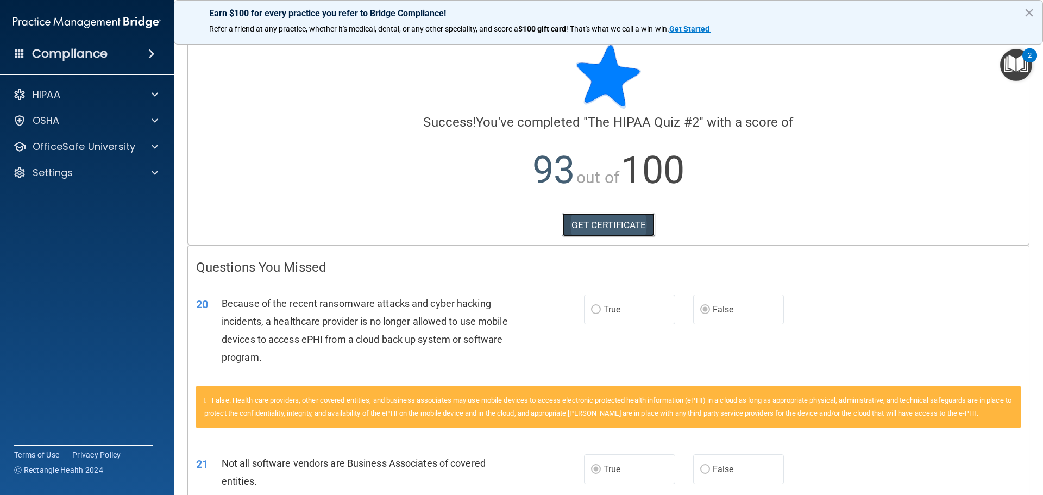
click at [601, 229] on link "GET CERTIFICATE" at bounding box center [608, 225] width 93 height 24
click at [159, 95] on div at bounding box center [153, 94] width 27 height 13
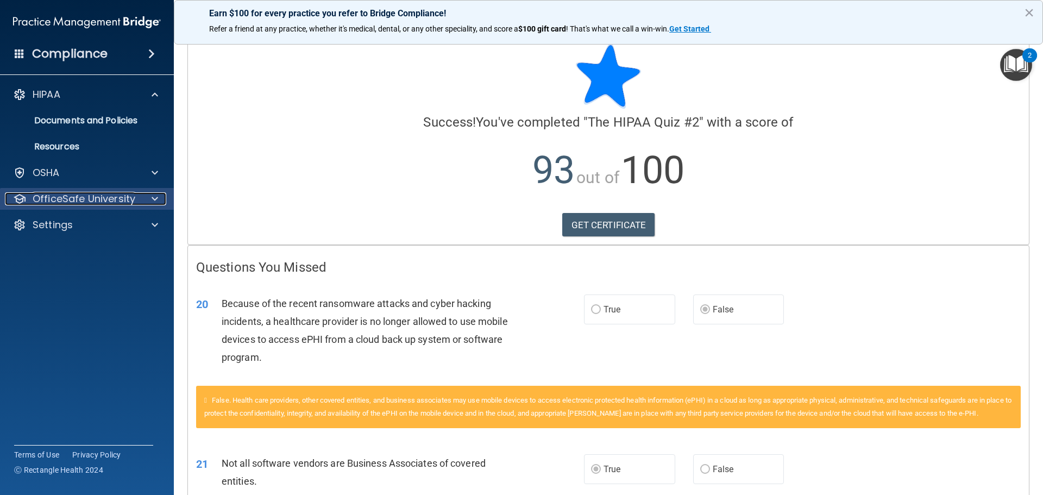
click at [124, 196] on p "OfficeSafe University" at bounding box center [84, 198] width 103 height 13
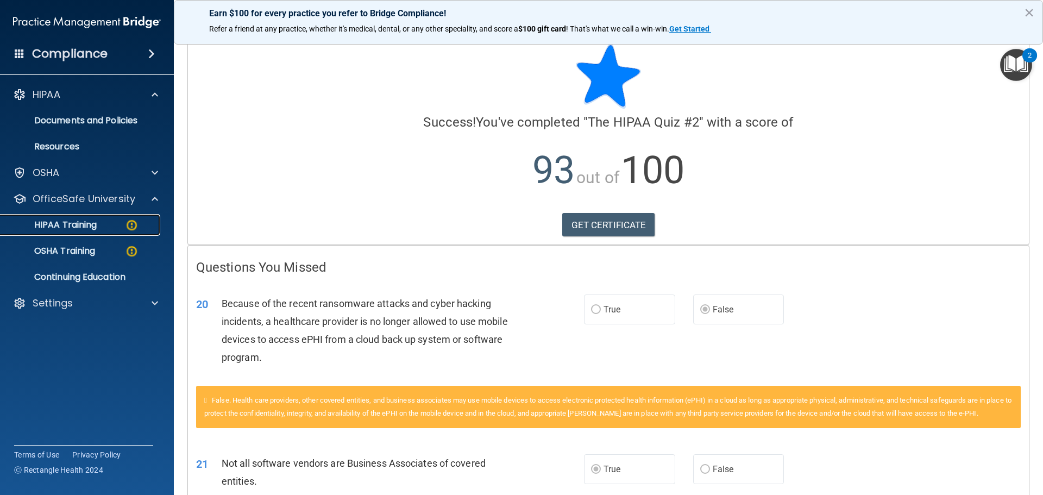
click at [128, 217] on link "HIPAA Training" at bounding box center [74, 225] width 171 height 22
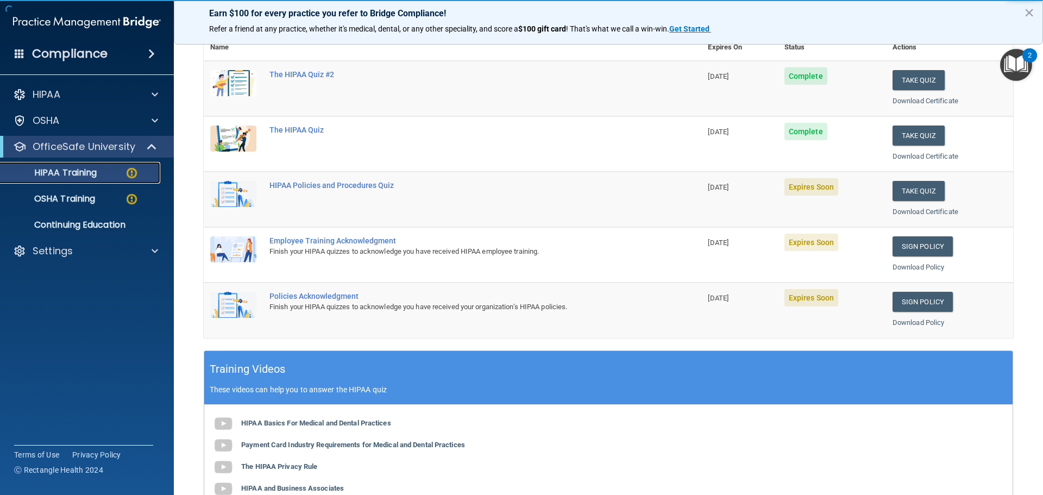
scroll to position [133, 0]
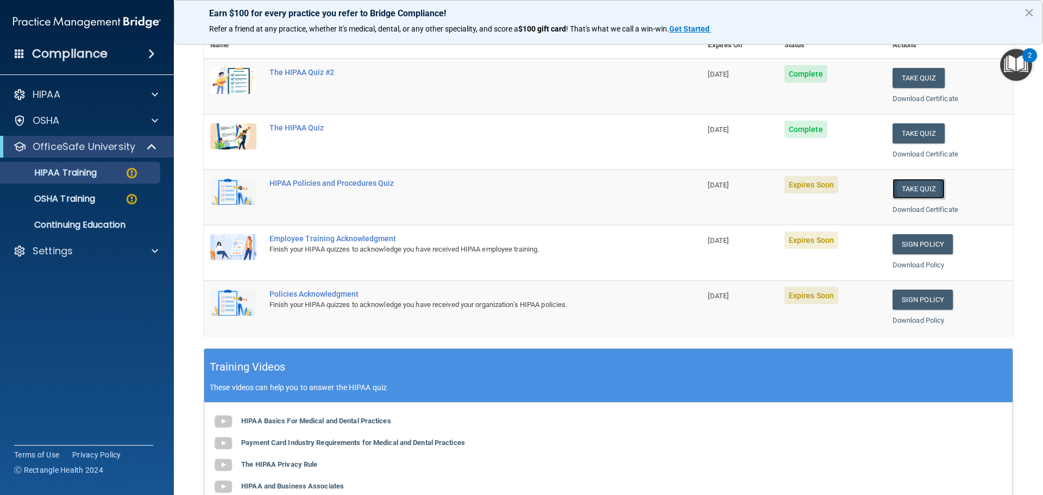
click at [923, 185] on button "Take Quiz" at bounding box center [918, 189] width 52 height 20
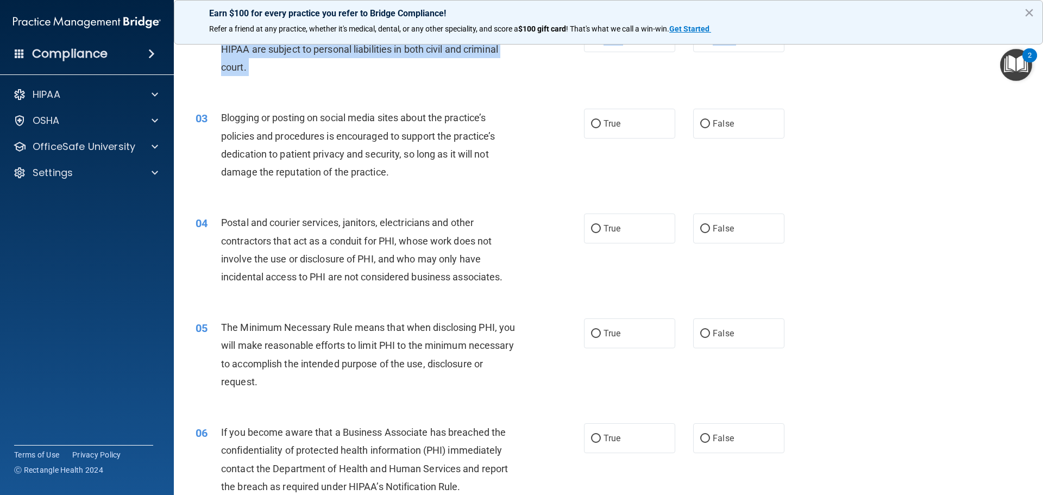
drag, startPoint x: 1033, startPoint y: 114, endPoint x: 1042, endPoint y: 43, distance: 71.2
click at [1042, 43] on main "- HIPAA Policies and Procedures Quiz This quiz doesn’t expire until [DATE]. Are…" at bounding box center [608, 265] width 869 height 460
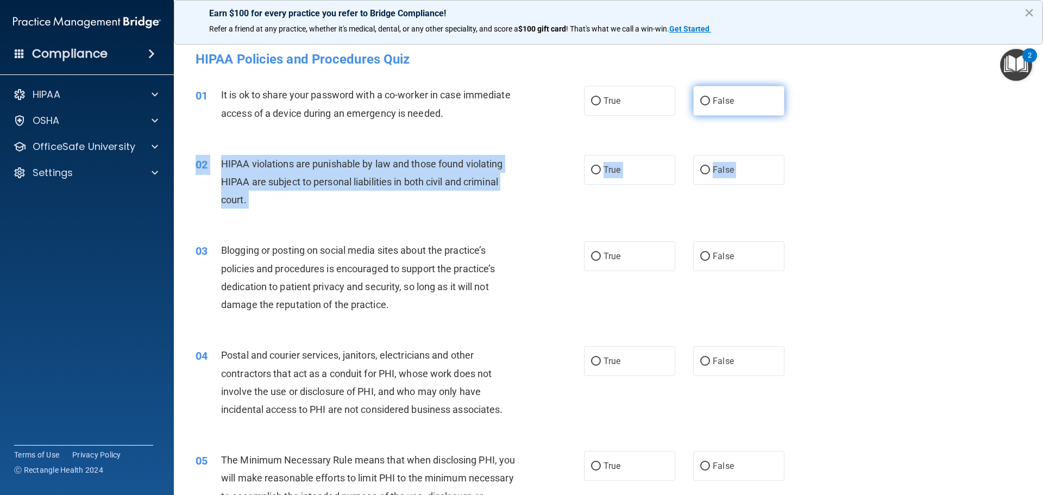
click at [701, 98] on input "False" at bounding box center [705, 101] width 10 height 8
radio input "true"
